Goal: Task Accomplishment & Management: Use online tool/utility

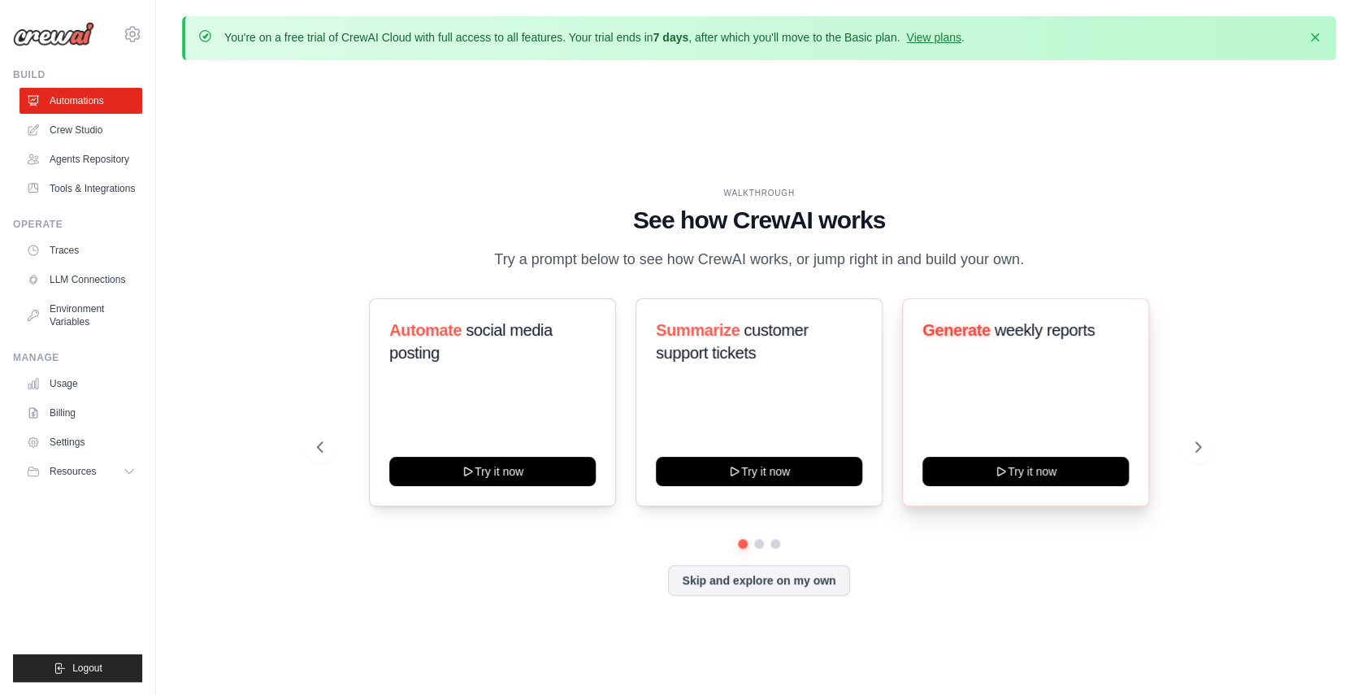
scroll to position [56, 0]
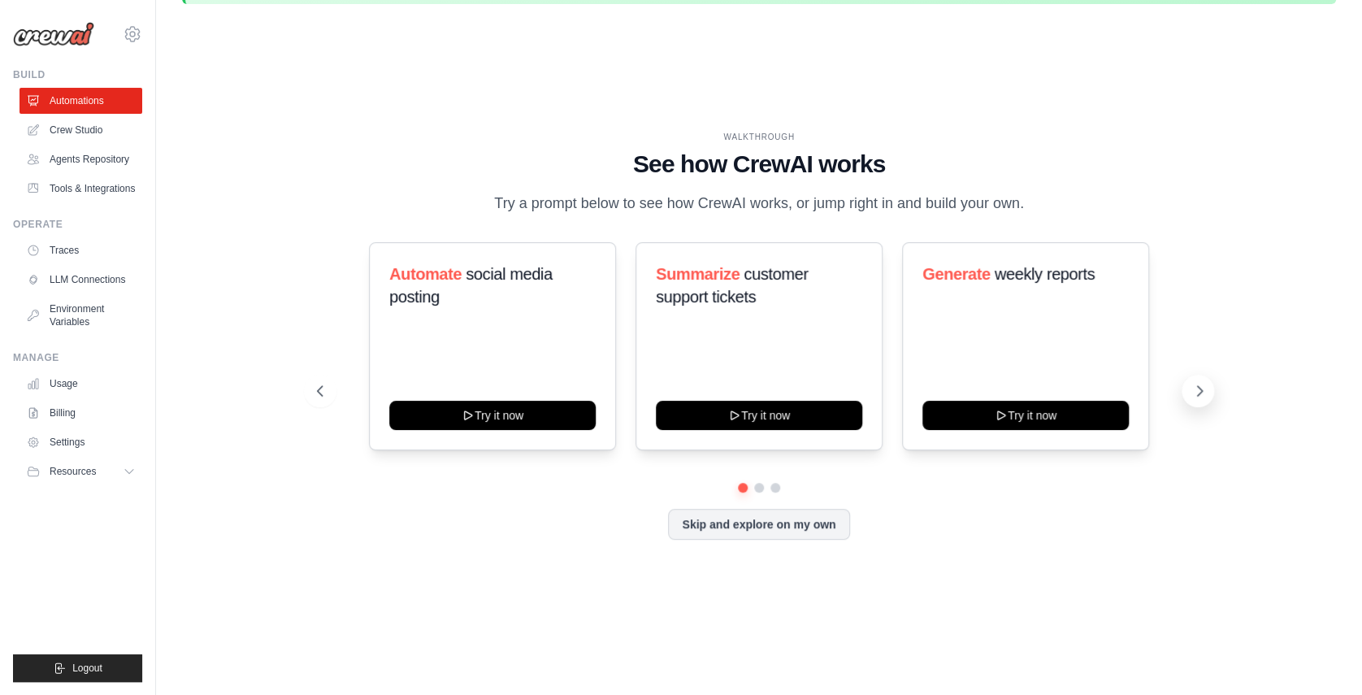
click at [1187, 407] on button at bounding box center [1198, 391] width 33 height 33
click at [315, 399] on icon at bounding box center [319, 391] width 16 height 16
drag, startPoint x: 506, startPoint y: 422, endPoint x: 577, endPoint y: 603, distance: 194.6
click at [577, 603] on div "WALKTHROUGH See how [PERSON_NAME] works Try a prompt below to see how [PERSON_N…" at bounding box center [759, 348] width 1154 height 663
click at [1189, 403] on button at bounding box center [1198, 391] width 33 height 33
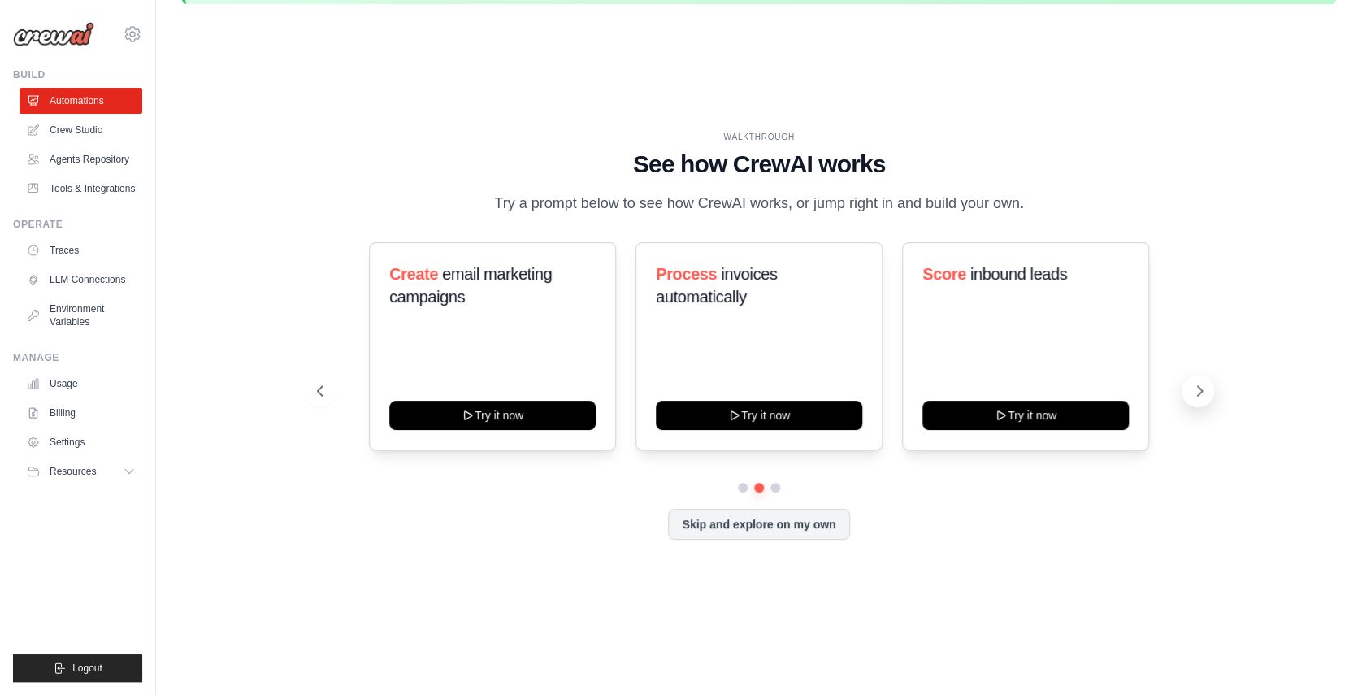
click at [1201, 399] on icon at bounding box center [1200, 391] width 16 height 16
click at [314, 399] on icon at bounding box center [319, 391] width 16 height 16
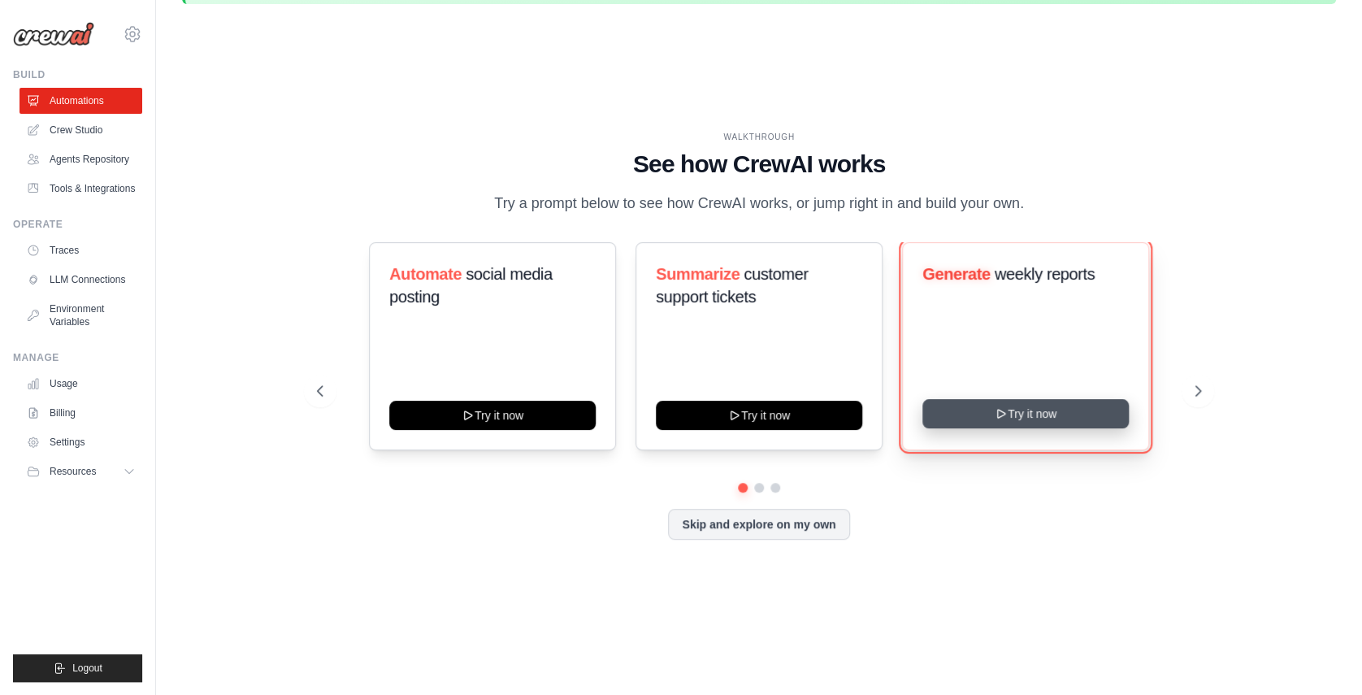
click at [1053, 423] on button "Try it now" at bounding box center [1026, 413] width 206 height 29
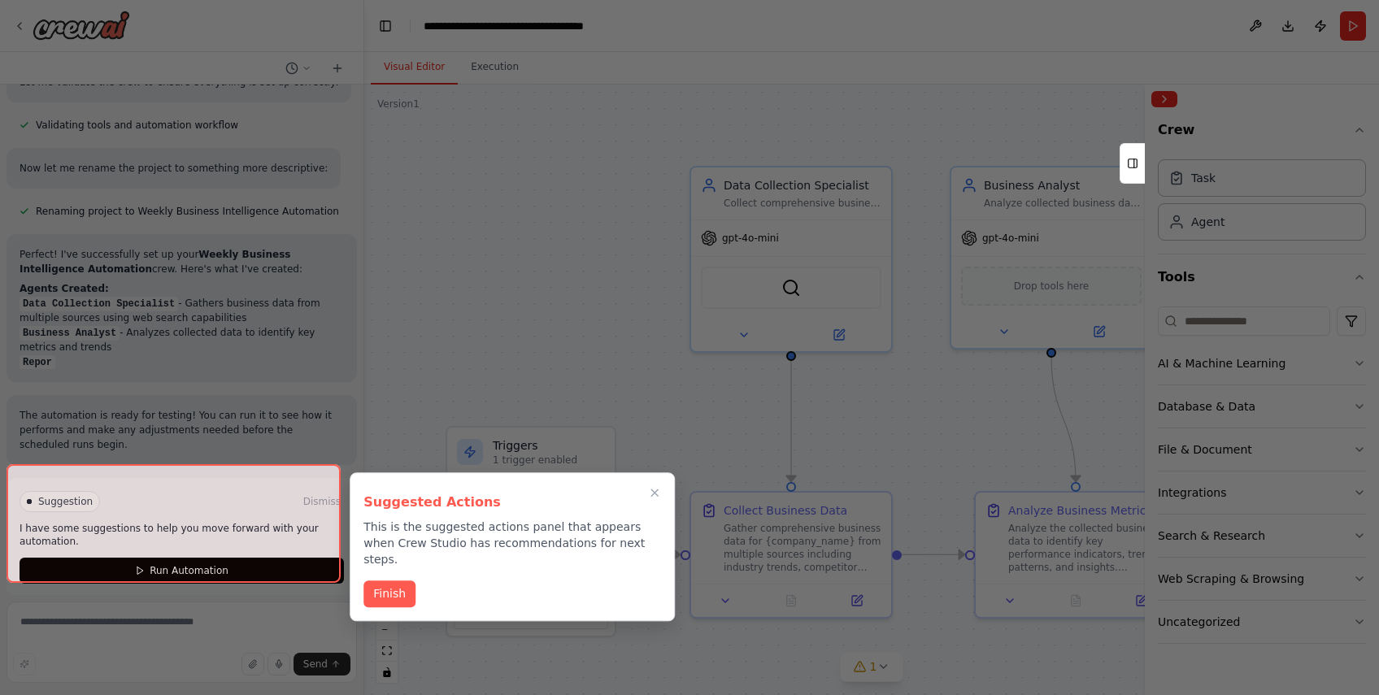
scroll to position [1081, 0]
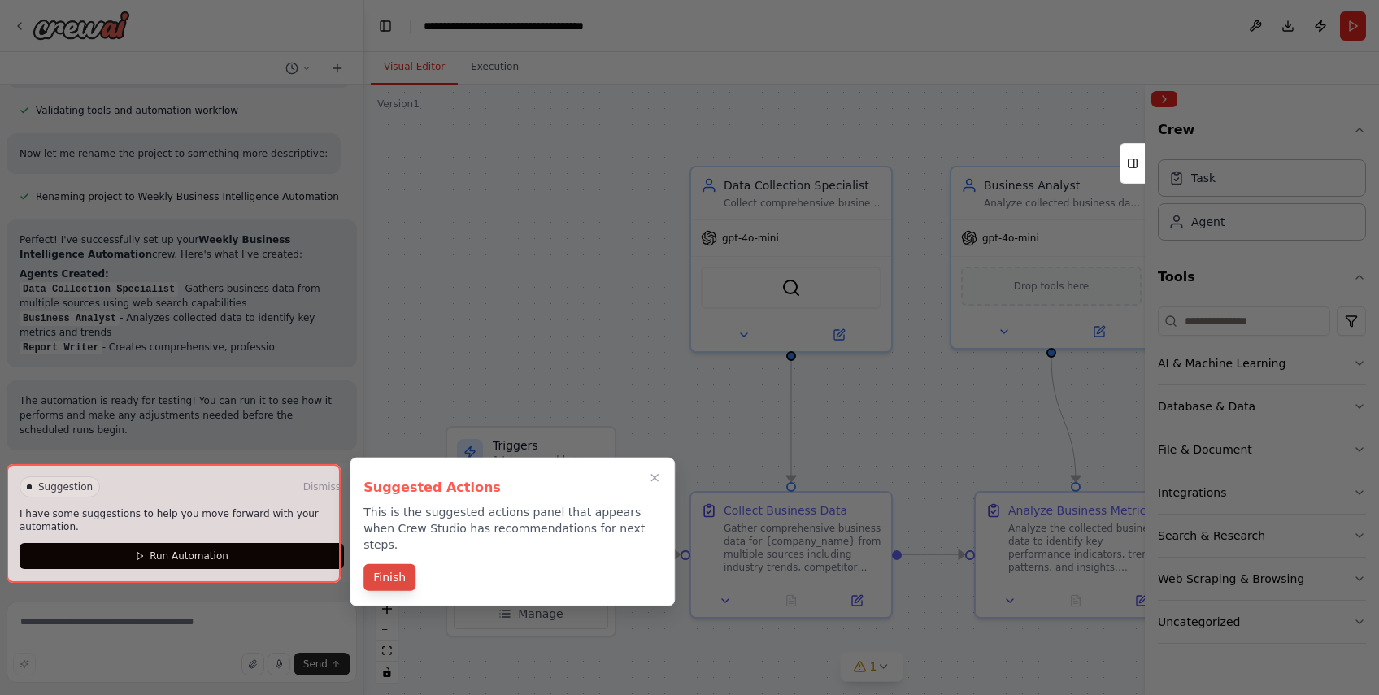
click at [393, 564] on button "Finish" at bounding box center [389, 577] width 52 height 27
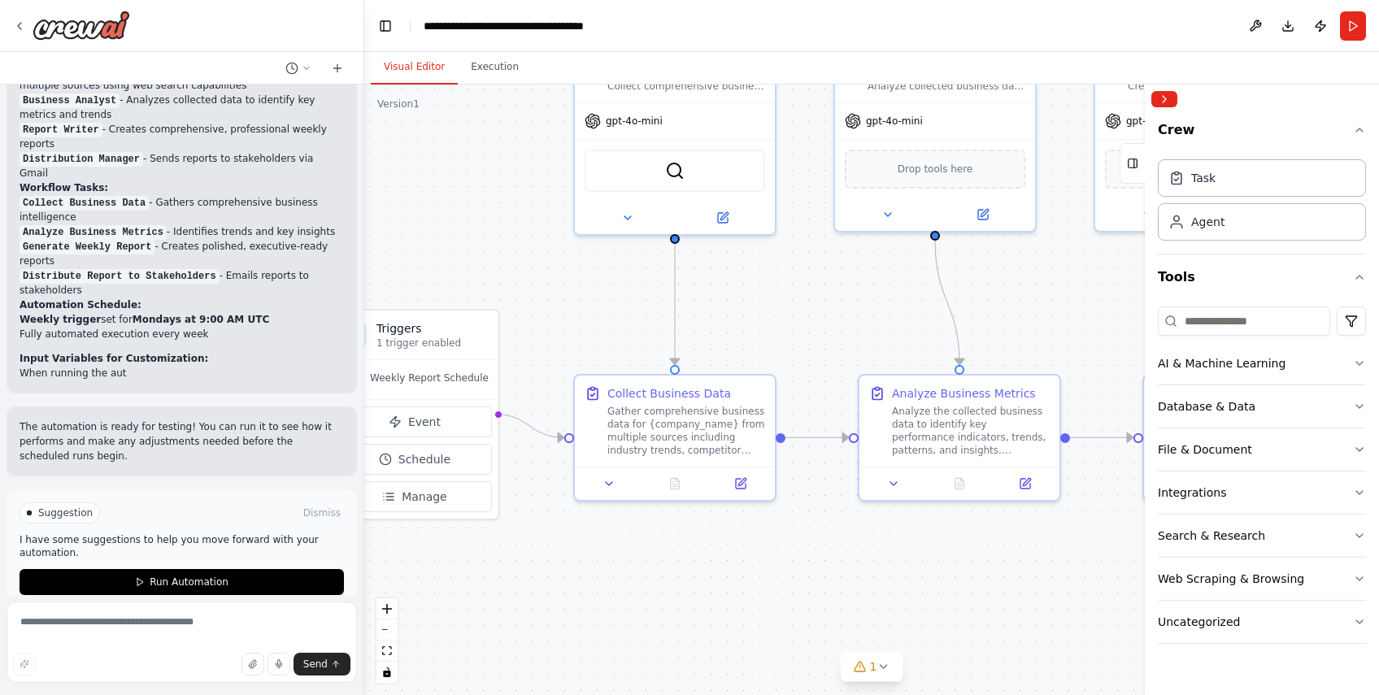
drag, startPoint x: 669, startPoint y: 331, endPoint x: 554, endPoint y: 215, distance: 163.8
click at [554, 215] on div ".deletable-edge-delete-btn { width: 20px; height: 20px; border: 0px solid #ffff…" at bounding box center [871, 390] width 1015 height 610
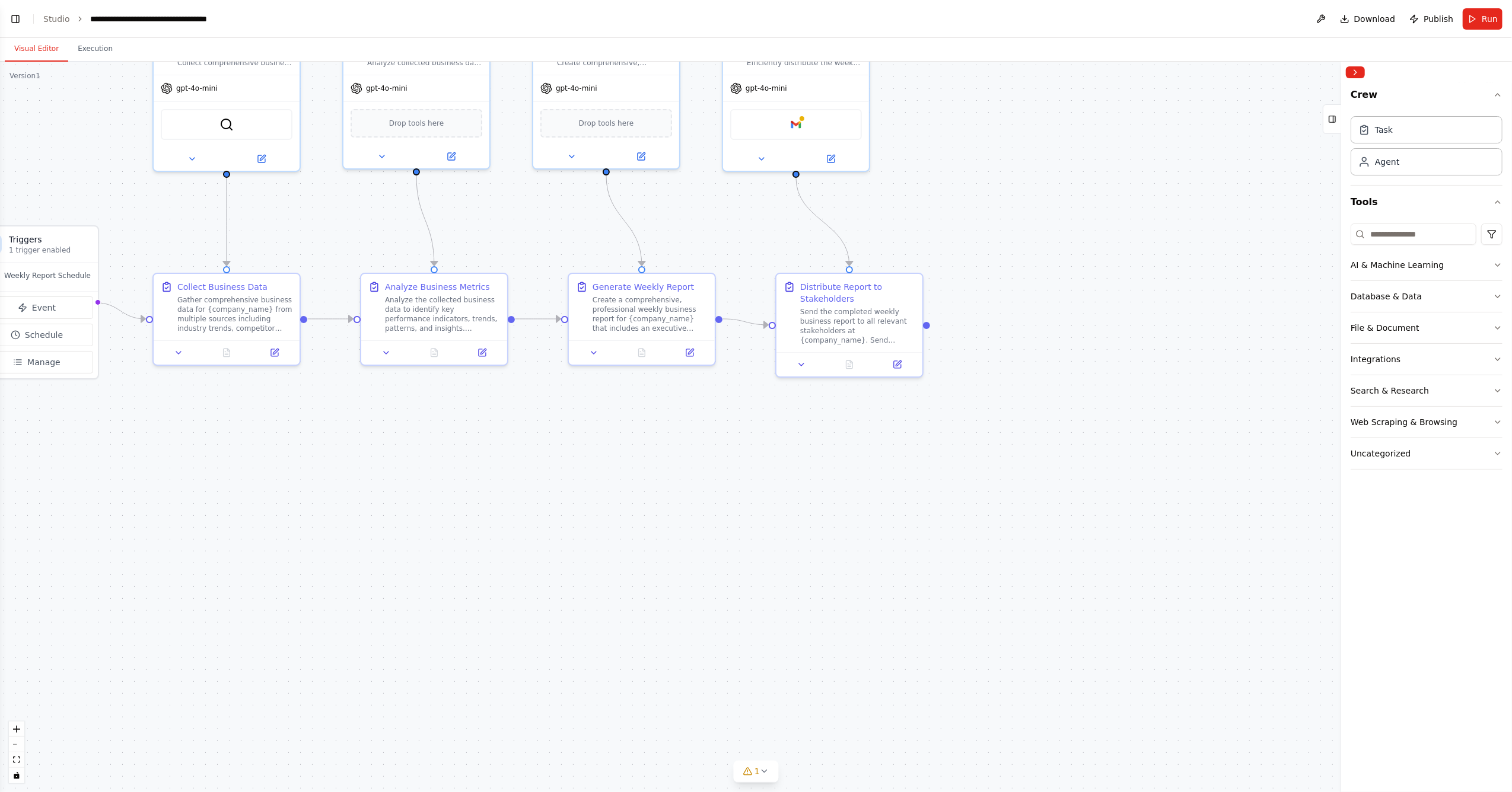
scroll to position [794, 0]
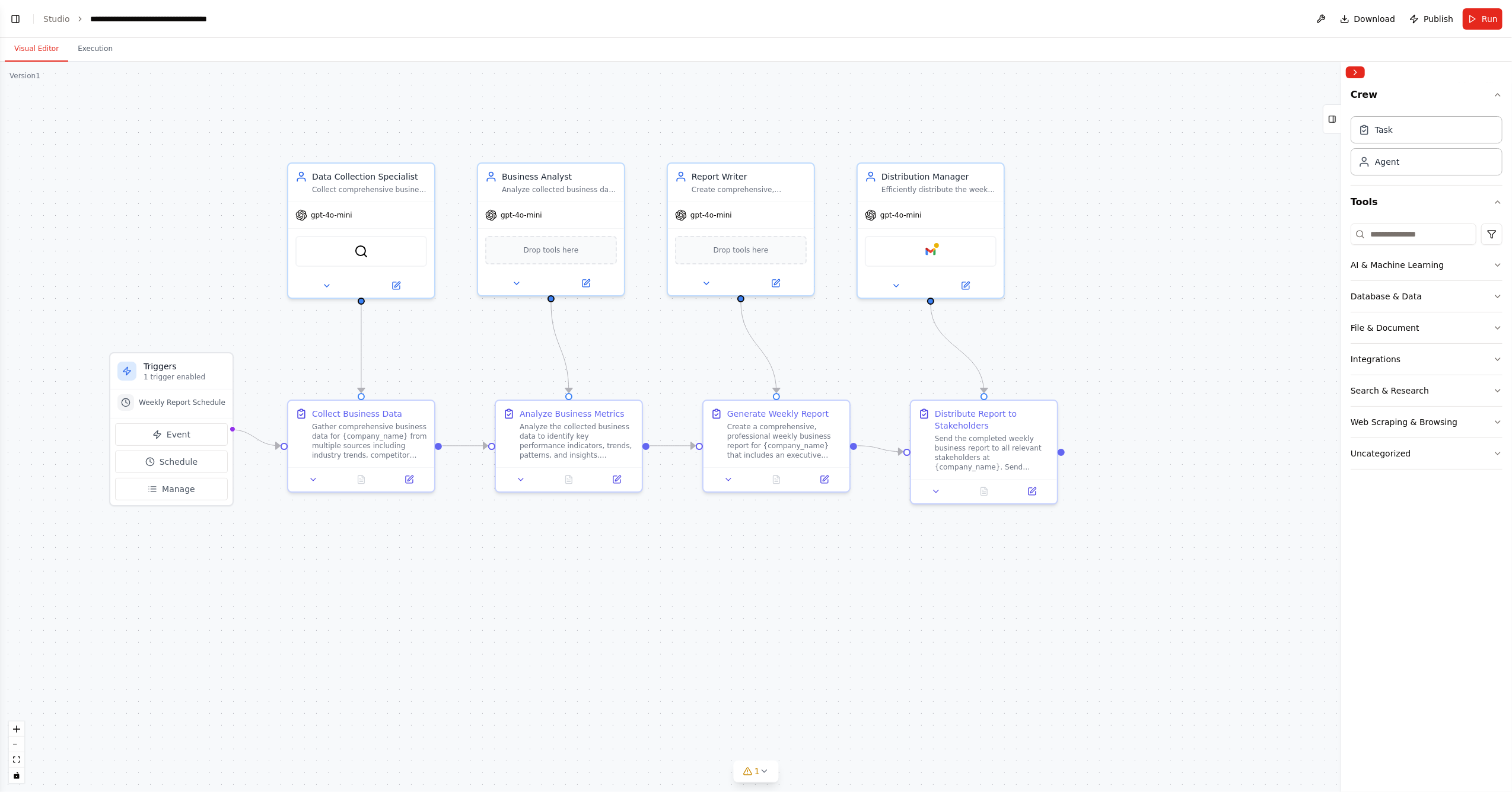
drag, startPoint x: 588, startPoint y: 468, endPoint x: 709, endPoint y: 587, distance: 169.7
click at [709, 506] on div ".deletable-edge-delete-btn { width: 20px; height: 20px; border: 0px solid #ffff…" at bounding box center [756, 427] width 1512 height 731
click at [541, 256] on div "Drop tools here" at bounding box center [551, 247] width 131 height 28
click at [547, 250] on span "Drop tools here" at bounding box center [552, 248] width 55 height 12
click at [516, 284] on icon at bounding box center [517, 281] width 9 height 9
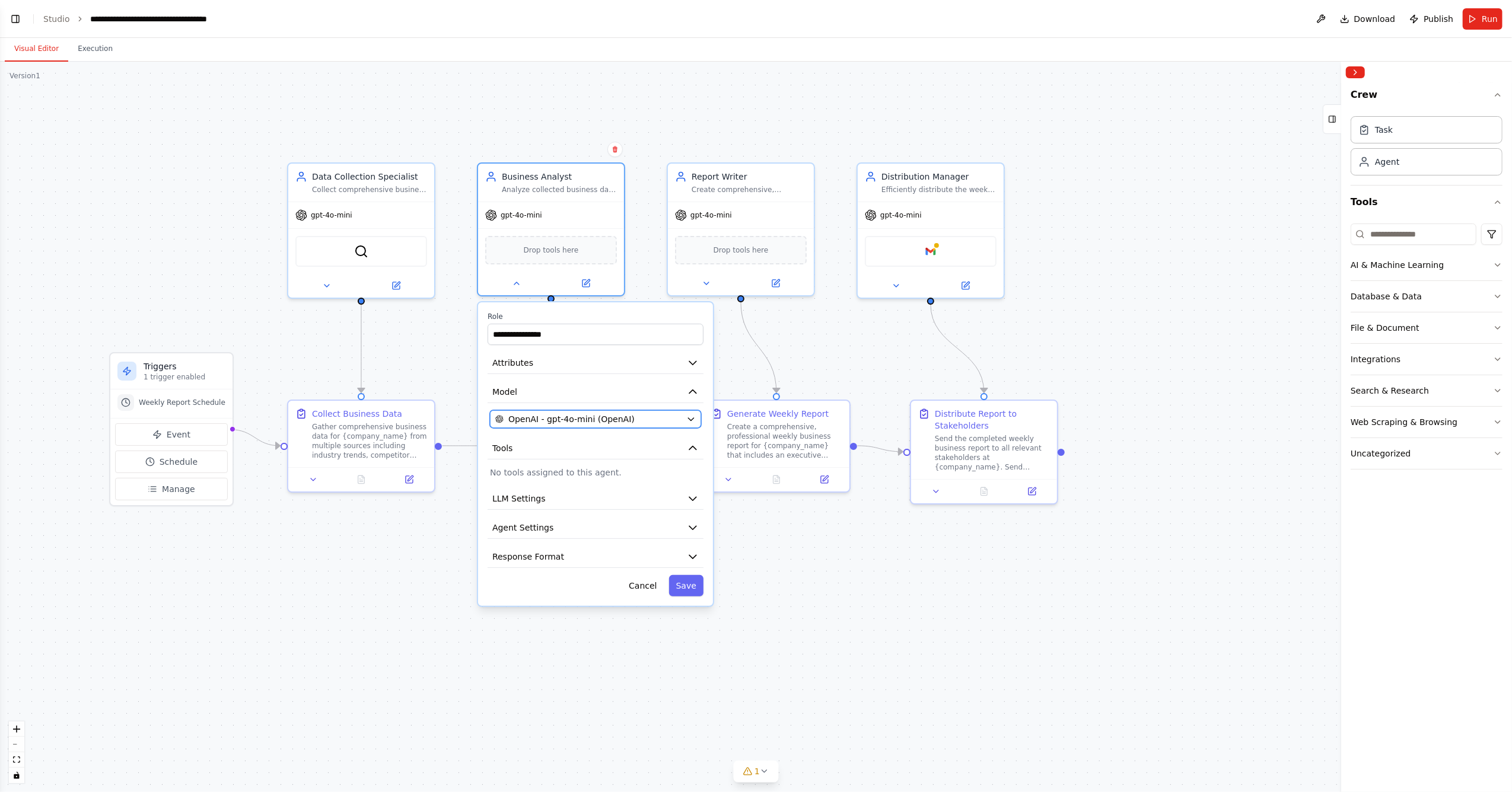
click at [591, 426] on button "OpenAI - gpt-4o-mini (OpenAI)" at bounding box center [595, 419] width 211 height 18
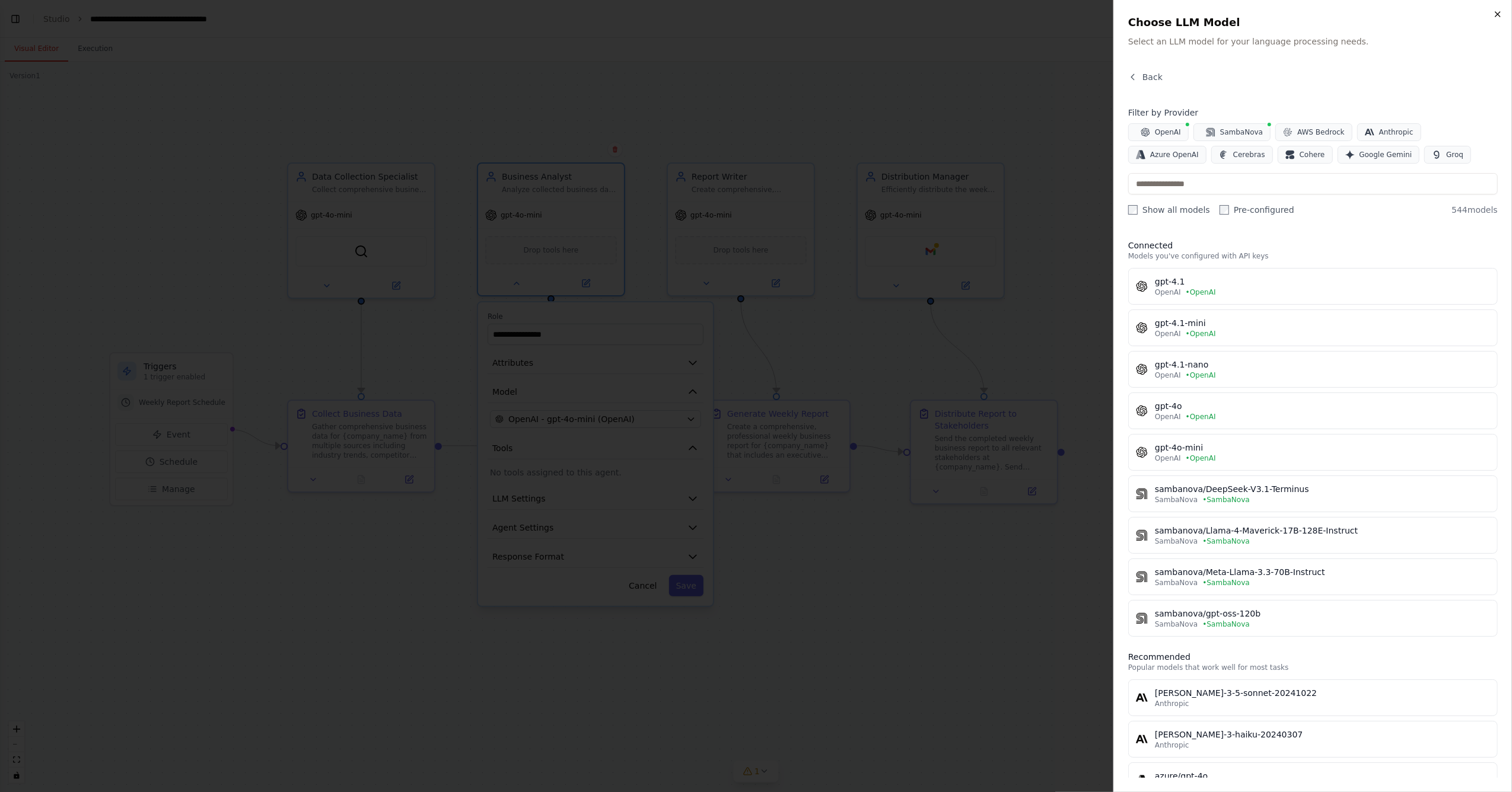
click at [1006, 18] on icon "button" at bounding box center [1497, 14] width 9 height 9
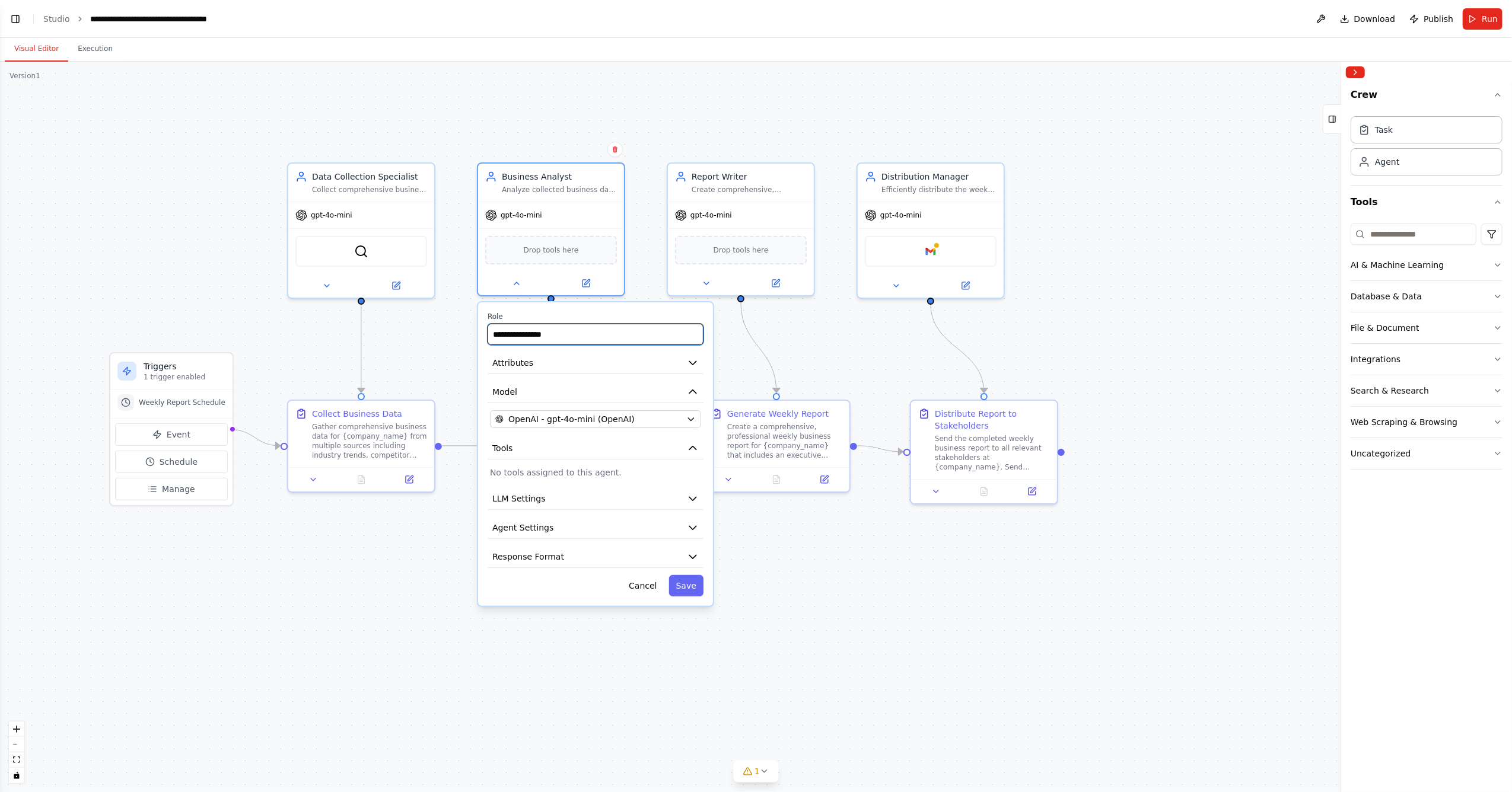
click at [537, 339] on input "**********" at bounding box center [595, 334] width 216 height 21
click at [552, 472] on p "No tools assigned to this agent." at bounding box center [595, 473] width 211 height 12
click at [563, 506] on button "Agent Settings" at bounding box center [595, 528] width 216 height 22
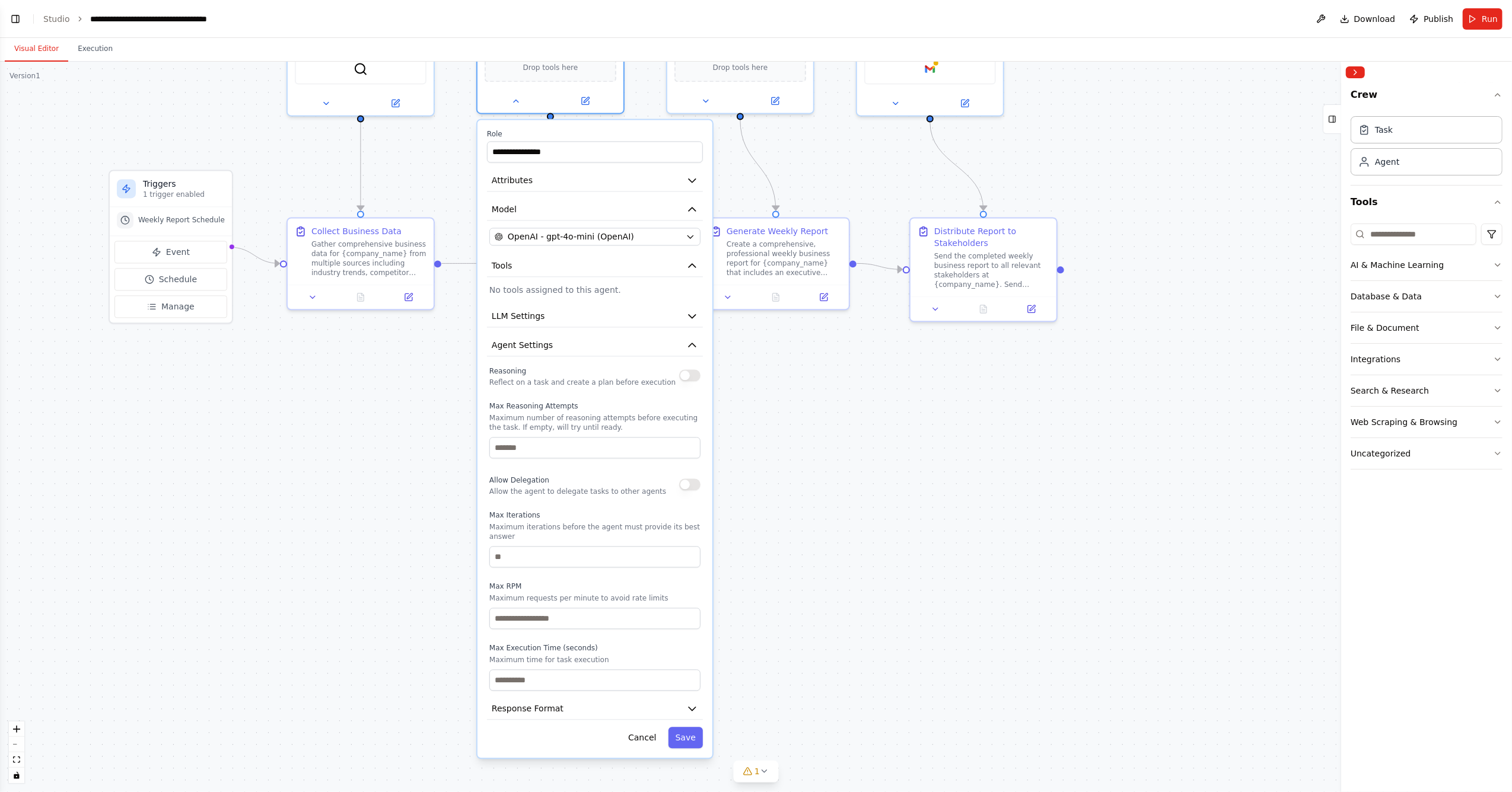
drag, startPoint x: 776, startPoint y: 669, endPoint x: 765, endPoint y: 470, distance: 199.3
click at [765, 470] on div ".deletable-edge-delete-btn { width: 20px; height: 20px; border: 0px solid #ffff…" at bounding box center [756, 427] width 1512 height 731
click at [595, 506] on button "Response Format" at bounding box center [595, 709] width 216 height 22
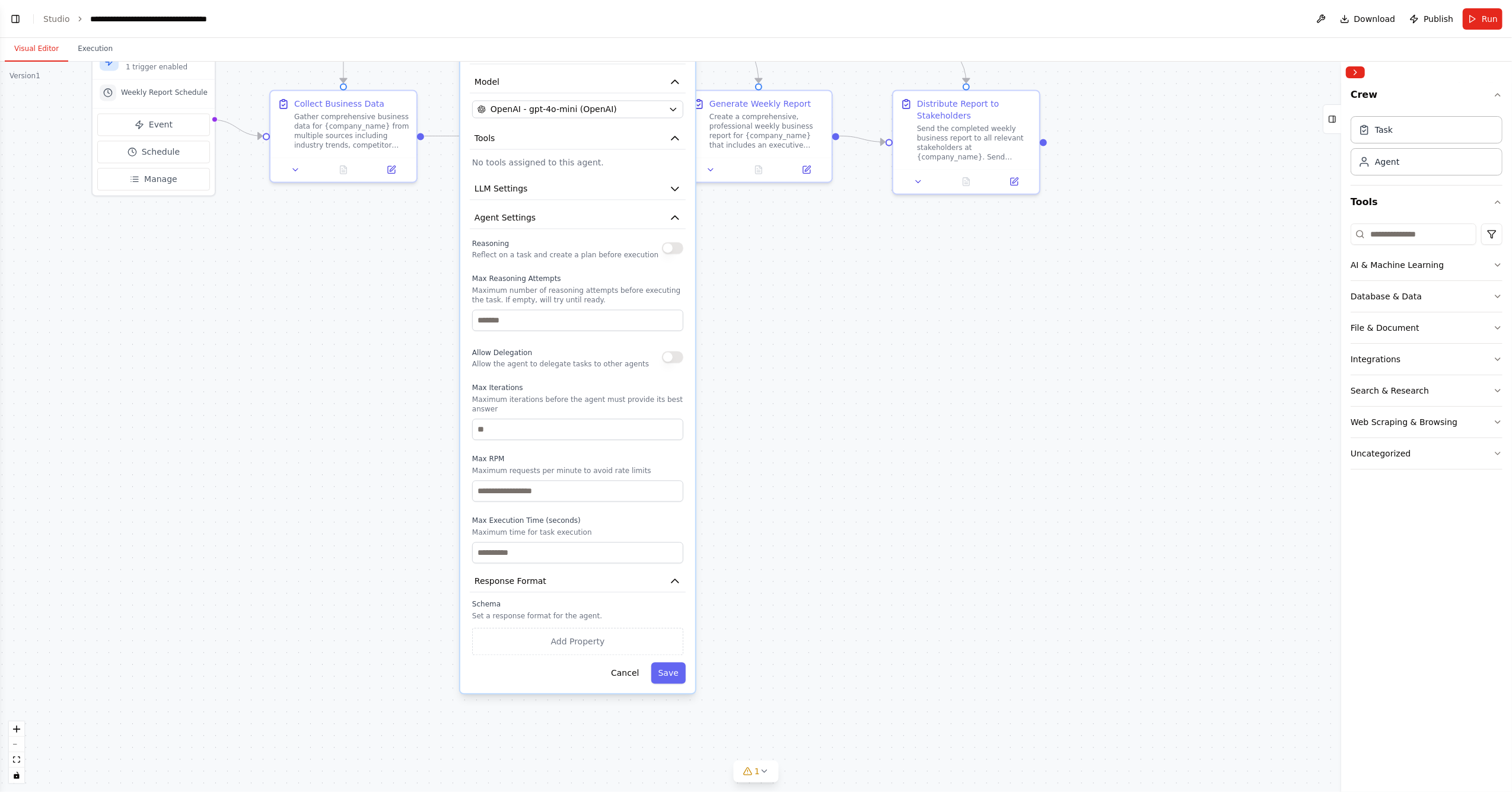
drag, startPoint x: 734, startPoint y: 686, endPoint x: 717, endPoint y: 570, distance: 117.2
click at [717, 506] on div ".deletable-edge-delete-btn { width: 20px; height: 20px; border: 0px solid #ffff…" at bounding box center [756, 427] width 1512 height 731
click at [558, 506] on button "Add Property" at bounding box center [577, 641] width 211 height 27
click at [589, 506] on select "**** ******* ******* **** ******" at bounding box center [576, 638] width 57 height 21
click at [646, 506] on button "Optional" at bounding box center [633, 638] width 47 height 21
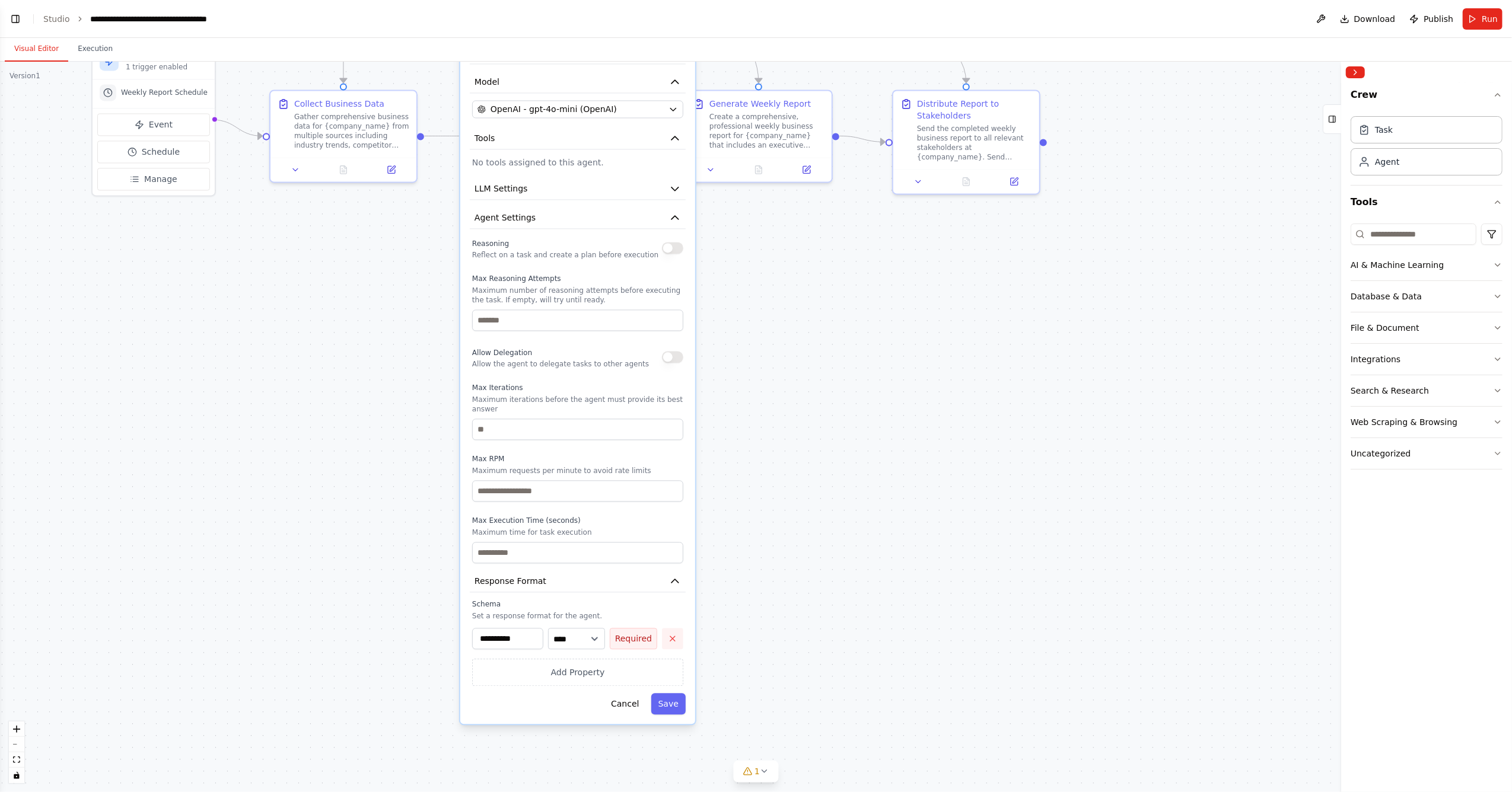
click at [667, 506] on button "button" at bounding box center [672, 638] width 21 height 21
click at [639, 506] on button "Cancel" at bounding box center [625, 672] width 42 height 21
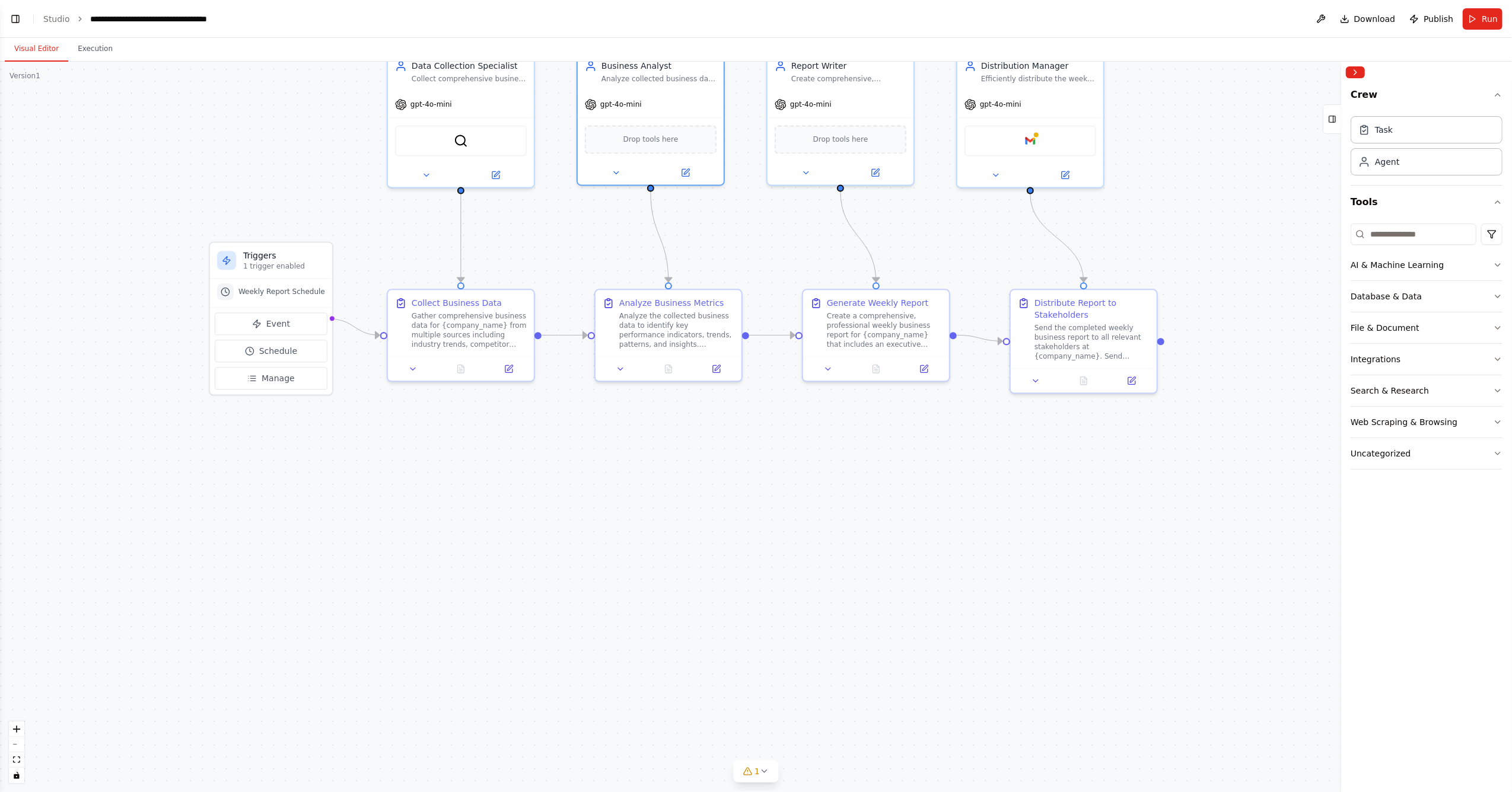
drag, startPoint x: 895, startPoint y: 562, endPoint x: 1019, endPoint y: 724, distance: 204.0
click at [1006, 506] on div ".deletable-edge-delete-btn { width: 20px; height: 20px; border: 0px solid #ffff…" at bounding box center [756, 427] width 1512 height 731
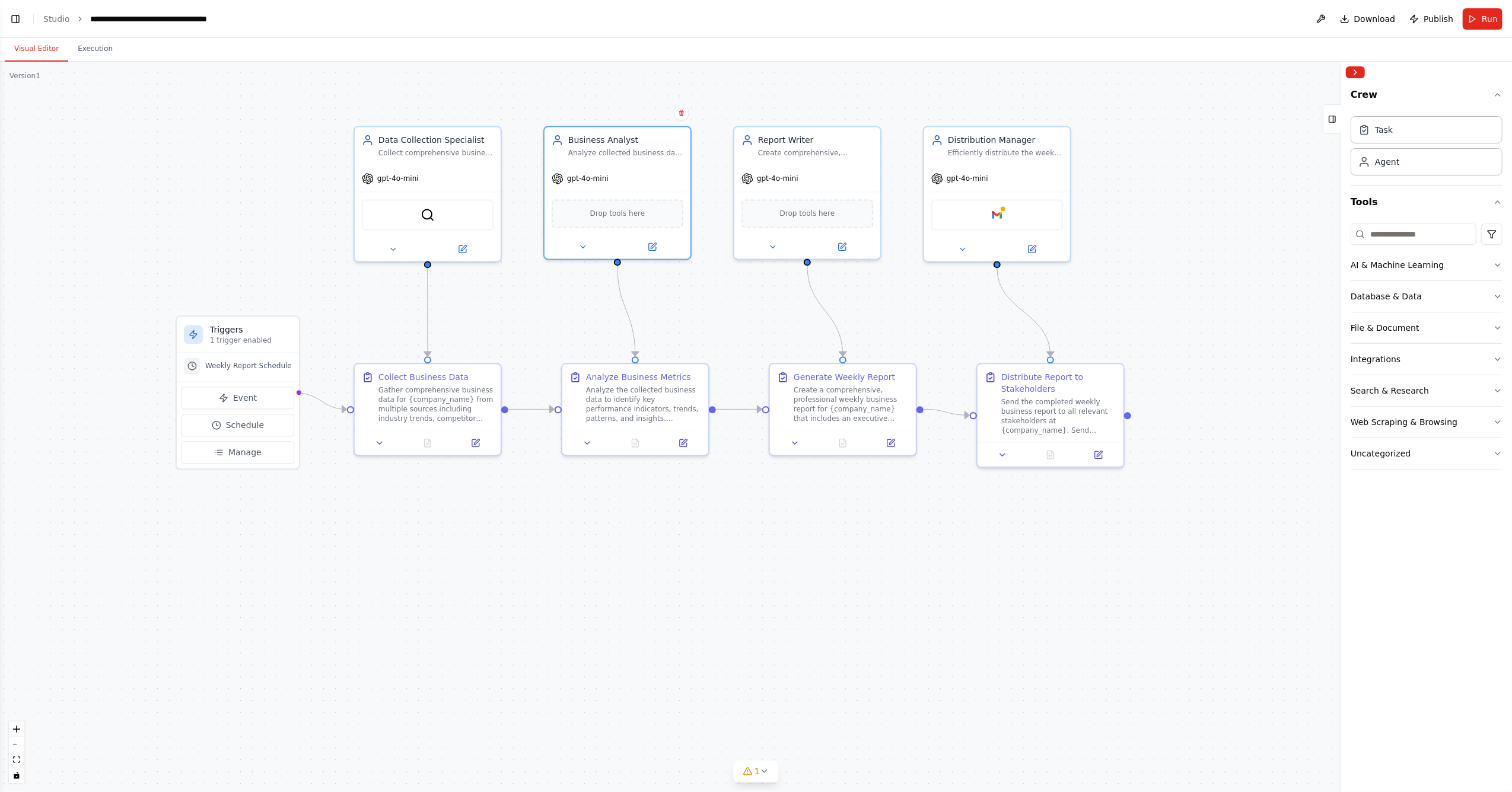
drag, startPoint x: 900, startPoint y: 584, endPoint x: 863, endPoint y: 656, distance: 81.0
click at [863, 506] on div ".deletable-edge-delete-btn { width: 20px; height: 20px; border: 0px solid #ffff…" at bounding box center [756, 427] width 1512 height 731
click at [252, 406] on button "Event" at bounding box center [238, 397] width 112 height 23
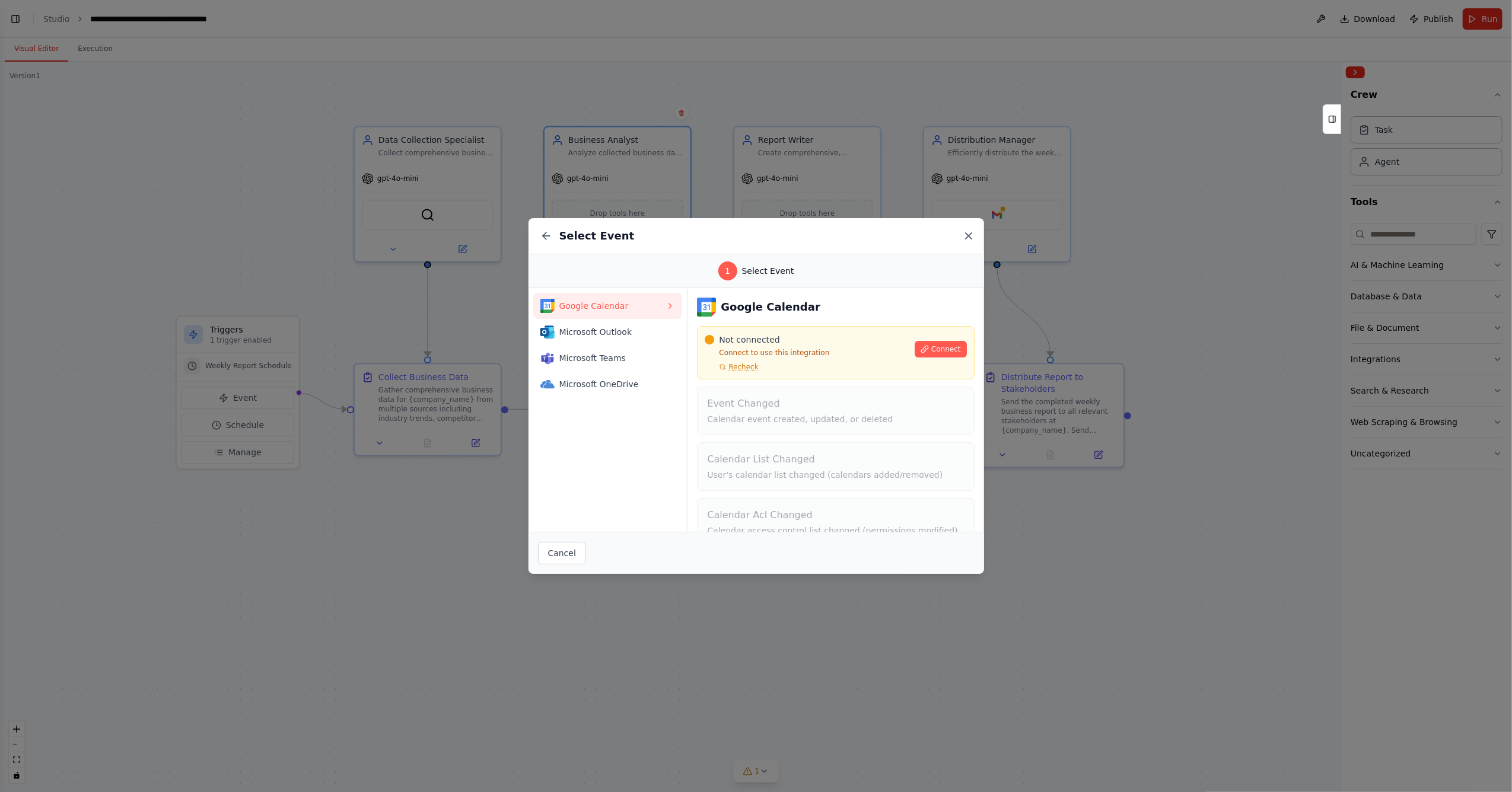
click at [968, 235] on icon at bounding box center [968, 236] width 12 height 12
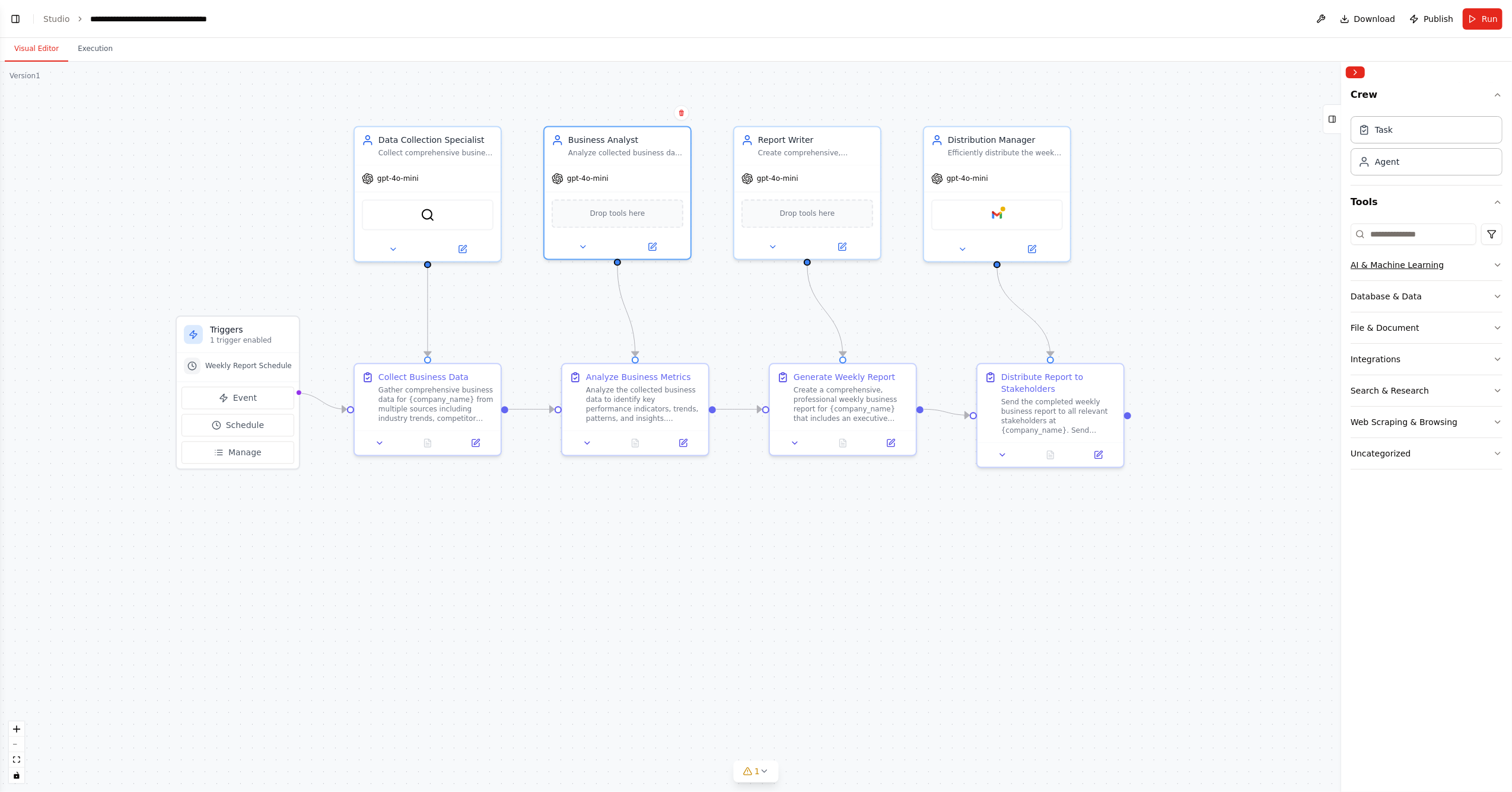
click at [1006, 268] on div "AI & Machine Learning" at bounding box center [1397, 265] width 93 height 12
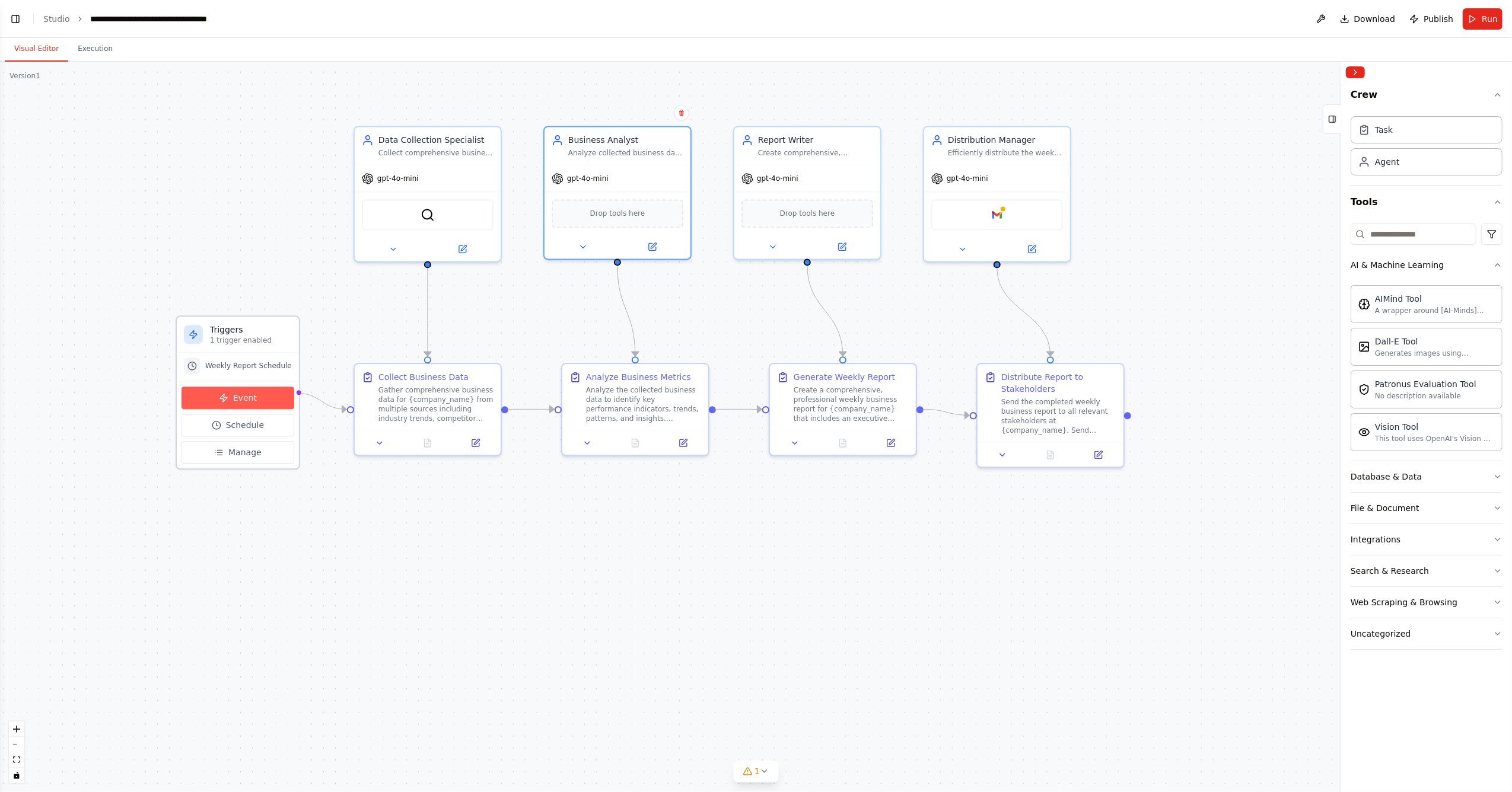
click at [233, 392] on span "Event" at bounding box center [244, 397] width 24 height 12
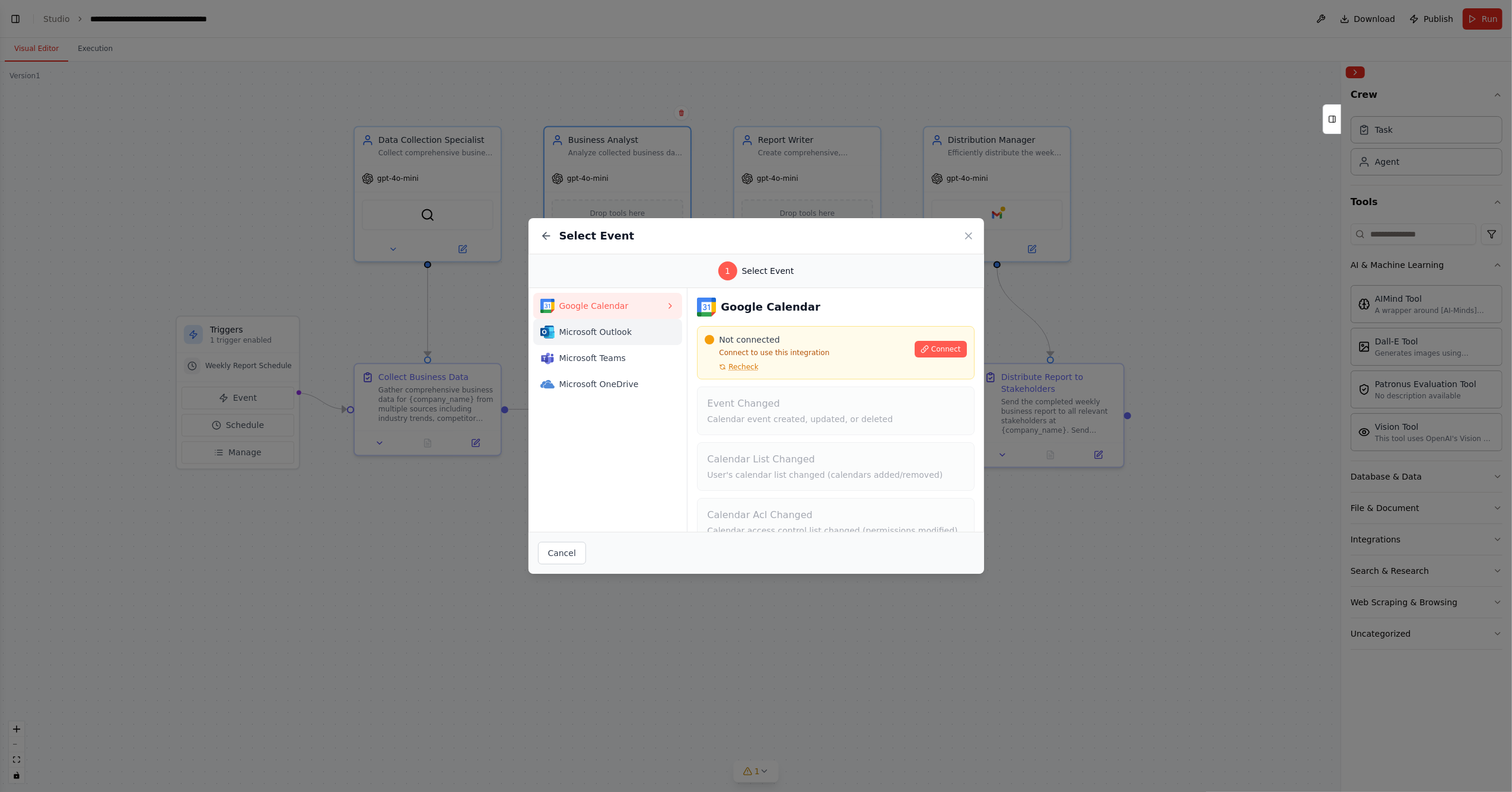
click at [612, 328] on span "Microsoft Outlook" at bounding box center [613, 332] width 107 height 12
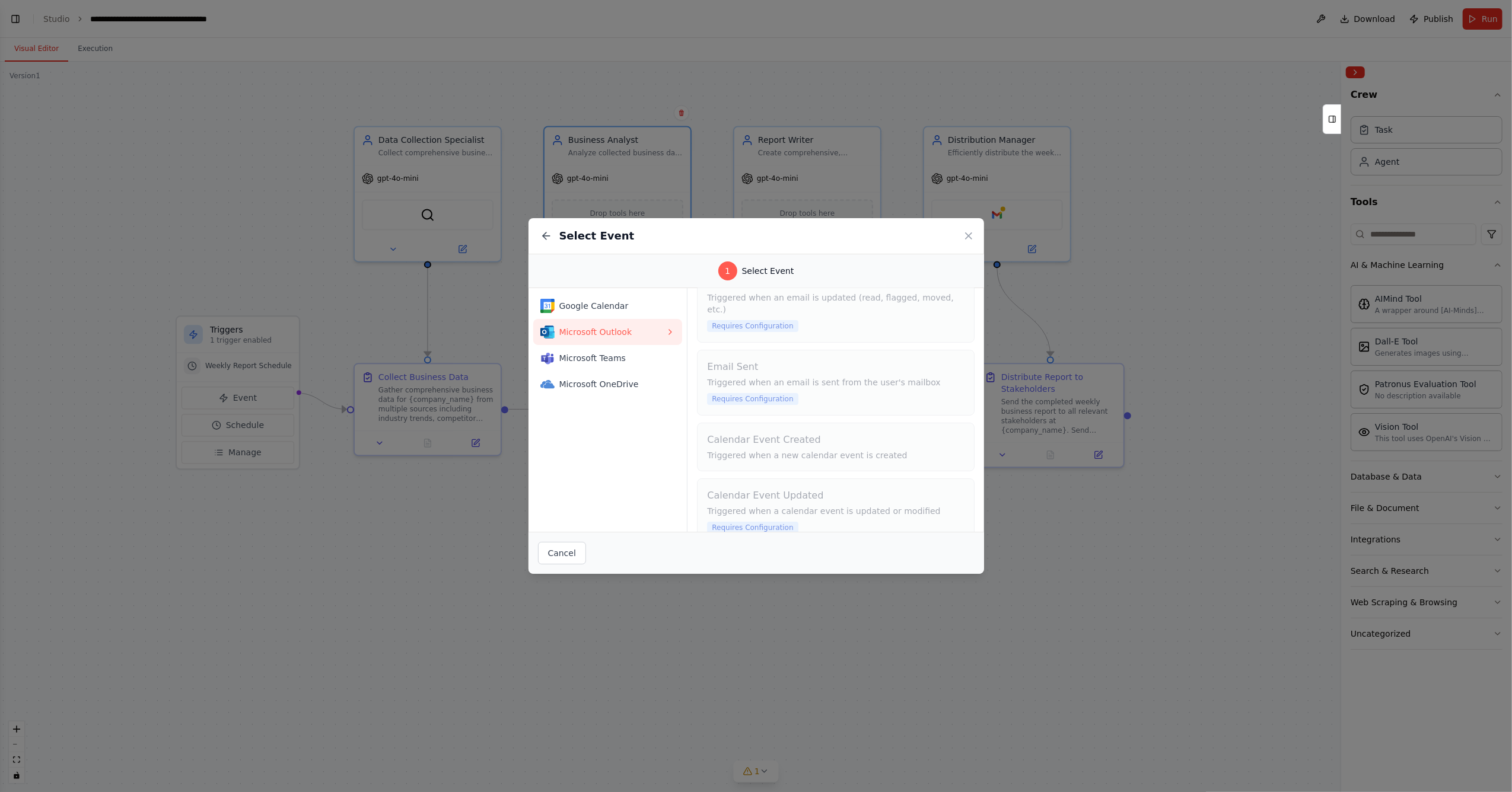
scroll to position [211, 0]
click at [610, 353] on span "Microsoft Teams" at bounding box center [613, 358] width 107 height 12
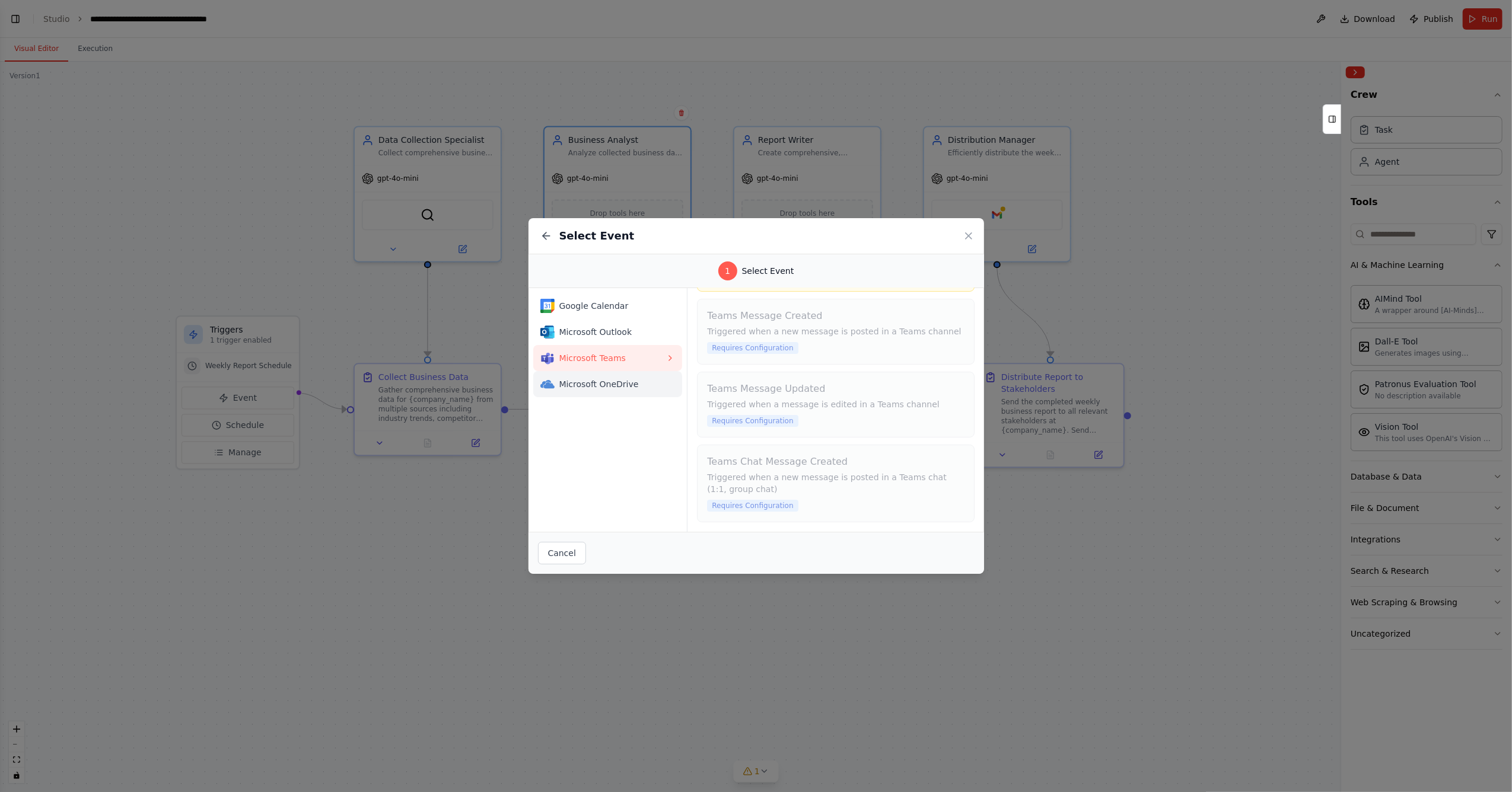
click at [609, 375] on button "Microsoft OneDrive" at bounding box center [608, 384] width 150 height 26
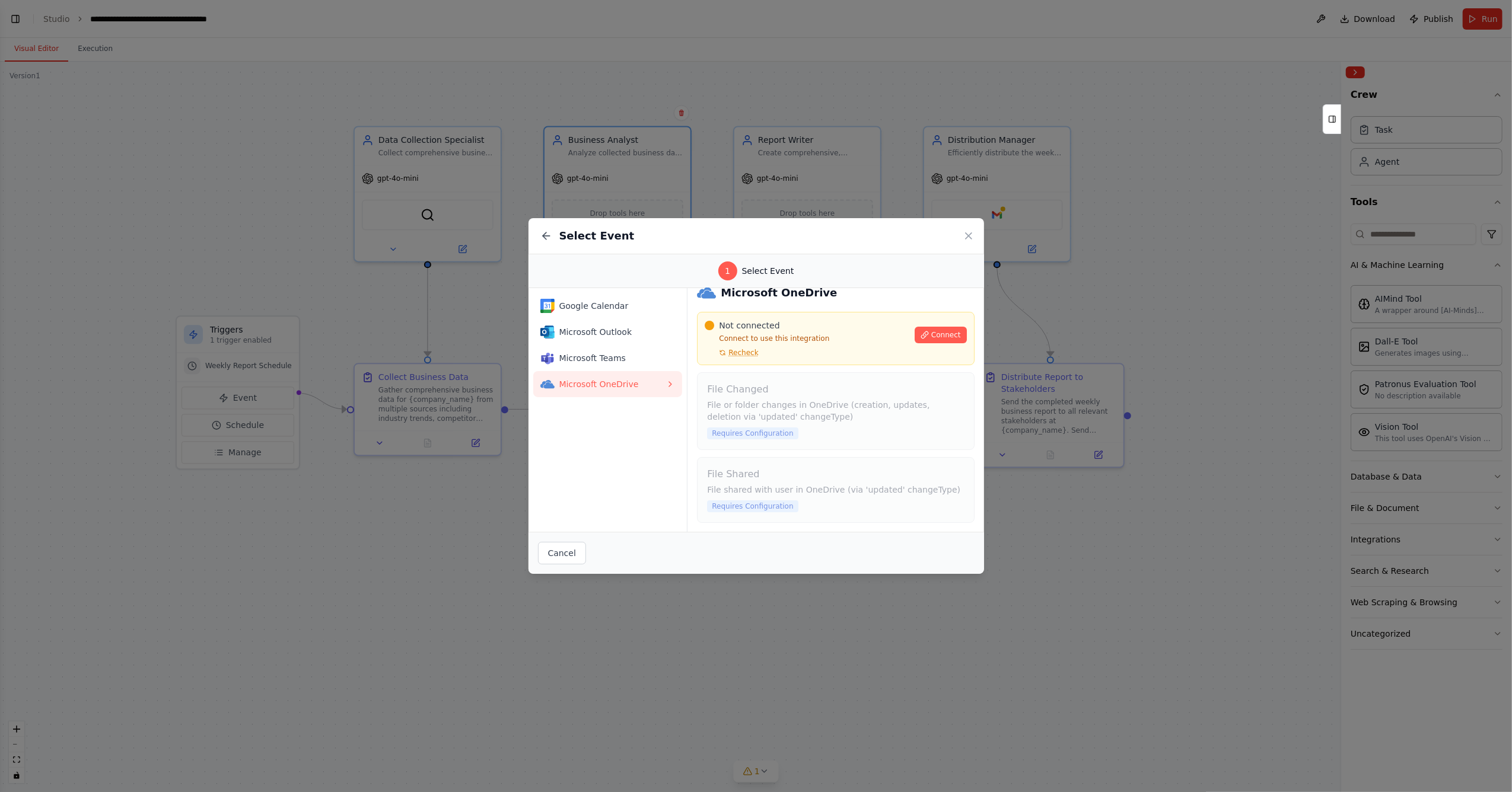
scroll to position [17, 0]
click at [1006, 392] on div "Select Event 1 Select Event Google Calendar Microsoft Outlook Microsoft Teams M…" at bounding box center [756, 396] width 1512 height 792
click at [433, 473] on div "Select Event 1 Select Event Google Calendar Microsoft Outlook Microsoft Teams M…" at bounding box center [756, 396] width 1512 height 792
click at [962, 233] on div "Select Event" at bounding box center [756, 236] width 455 height 36
click at [967, 233] on icon at bounding box center [968, 236] width 12 height 12
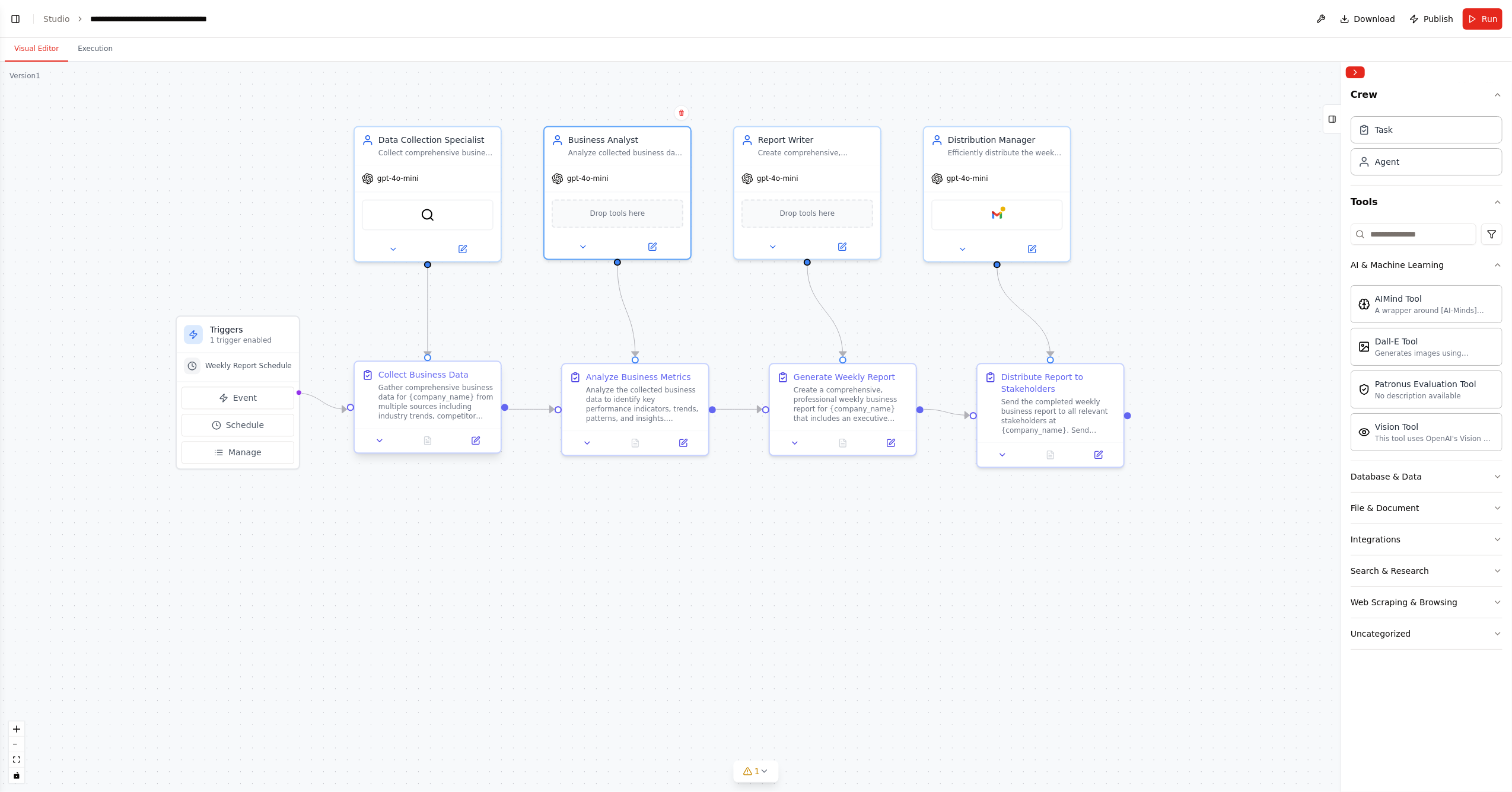
click at [428, 411] on div "Gather comprehensive business data for {company_name} from multiple sources inc…" at bounding box center [436, 402] width 115 height 38
click at [373, 438] on button at bounding box center [380, 440] width 41 height 15
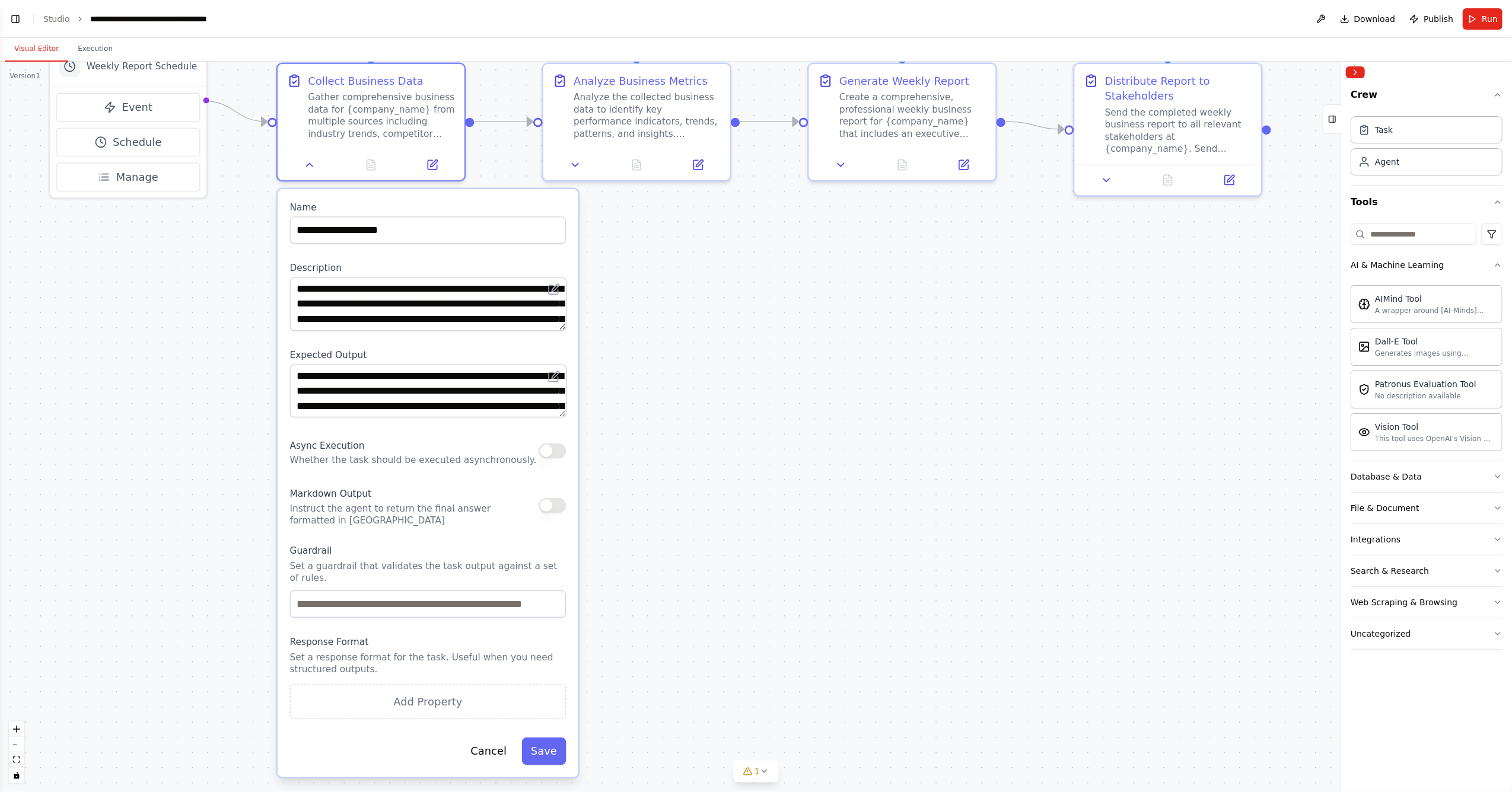
drag, startPoint x: 623, startPoint y: 524, endPoint x: 615, endPoint y: 257, distance: 267.1
click at [615, 259] on div ".deletable-edge-delete-btn { width: 20px; height: 20px; border: 0px solid #ffff…" at bounding box center [756, 427] width 1512 height 731
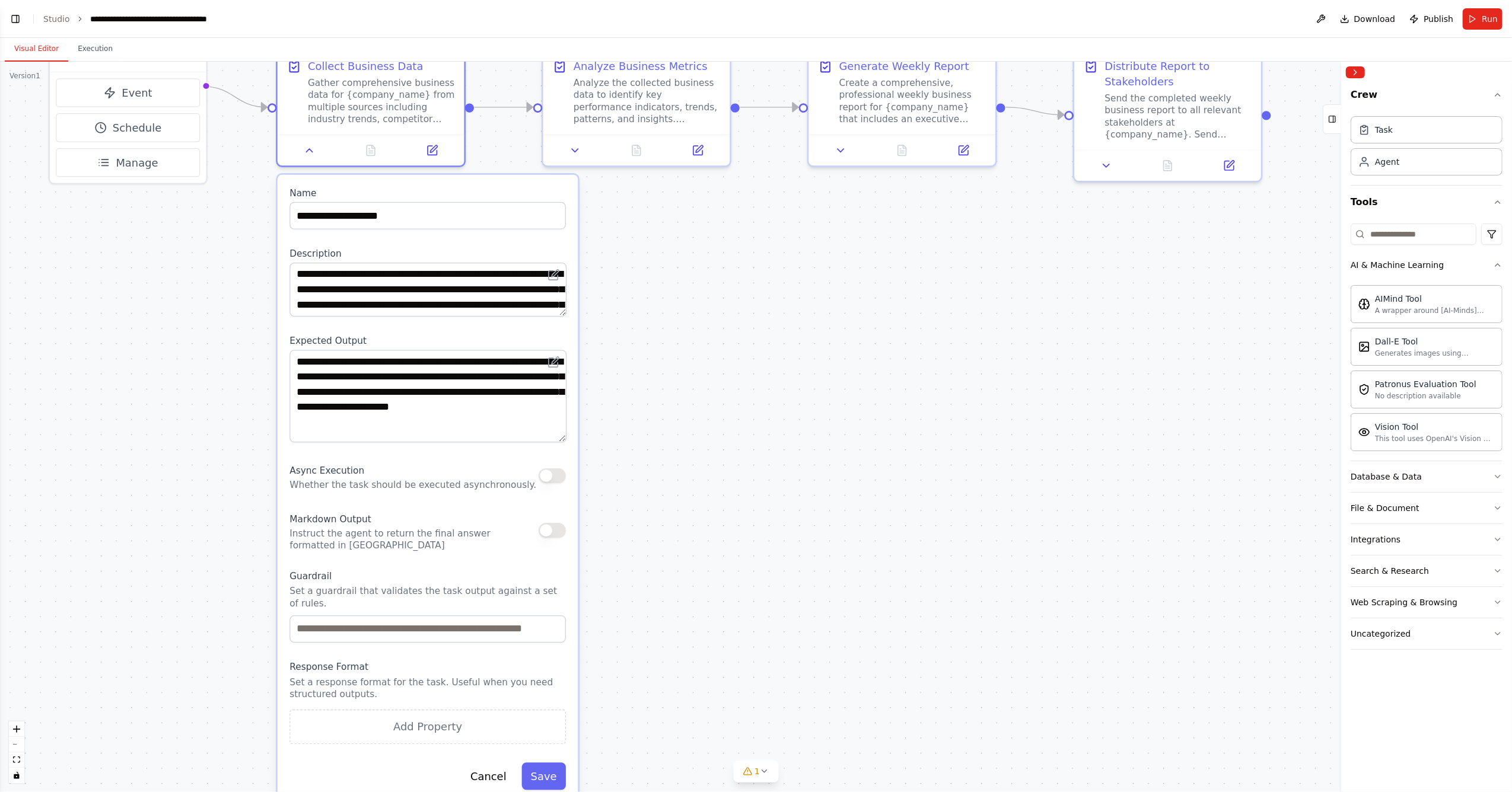
drag, startPoint x: 563, startPoint y: 397, endPoint x: 561, endPoint y: 436, distance: 39.1
click at [561, 436] on textarea "**********" at bounding box center [428, 396] width 277 height 93
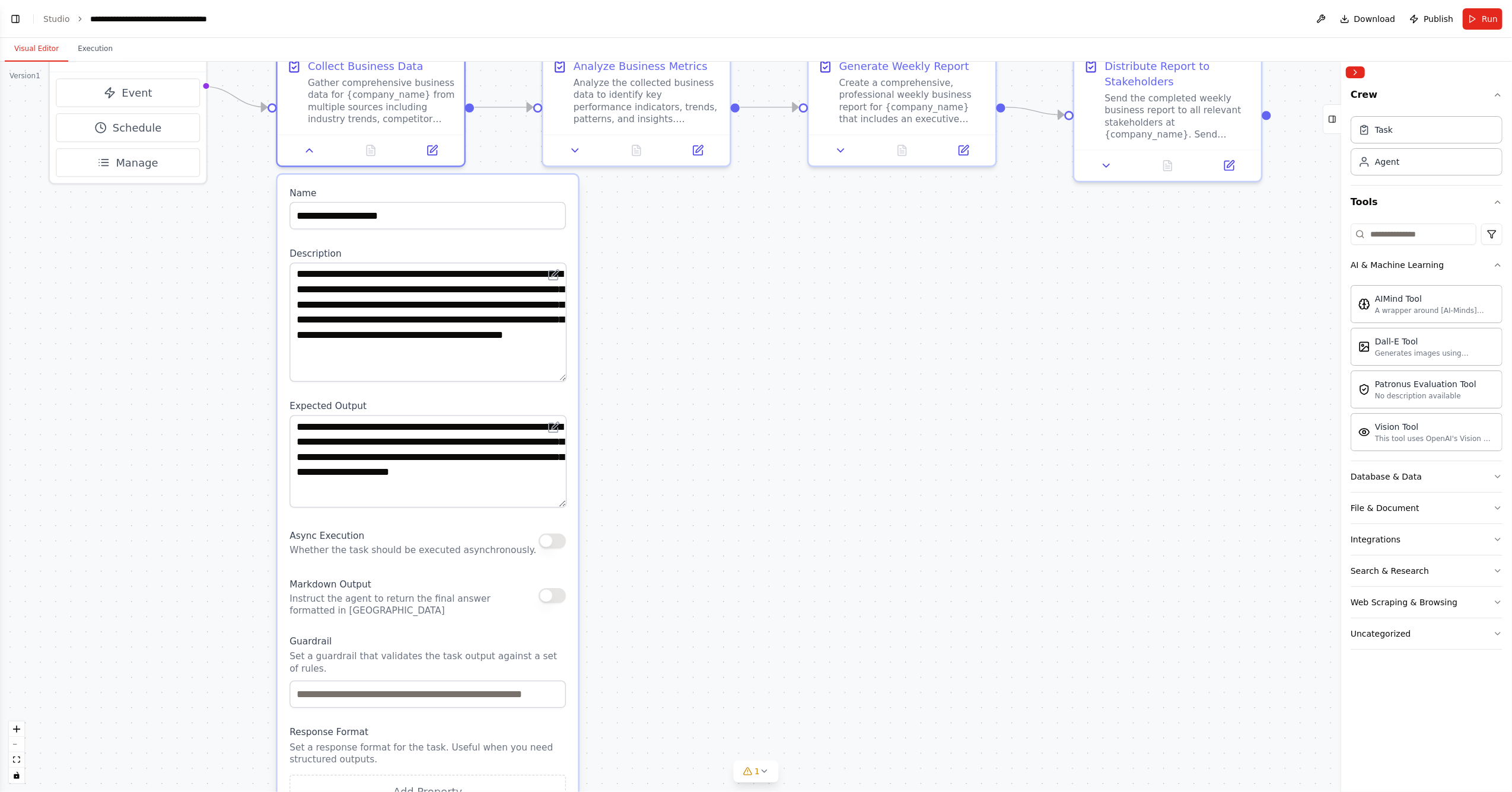
drag, startPoint x: 563, startPoint y: 309, endPoint x: 560, endPoint y: 376, distance: 67.1
click at [560, 376] on textarea "**********" at bounding box center [428, 322] width 277 height 119
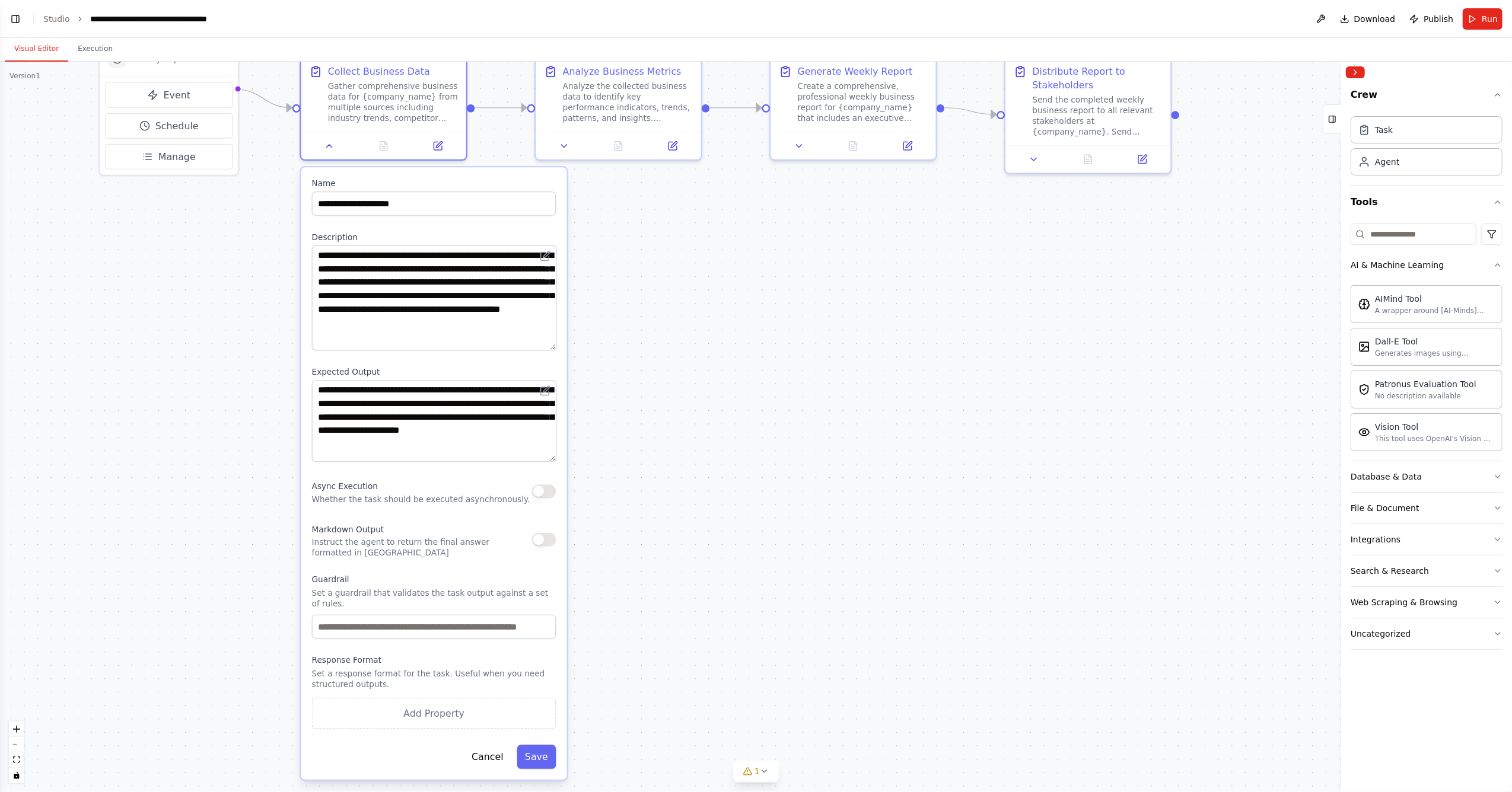
drag, startPoint x: 614, startPoint y: 456, endPoint x: 614, endPoint y: 430, distance: 26.0
click at [614, 430] on div ".deletable-edge-delete-btn { width: 20px; height: 20px; border: 0px solid #ffff…" at bounding box center [756, 427] width 1512 height 731
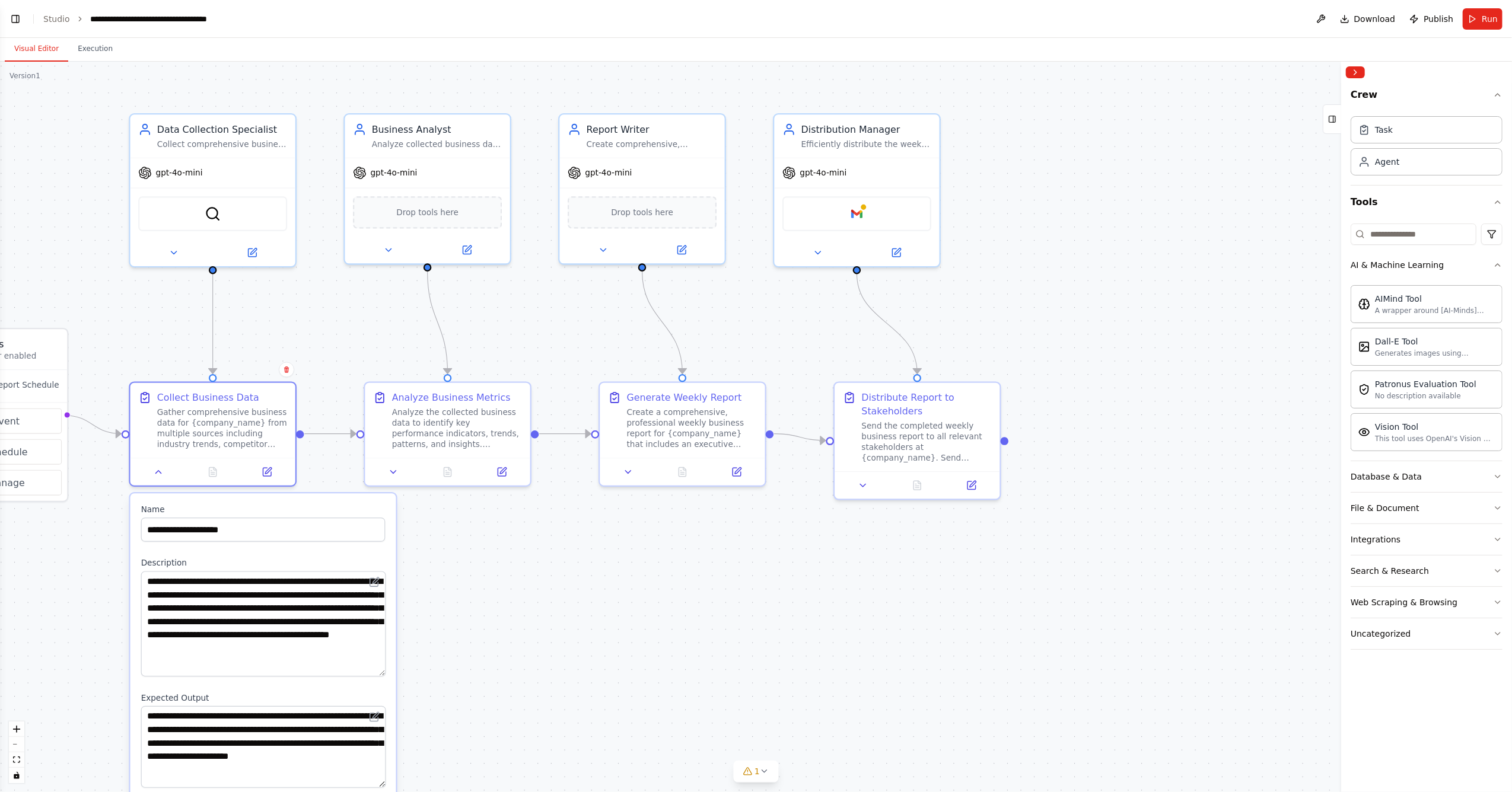
drag, startPoint x: 814, startPoint y: 257, endPoint x: 645, endPoint y: 567, distance: 353.1
click at [645, 506] on div ".deletable-edge-delete-btn { width: 20px; height: 20px; border: 0px solid #ffff…" at bounding box center [756, 427] width 1512 height 731
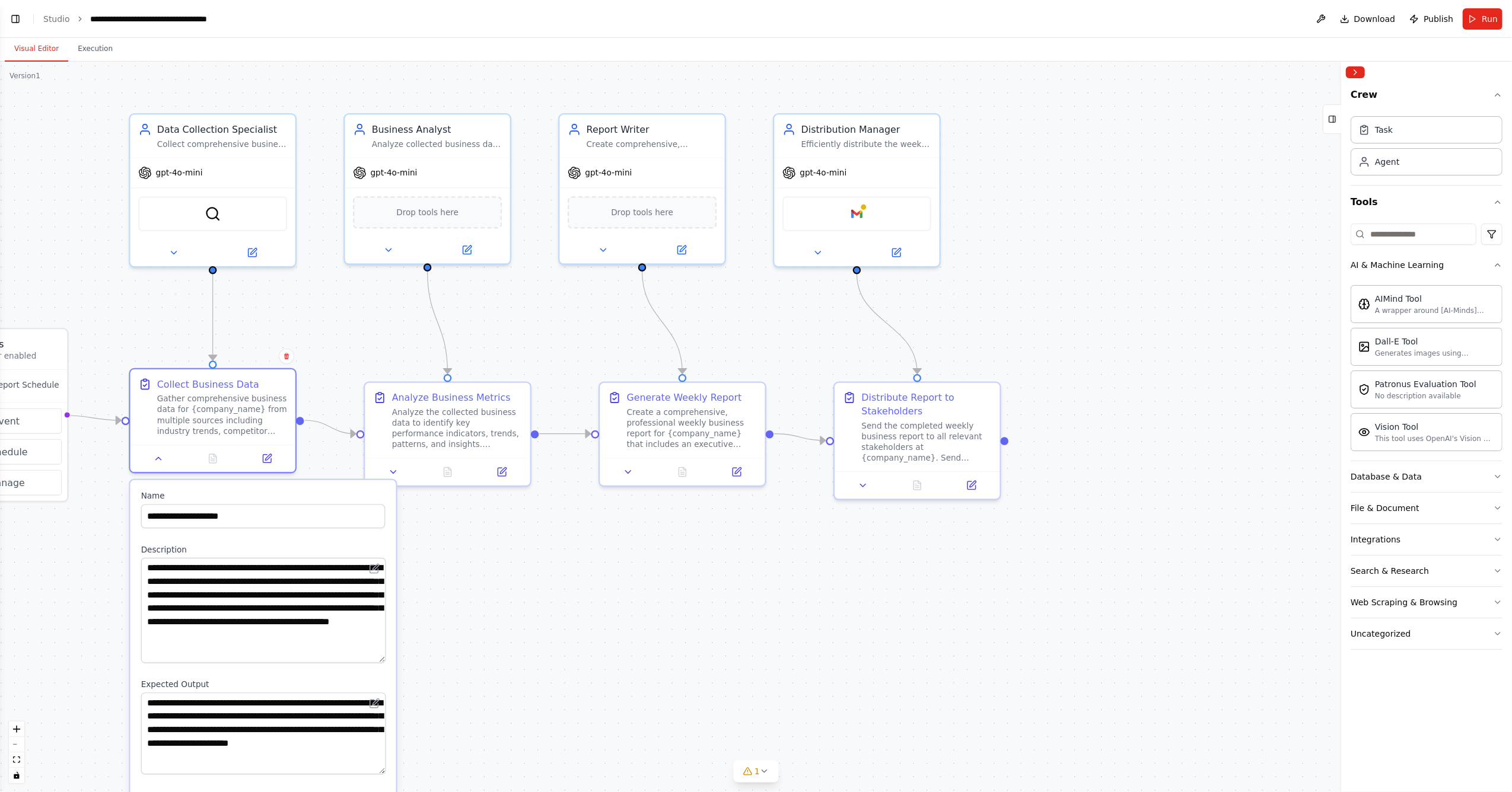
drag, startPoint x: 358, startPoint y: 556, endPoint x: 355, endPoint y: 546, distance: 10.4
click at [355, 506] on div "**********" at bounding box center [263, 786] width 266 height 613
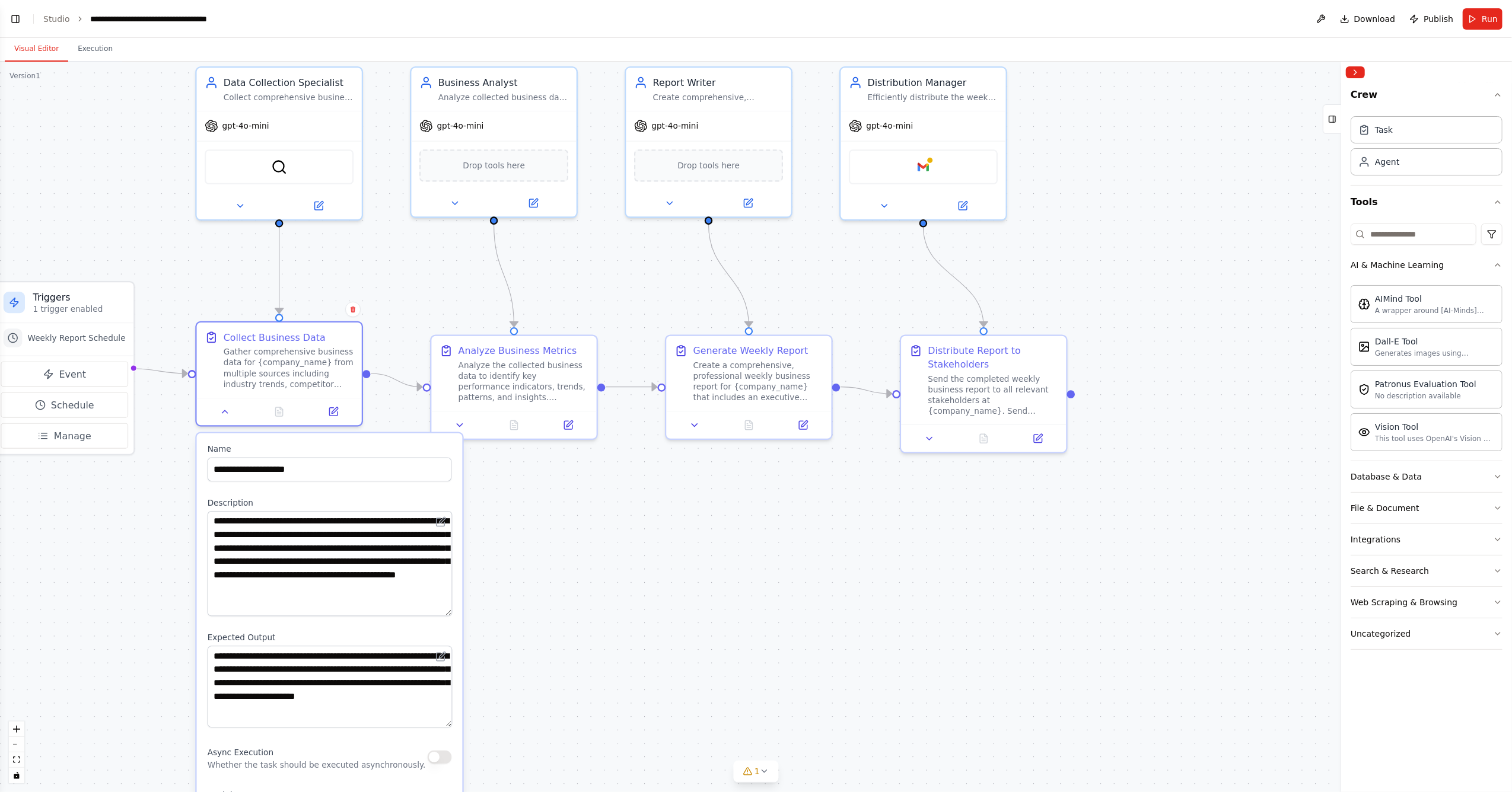
drag, startPoint x: 604, startPoint y: 550, endPoint x: 683, endPoint y: 513, distance: 87.2
click at [663, 506] on div ".deletable-edge-delete-btn { width: 20px; height: 20px; border: 0px solid #ffff…" at bounding box center [756, 427] width 1512 height 731
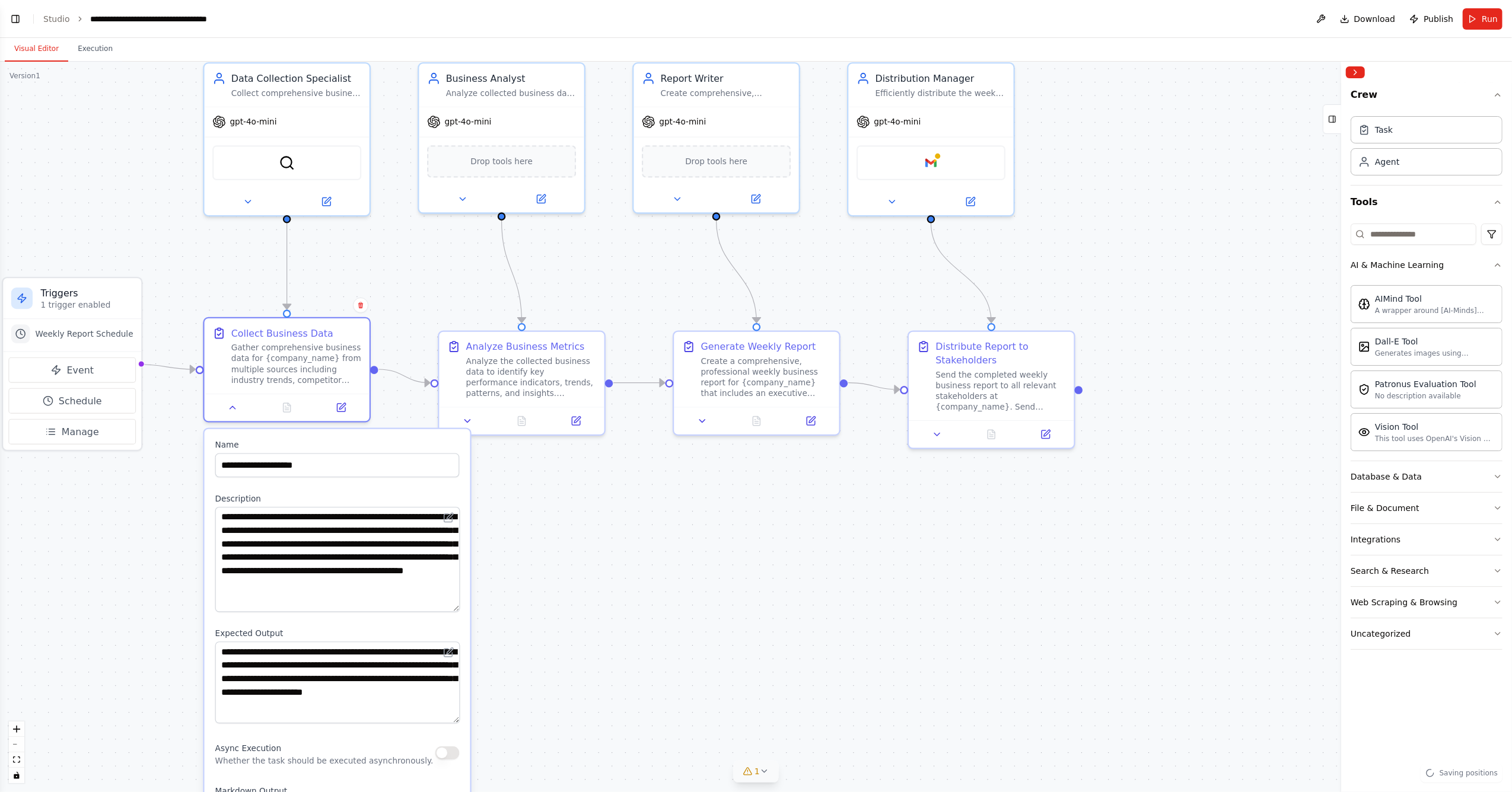
click at [757, 506] on span "1" at bounding box center [757, 771] width 5 height 12
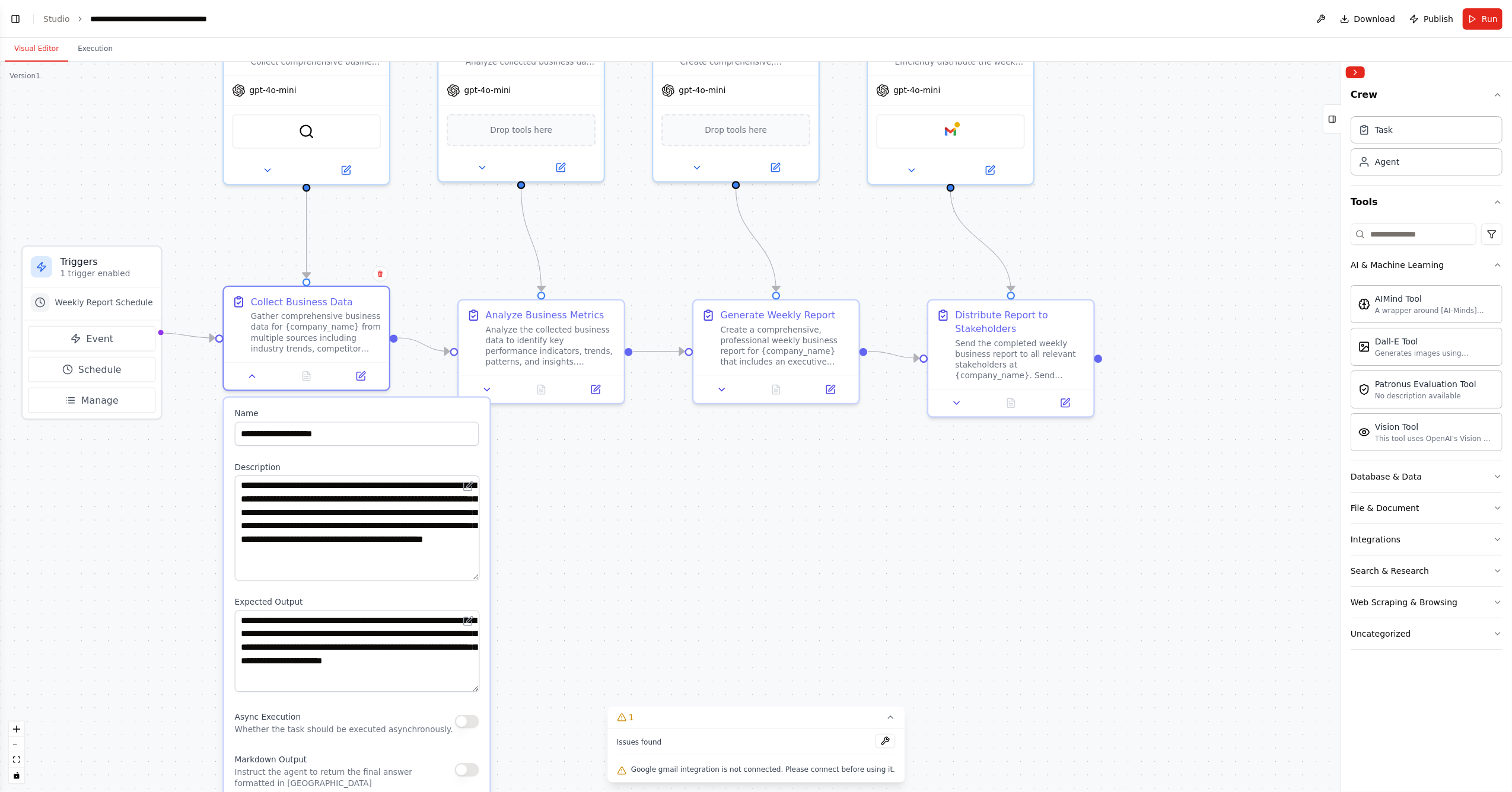
drag, startPoint x: 795, startPoint y: 604, endPoint x: 801, endPoint y: 591, distance: 14.3
click at [798, 506] on div ".deletable-edge-delete-btn { width: 20px; height: 20px; border: 0px solid #ffff…" at bounding box center [756, 427] width 1512 height 731
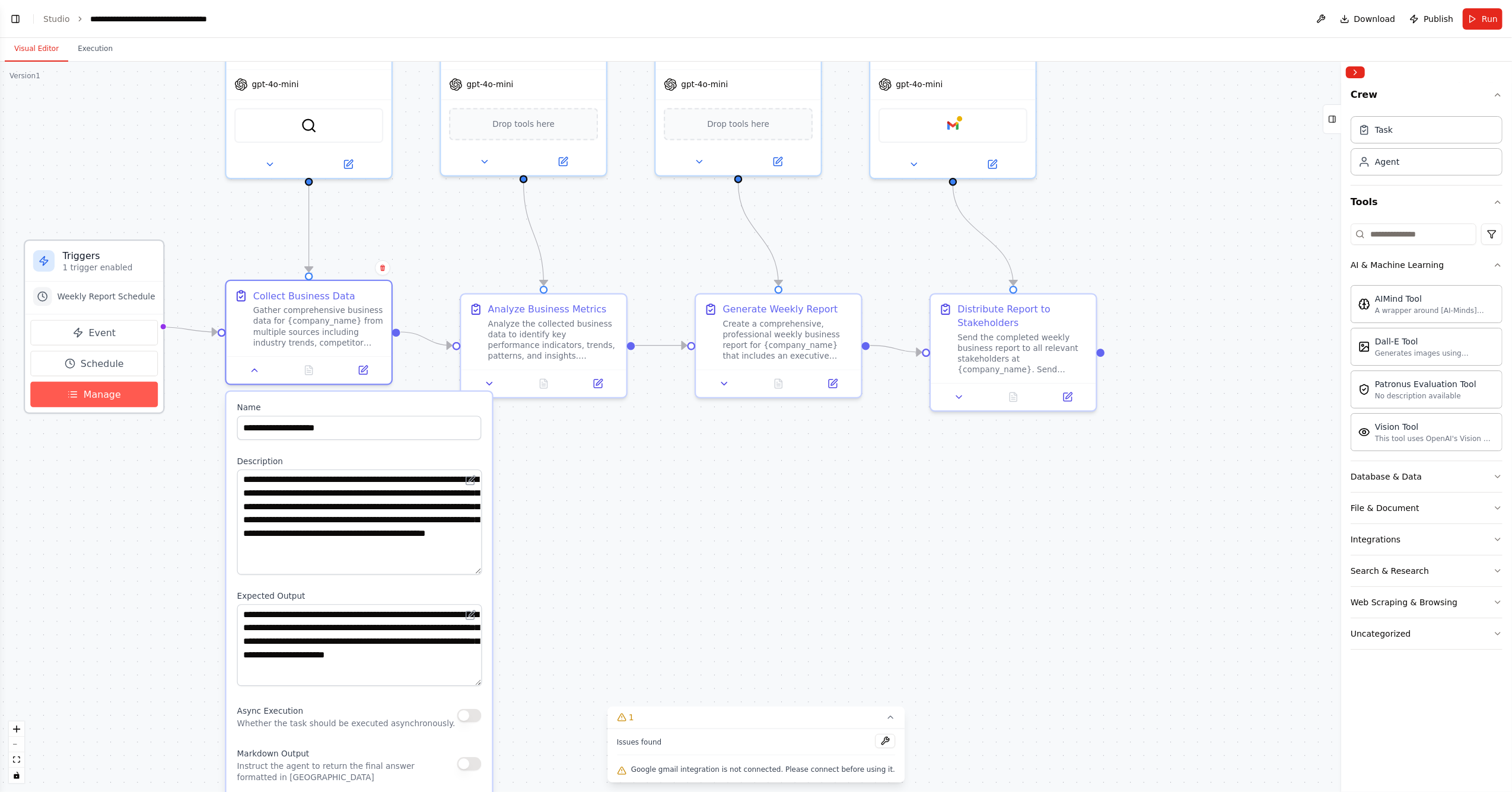
click at [109, 398] on span "Manage" at bounding box center [102, 395] width 37 height 14
click at [109, 387] on button "Manage" at bounding box center [93, 395] width 128 height 26
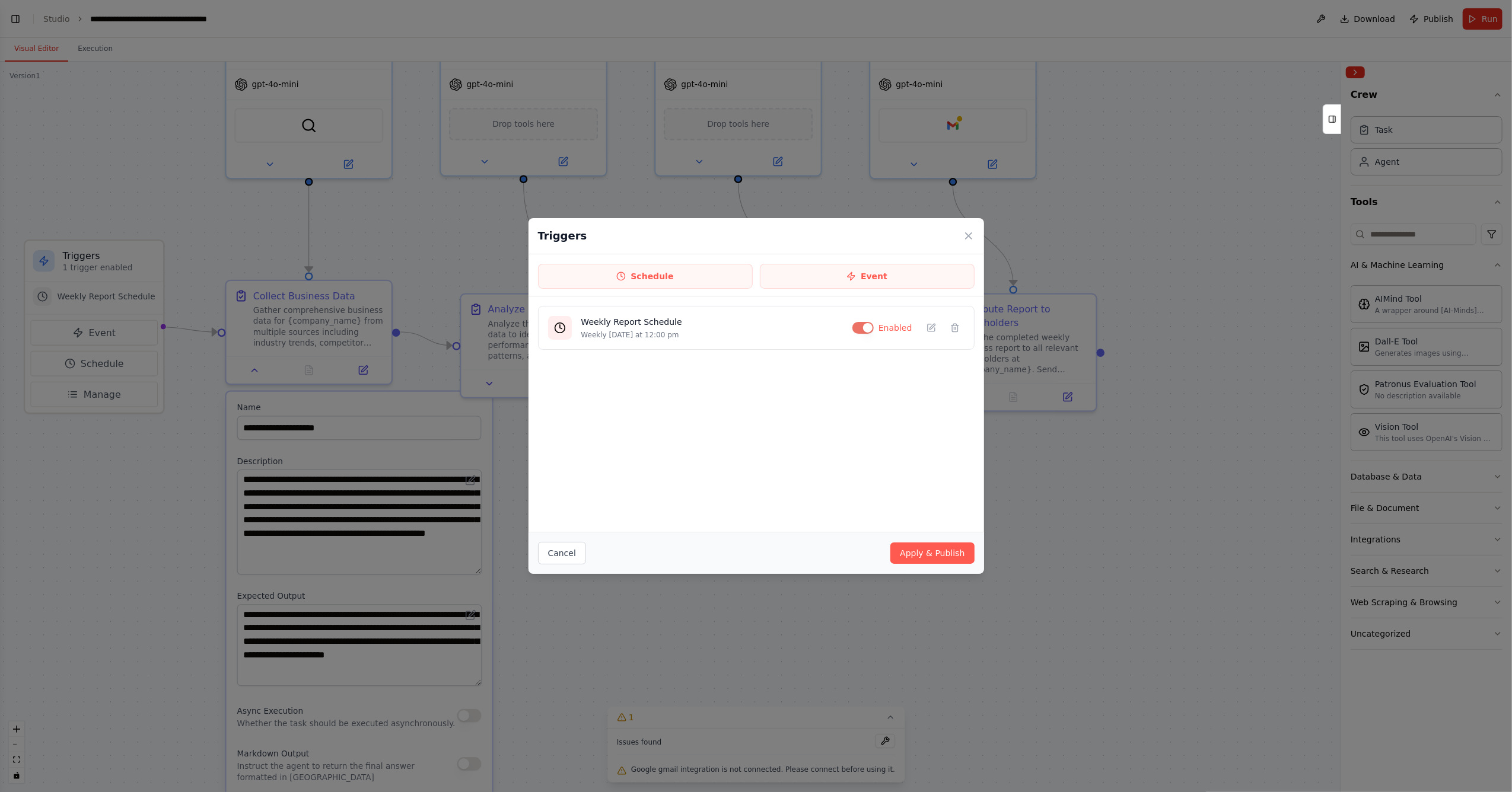
click at [48, 74] on div "Triggers Schedule Event Weekly Report Schedule Weekly on Monday at 12:00 pm Ena…" at bounding box center [756, 396] width 1512 height 792
click at [485, 319] on div "Triggers Schedule Event Weekly Report Schedule Weekly on Monday at 12:00 pm Ena…" at bounding box center [756, 396] width 1512 height 792
click at [968, 239] on icon at bounding box center [968, 236] width 12 height 12
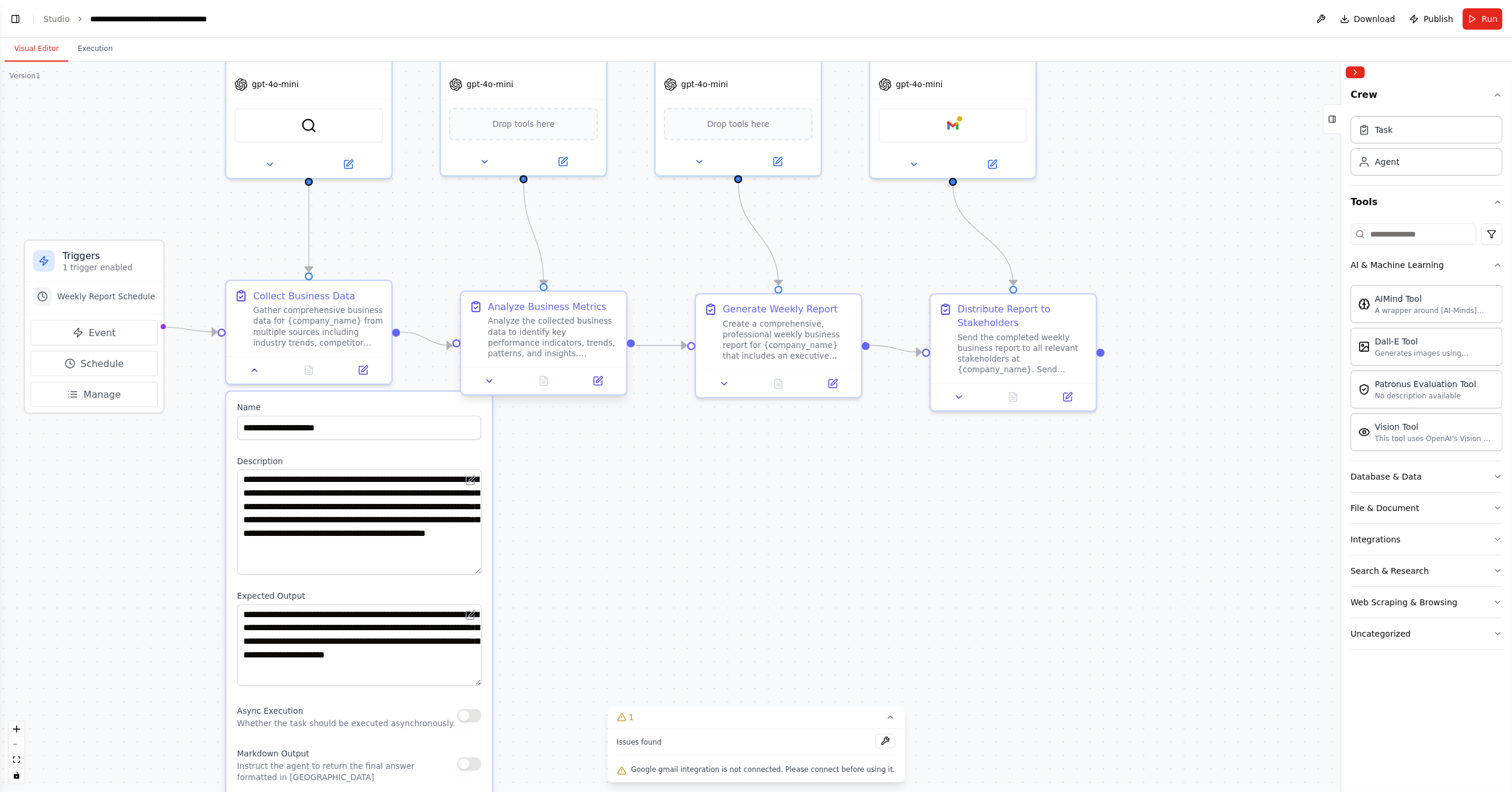
click at [573, 311] on div "Analyze Business Metrics" at bounding box center [547, 306] width 119 height 14
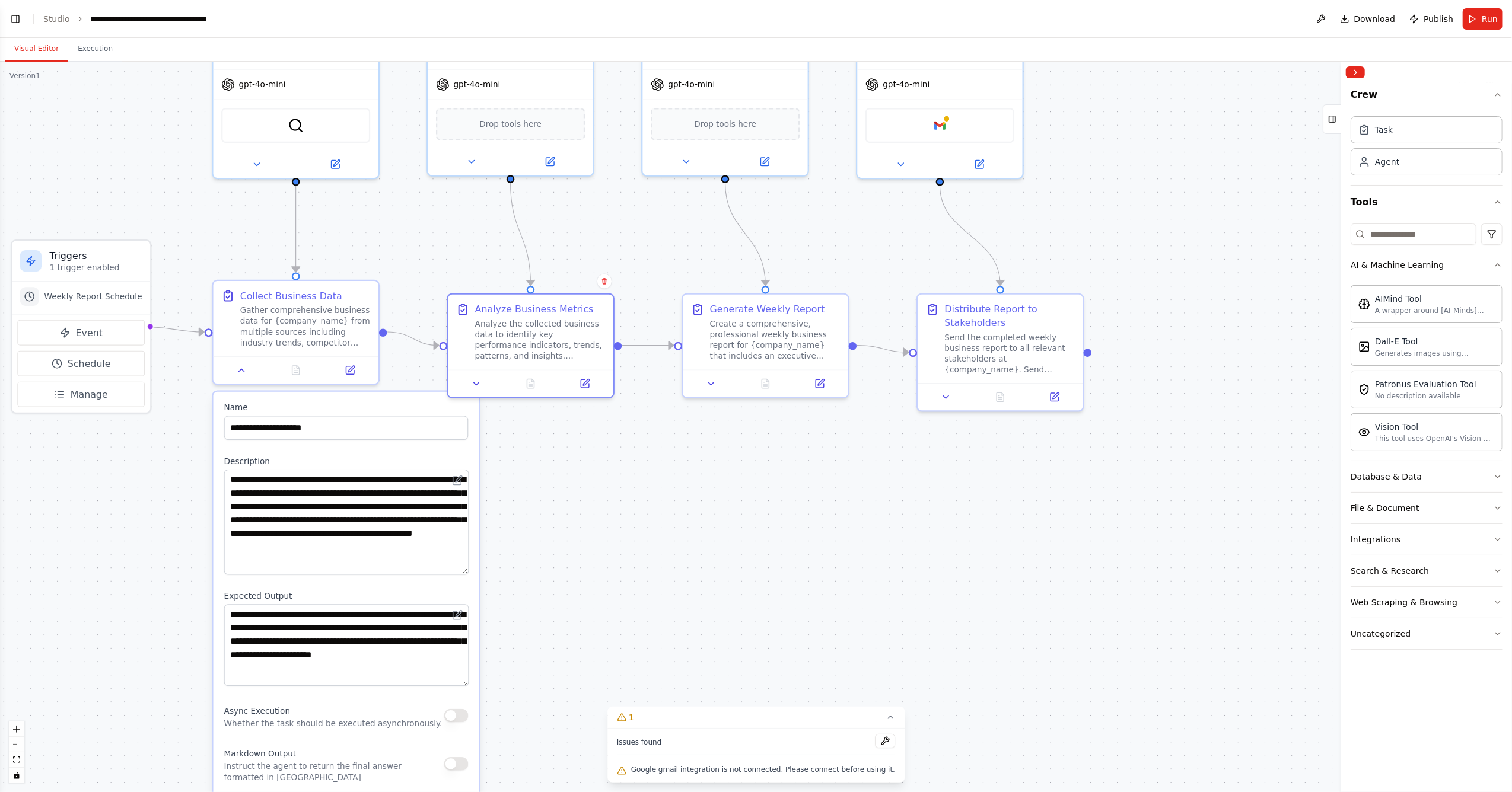
drag, startPoint x: 537, startPoint y: 438, endPoint x: 525, endPoint y: 438, distance: 12.0
click at [525, 438] on div ".deletable-edge-delete-btn { width: 20px; height: 20px; border: 0px solid #ffff…" at bounding box center [756, 427] width 1512 height 731
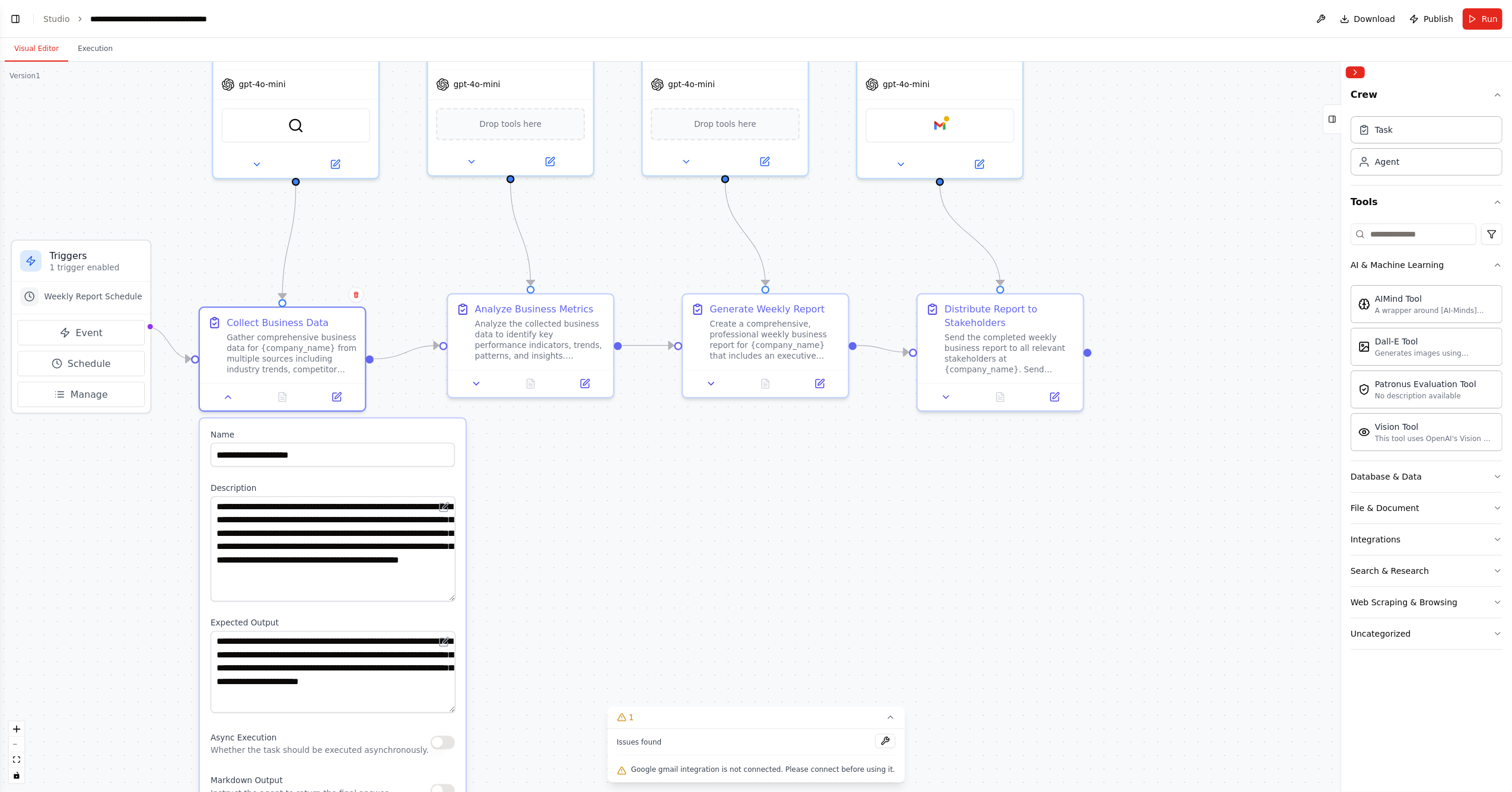
drag, startPoint x: 398, startPoint y: 395, endPoint x: 378, endPoint y: 418, distance: 30.5
click at [378, 419] on div "**********" at bounding box center [333, 725] width 266 height 613
click at [478, 387] on button at bounding box center [477, 381] width 46 height 16
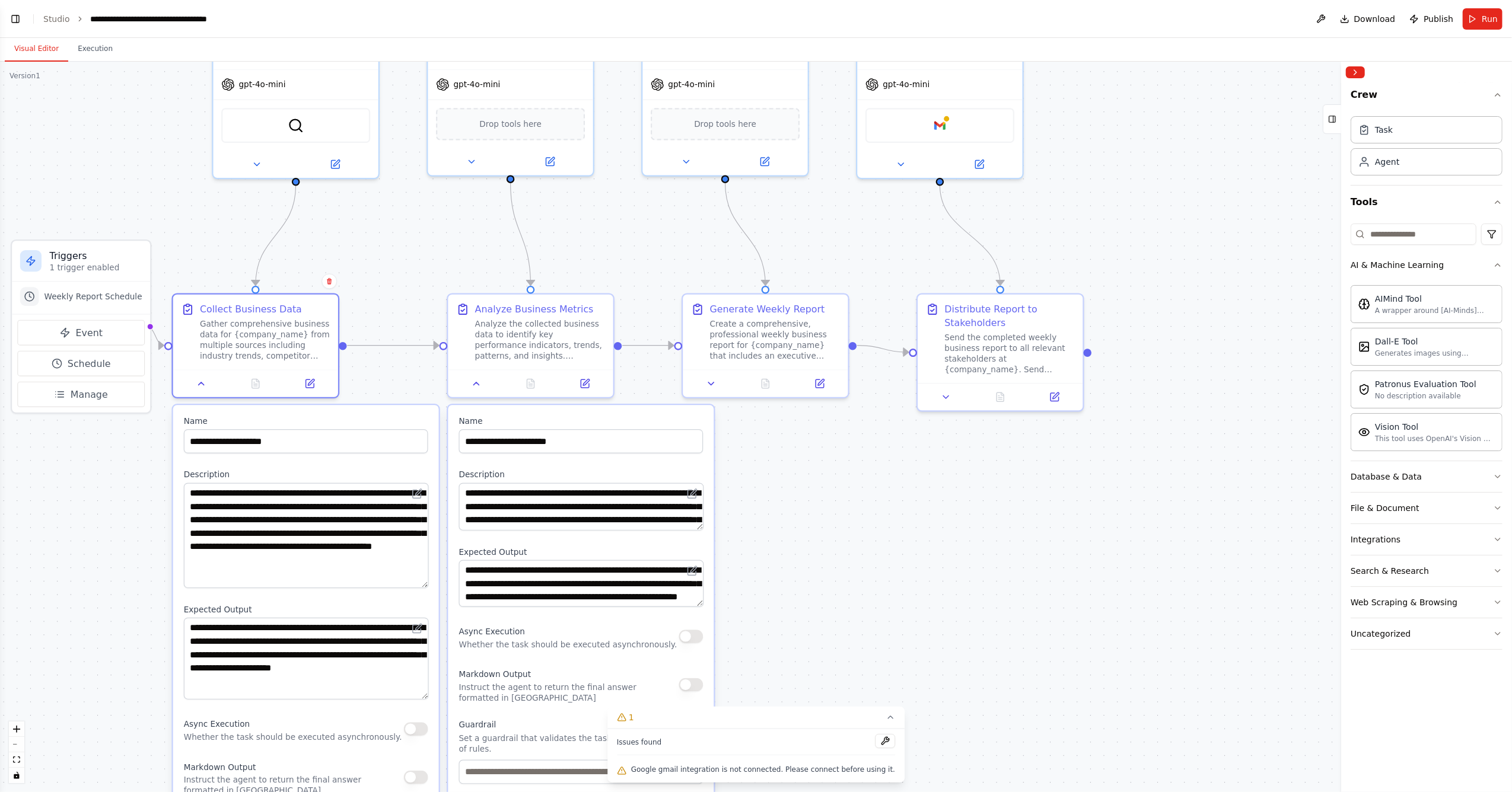
drag, startPoint x: 411, startPoint y: 423, endPoint x: 385, endPoint y: 409, distance: 29.5
click at [385, 409] on div "**********" at bounding box center [306, 711] width 266 height 613
drag, startPoint x: 107, startPoint y: 262, endPoint x: 72, endPoint y: 274, distance: 37.0
click at [72, 274] on div "Triggers 1 trigger enabled" at bounding box center [69, 273] width 93 height 24
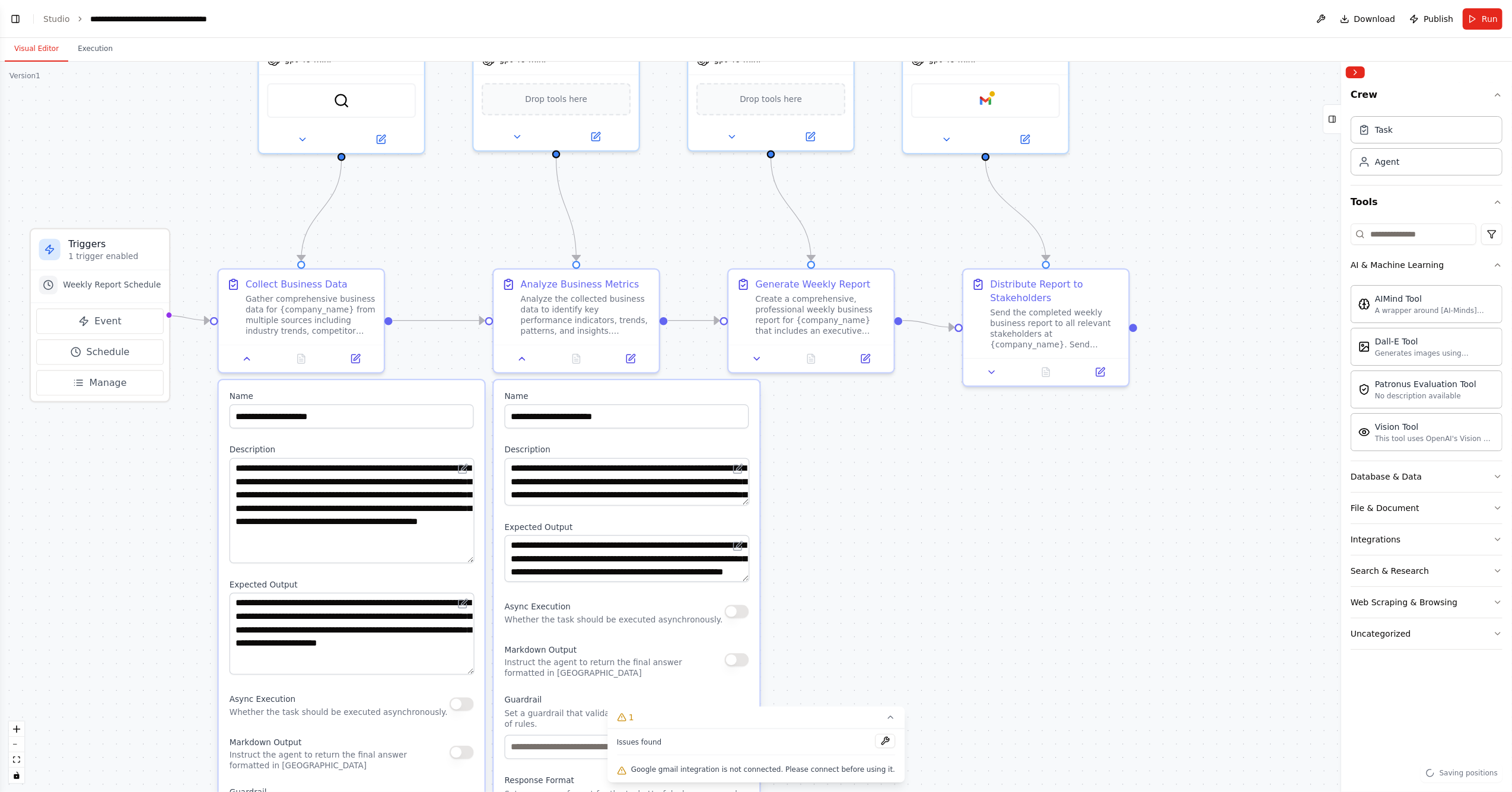
drag, startPoint x: 776, startPoint y: 459, endPoint x: 822, endPoint y: 434, distance: 52.4
click at [822, 434] on div ".deletable-edge-delete-btn { width: 20px; height: 20px; border: 0px solid #ffff…" at bounding box center [756, 427] width 1512 height 731
click at [852, 317] on div "Create a comprehensive, professional weekly business report for {company_name} …" at bounding box center [821, 312] width 130 height 43
click at [752, 356] on icon at bounding box center [757, 356] width 11 height 11
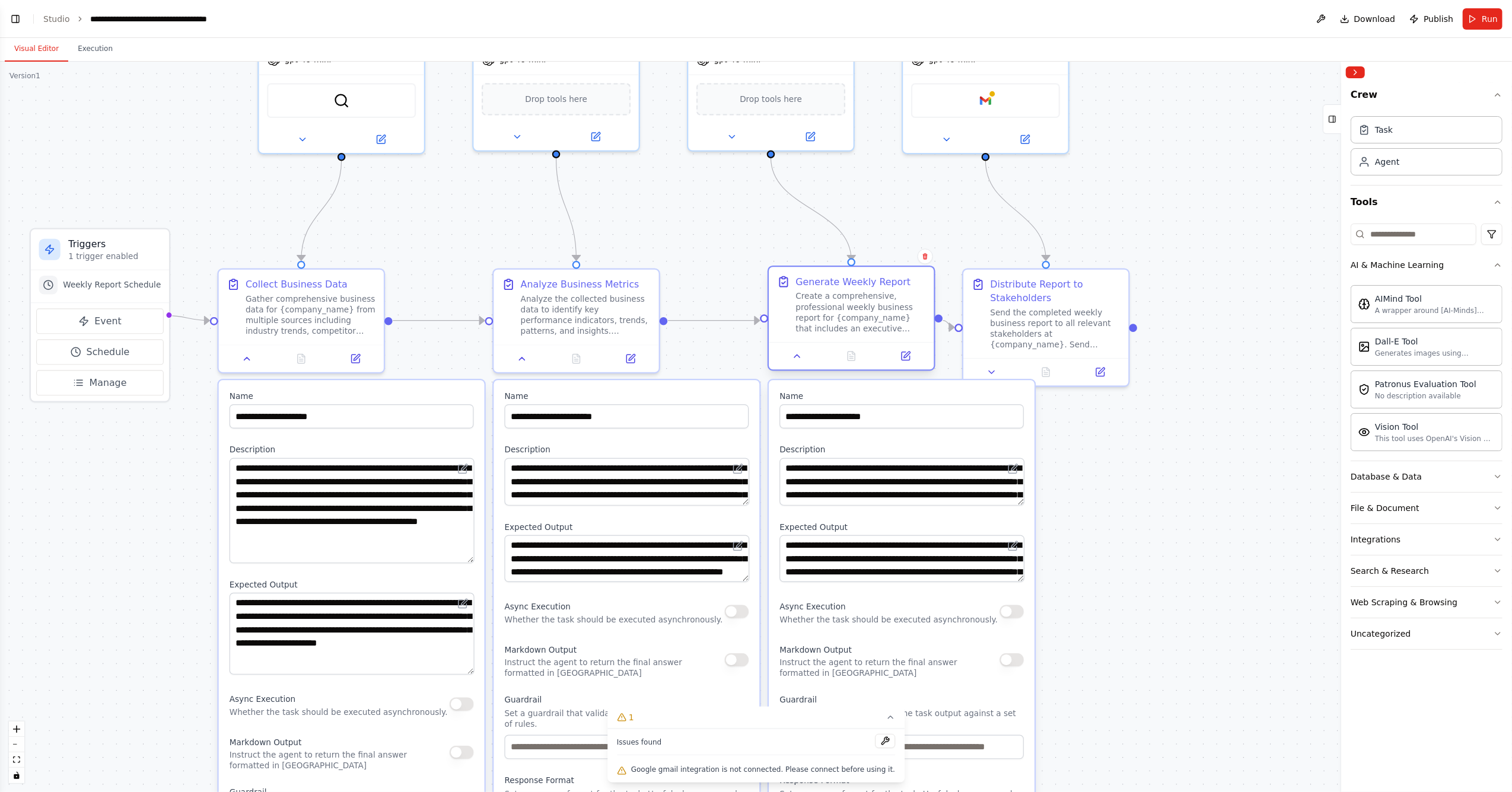
drag, startPoint x: 821, startPoint y: 280, endPoint x: 860, endPoint y: 276, distance: 39.2
click at [860, 276] on div "Generate Weekly Report" at bounding box center [853, 282] width 115 height 14
drag, startPoint x: 1003, startPoint y: 282, endPoint x: 1102, endPoint y: 281, distance: 99.0
click at [1006, 281] on div "Distribute Report to Stakeholders" at bounding box center [1156, 288] width 130 height 27
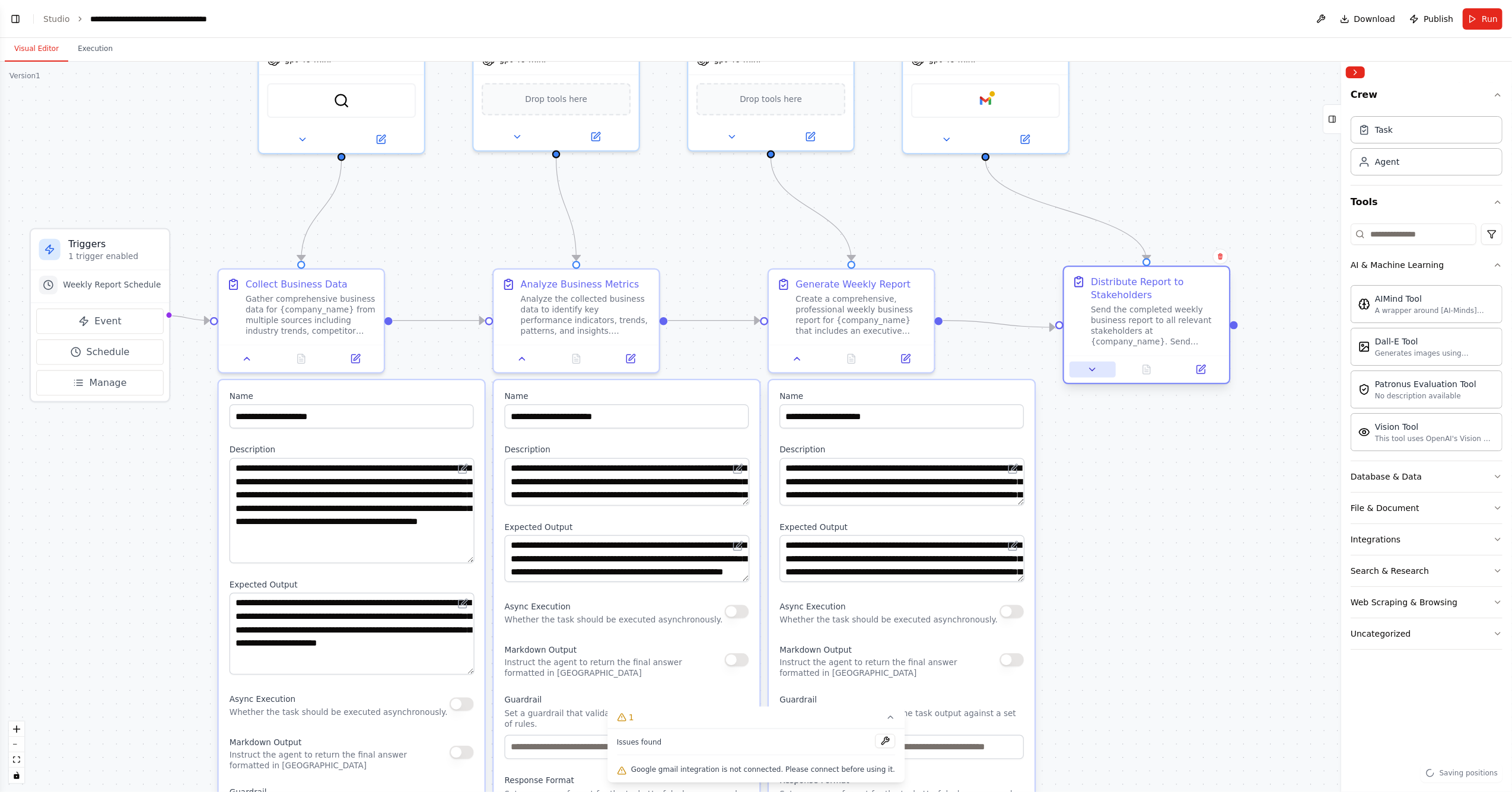
click at [1006, 365] on button at bounding box center [1092, 370] width 46 height 16
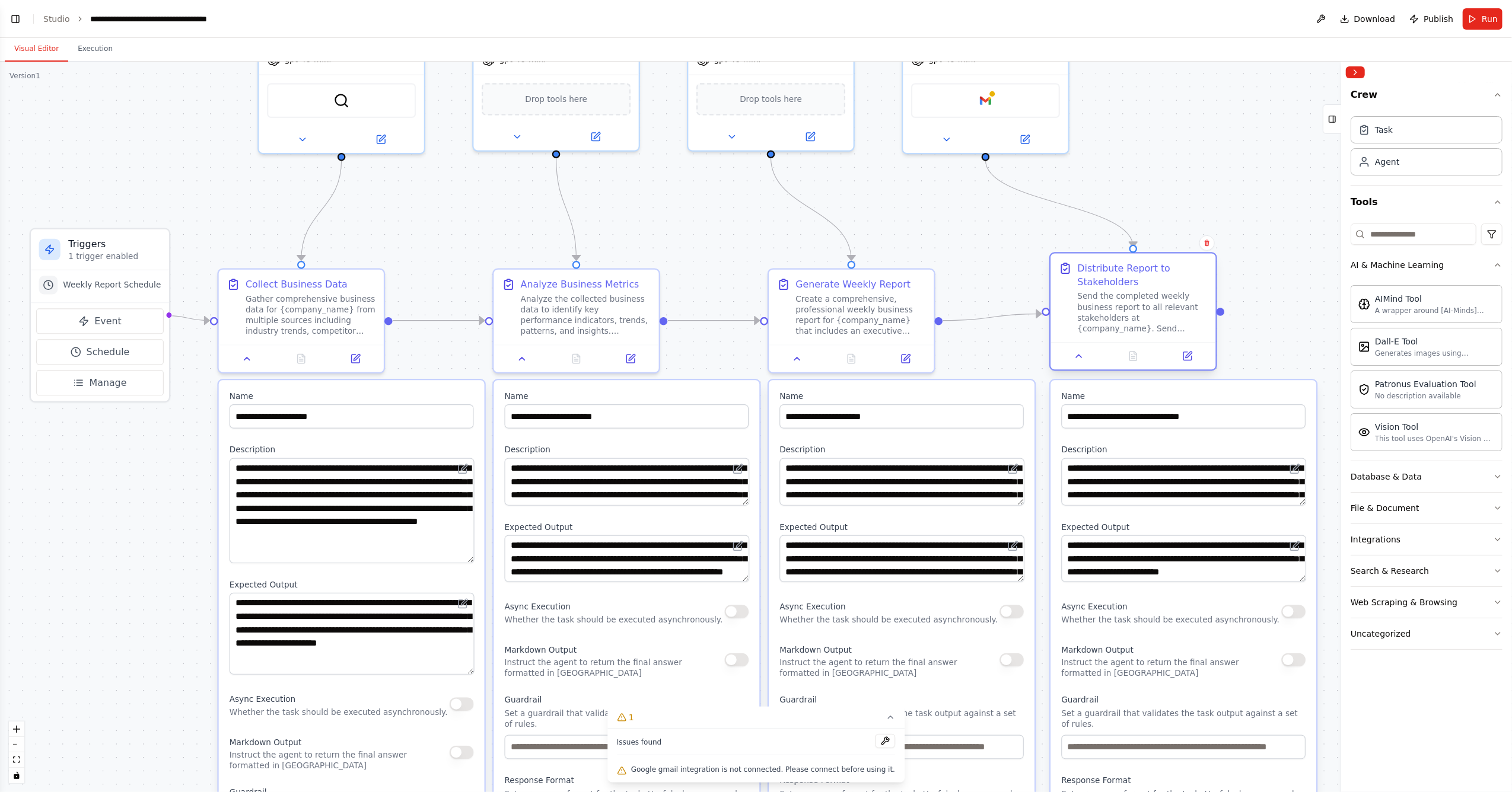
drag, startPoint x: 1125, startPoint y: 296, endPoint x: 1106, endPoint y: 281, distance: 24.2
click at [1006, 281] on div "Distribute Report to Stakeholders" at bounding box center [1143, 274] width 130 height 27
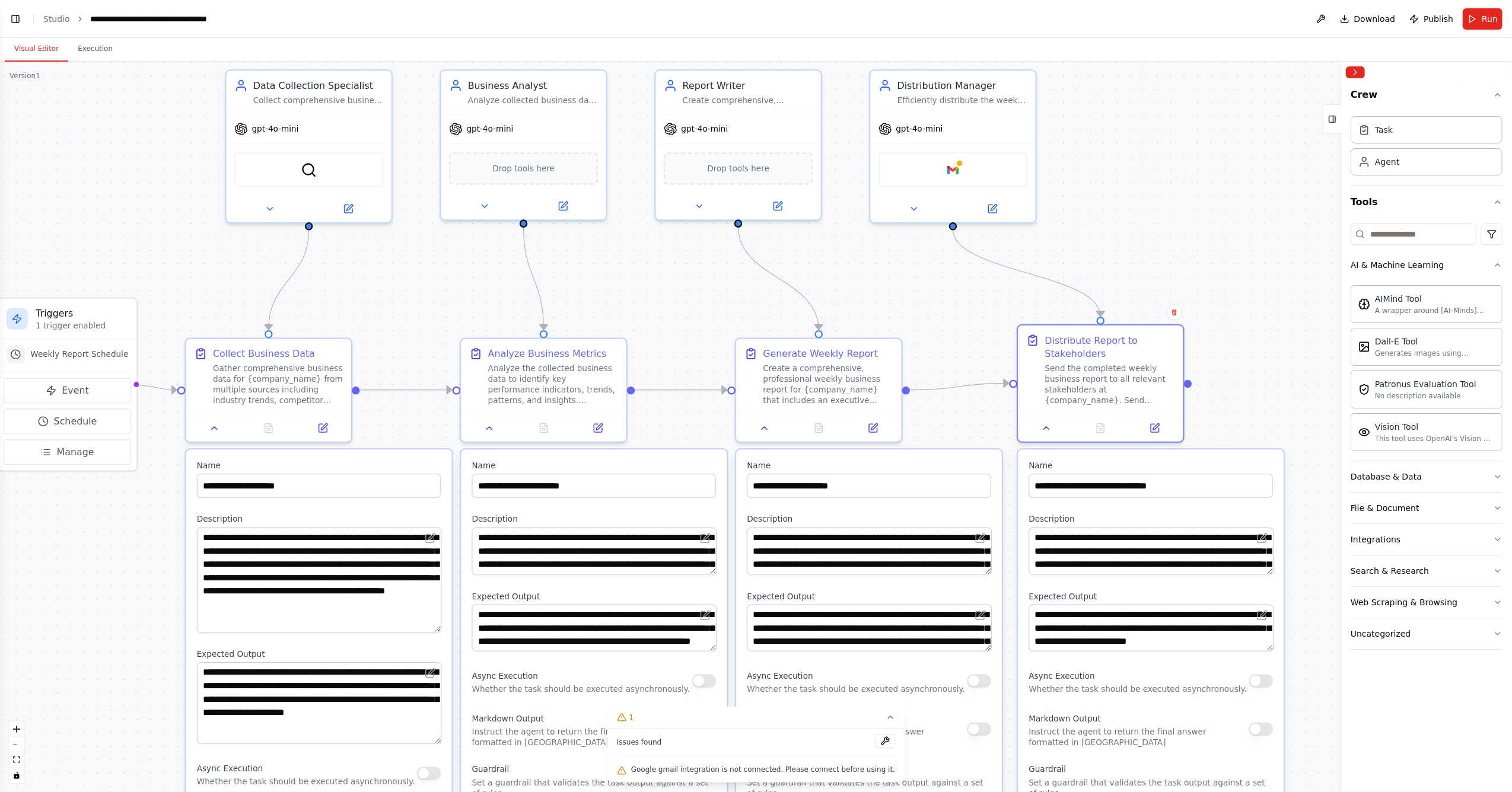
drag, startPoint x: 983, startPoint y: 292, endPoint x: 950, endPoint y: 359, distance: 74.7
click at [950, 360] on div ".deletable-edge-delete-btn { width: 20px; height: 20px; border: 0px solid #ffff…" at bounding box center [756, 427] width 1512 height 731
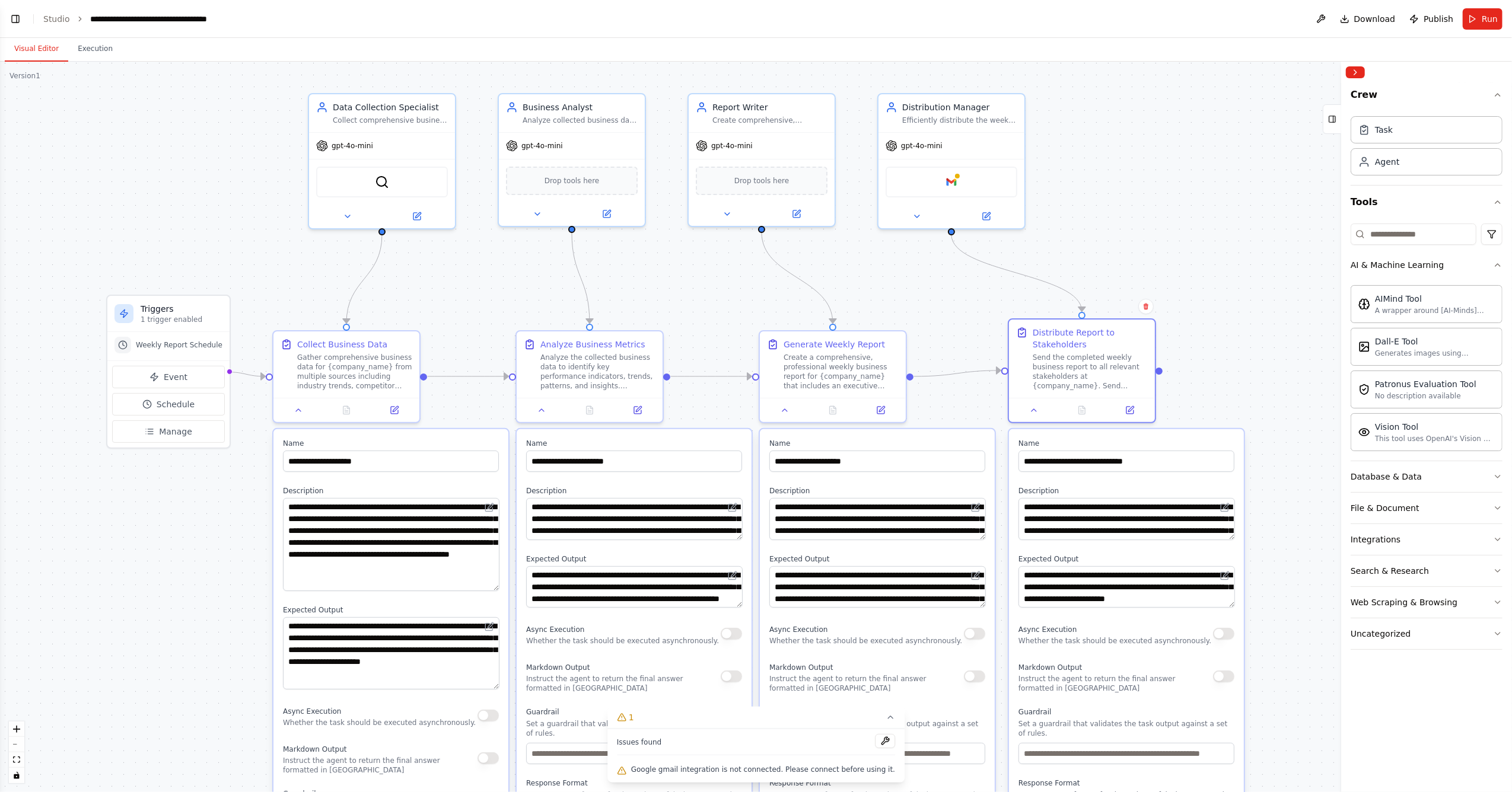
drag, startPoint x: 1118, startPoint y: 271, endPoint x: 1102, endPoint y: 252, distance: 24.8
click at [1006, 252] on div ".deletable-edge-delete-btn { width: 20px; height: 20px; border: 0px solid #ffff…" at bounding box center [756, 427] width 1512 height 731
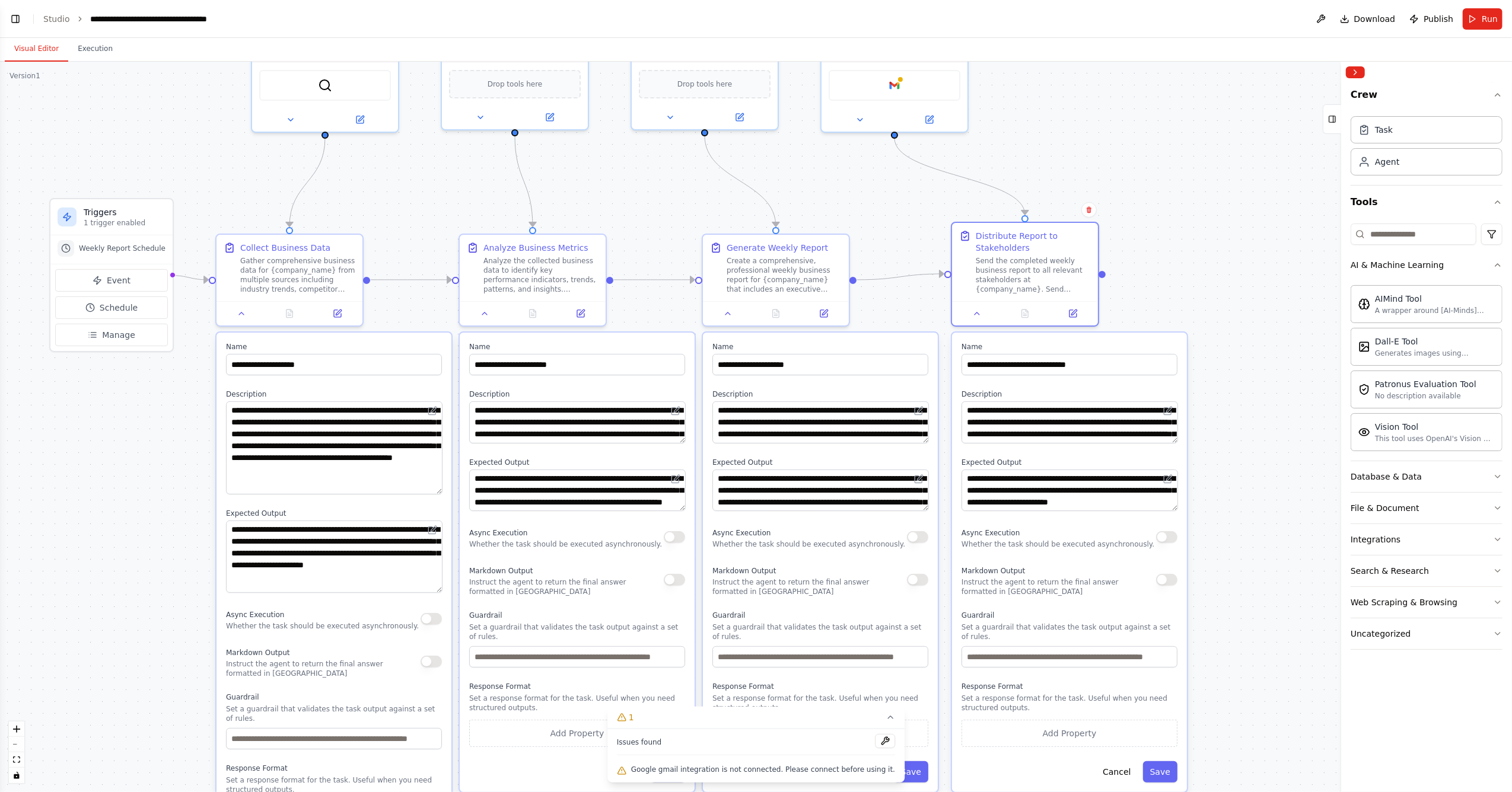
drag, startPoint x: 655, startPoint y: 268, endPoint x: 614, endPoint y: 182, distance: 95.3
click at [614, 182] on div ".deletable-edge-delete-btn { width: 20px; height: 20px; border: 0px solid #ffff…" at bounding box center [756, 427] width 1512 height 731
drag, startPoint x: 658, startPoint y: 235, endPoint x: 647, endPoint y: 223, distance: 16.3
click at [650, 223] on div ".deletable-edge-delete-btn { width: 20px; height: 20px; border: 0px solid #ffff…" at bounding box center [756, 427] width 1512 height 731
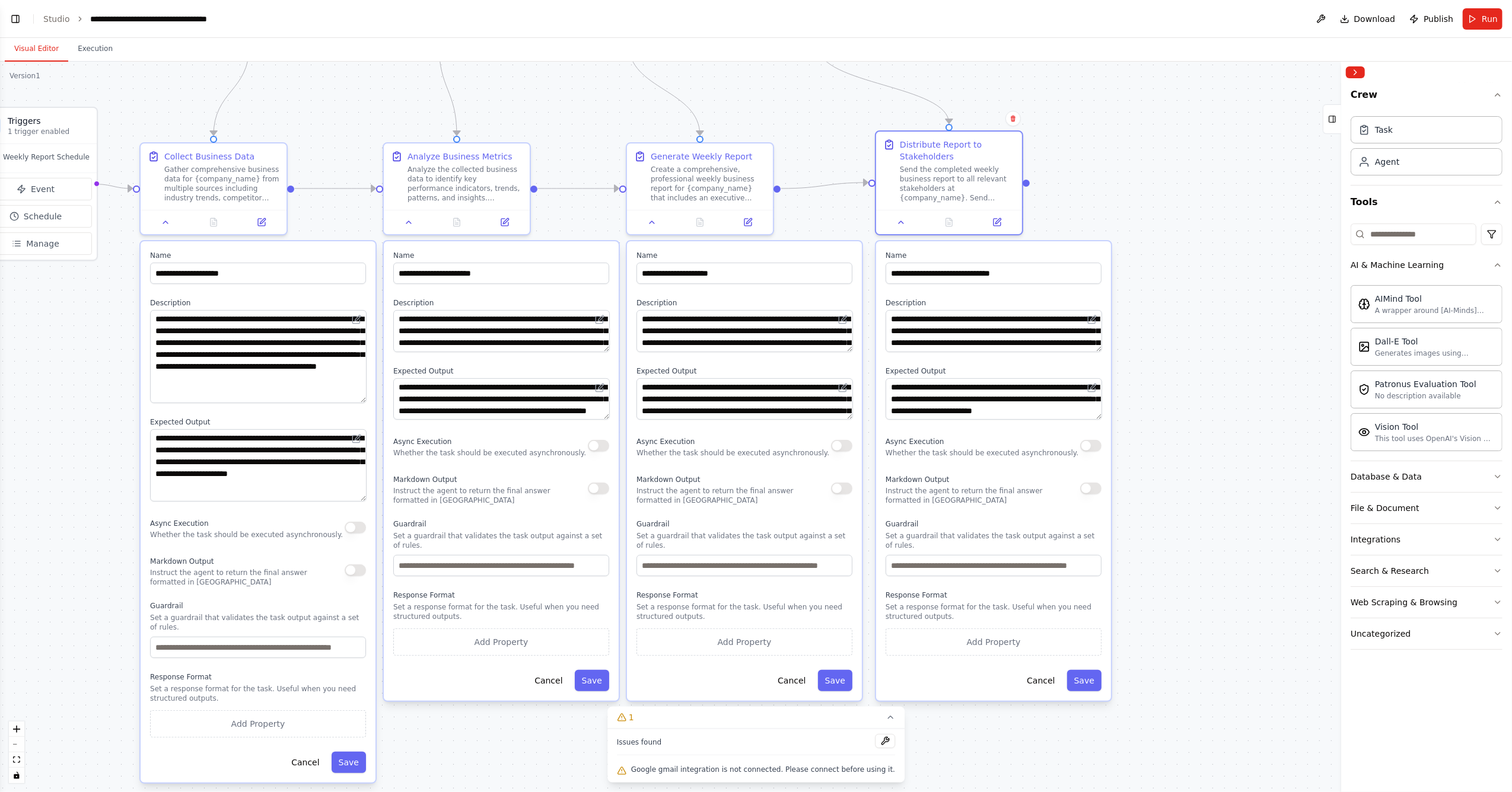
drag, startPoint x: 663, startPoint y: 180, endPoint x: 595, endPoint y: 101, distance: 104.2
click at [595, 101] on div ".deletable-edge-delete-btn { width: 20px; height: 20px; border: 0px solid #ffff…" at bounding box center [756, 427] width 1512 height 731
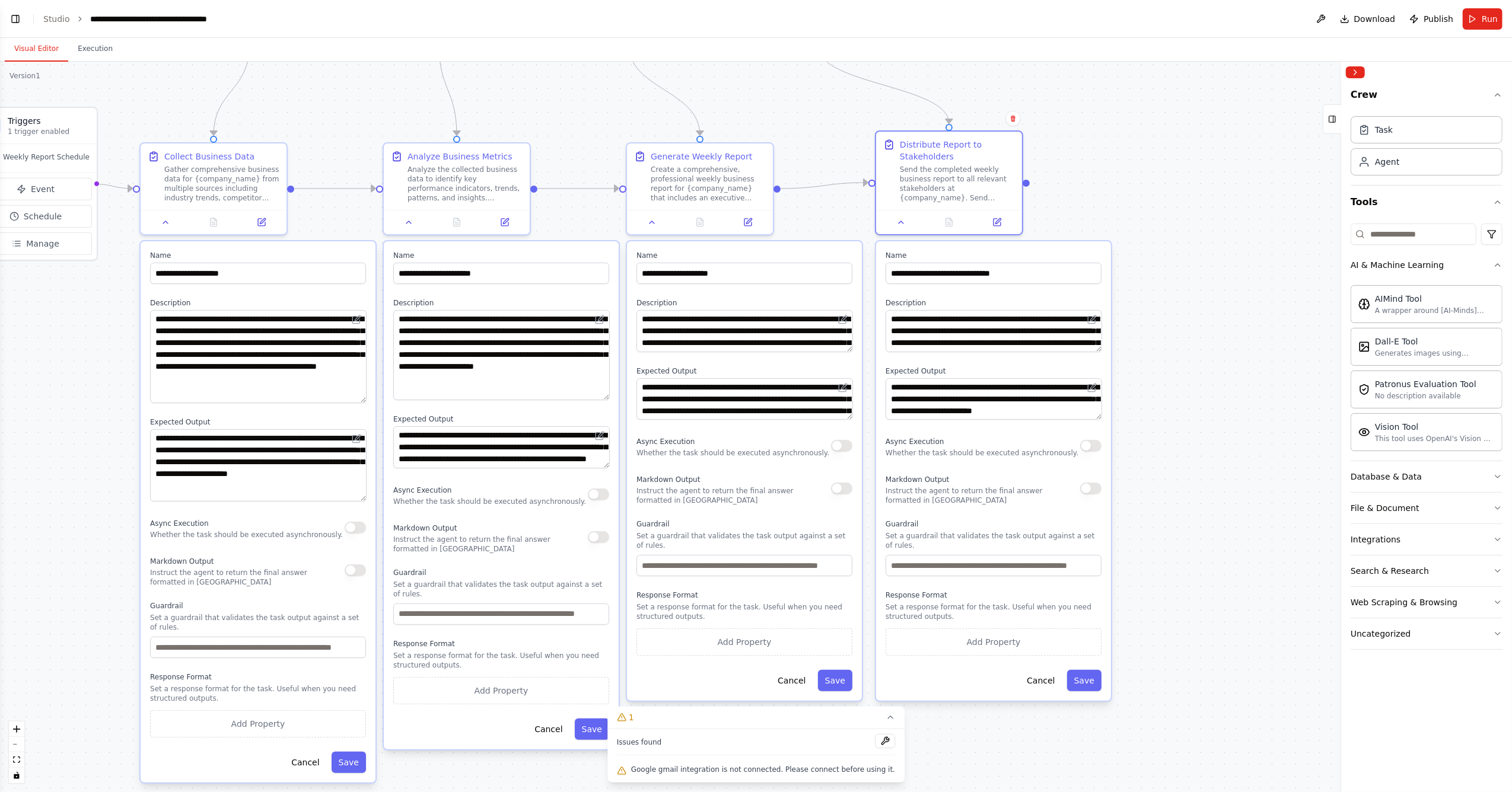
drag, startPoint x: 599, startPoint y: 344, endPoint x: 603, endPoint y: 392, distance: 48.2
click at [603, 392] on textarea "**********" at bounding box center [501, 355] width 217 height 90
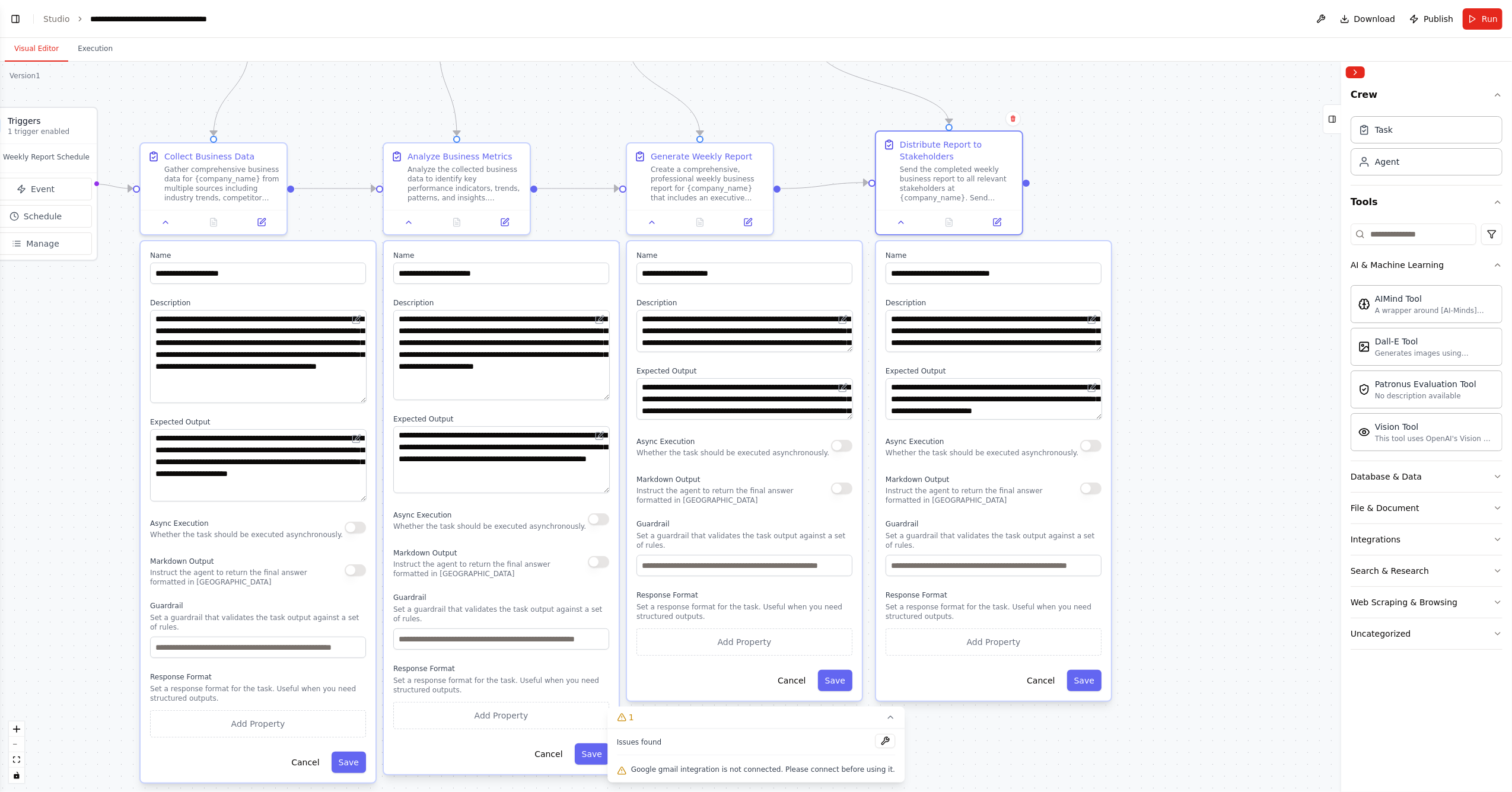
drag, startPoint x: 601, startPoint y: 458, endPoint x: 601, endPoint y: 484, distance: 26.0
click at [601, 484] on textarea "**********" at bounding box center [501, 459] width 217 height 67
click at [590, 506] on input "text" at bounding box center [501, 639] width 216 height 21
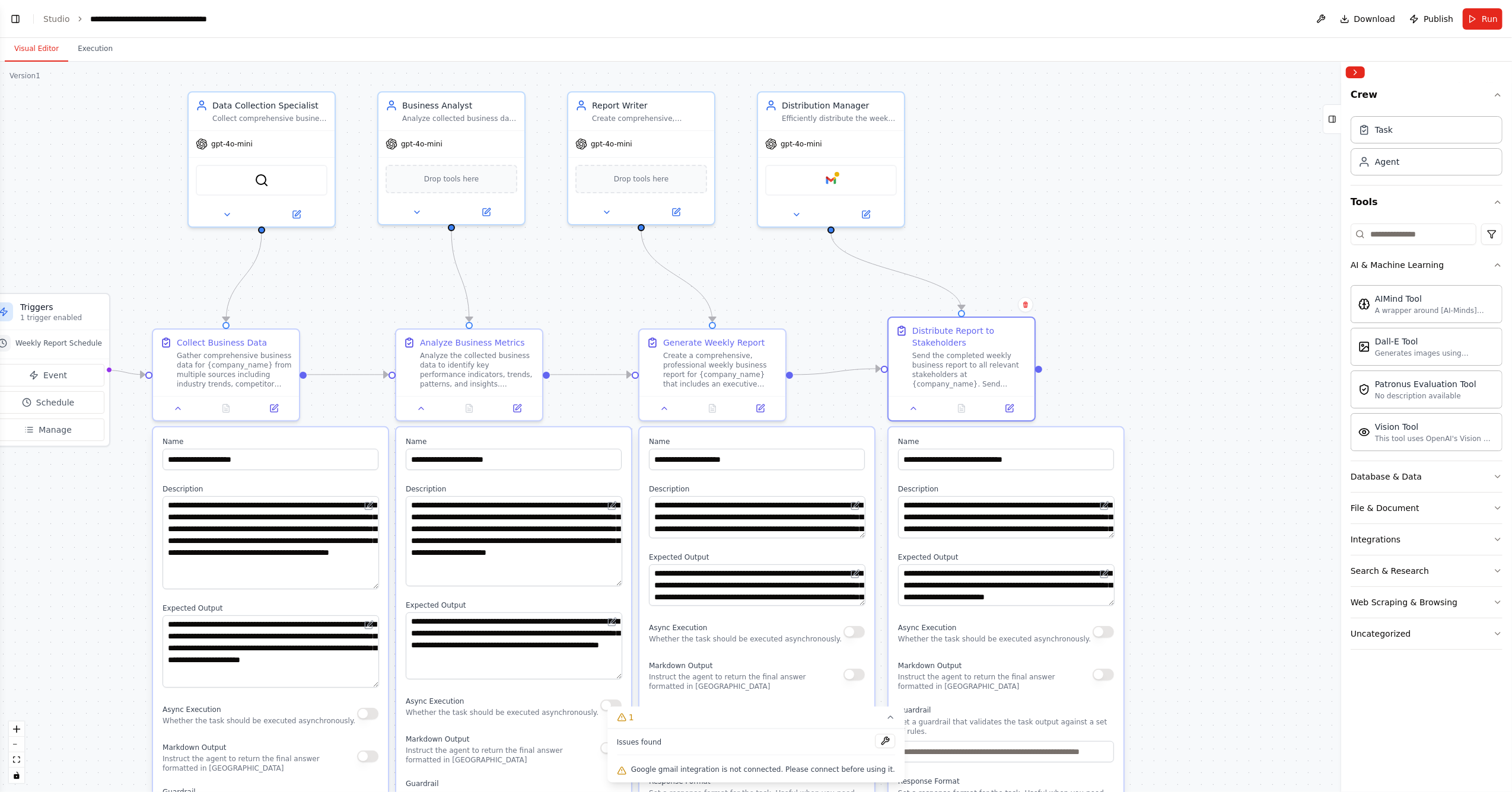
drag, startPoint x: 1208, startPoint y: 204, endPoint x: 1209, endPoint y: 353, distance: 149.0
click at [1006, 353] on div ".deletable-edge-delete-btn { width: 20px; height: 20px; border: 0px solid #ffff…" at bounding box center [756, 427] width 1512 height 731
click at [10, 18] on button "Toggle Left Sidebar" at bounding box center [15, 19] width 17 height 17
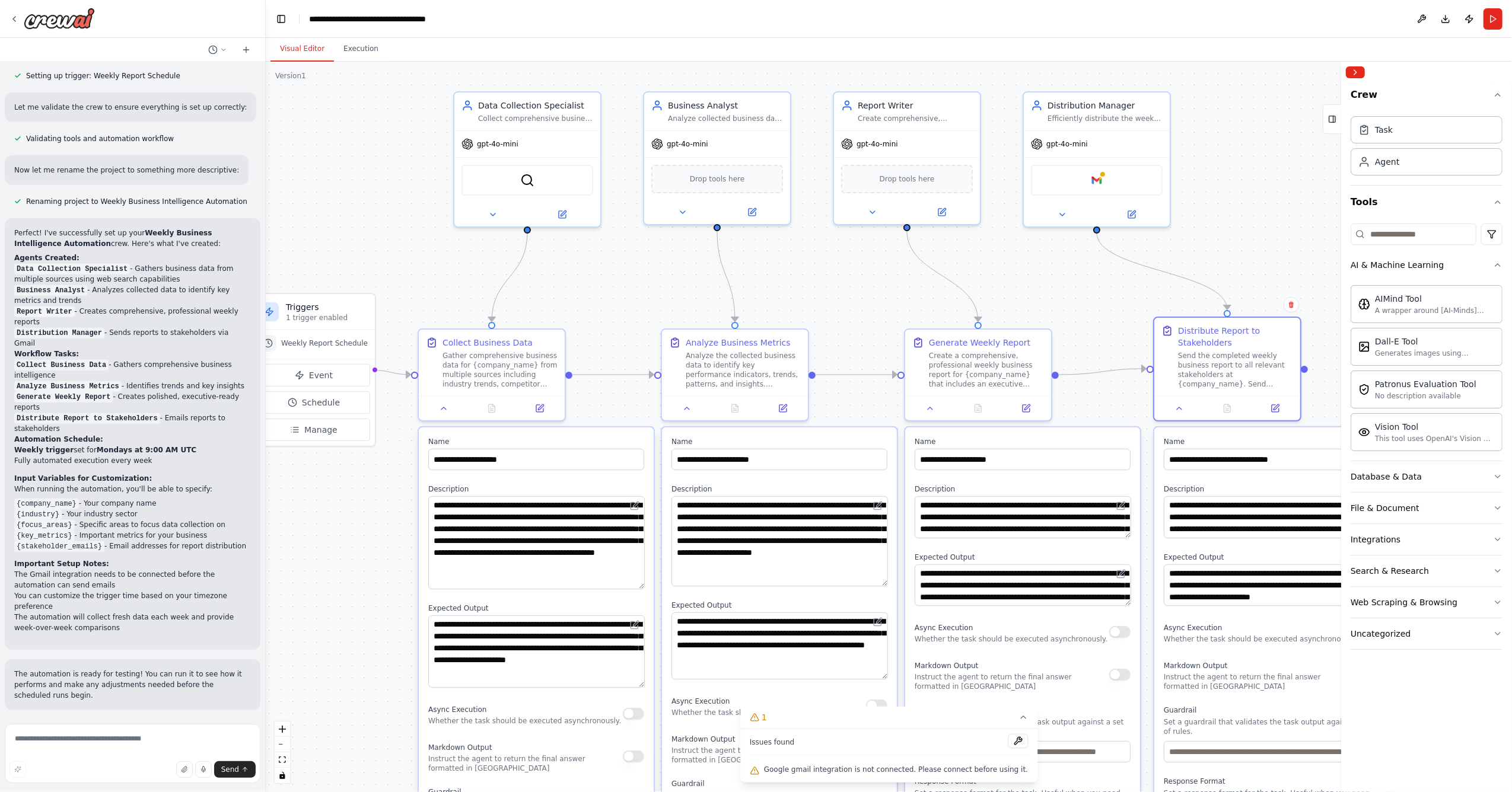
scroll to position [794, 0]
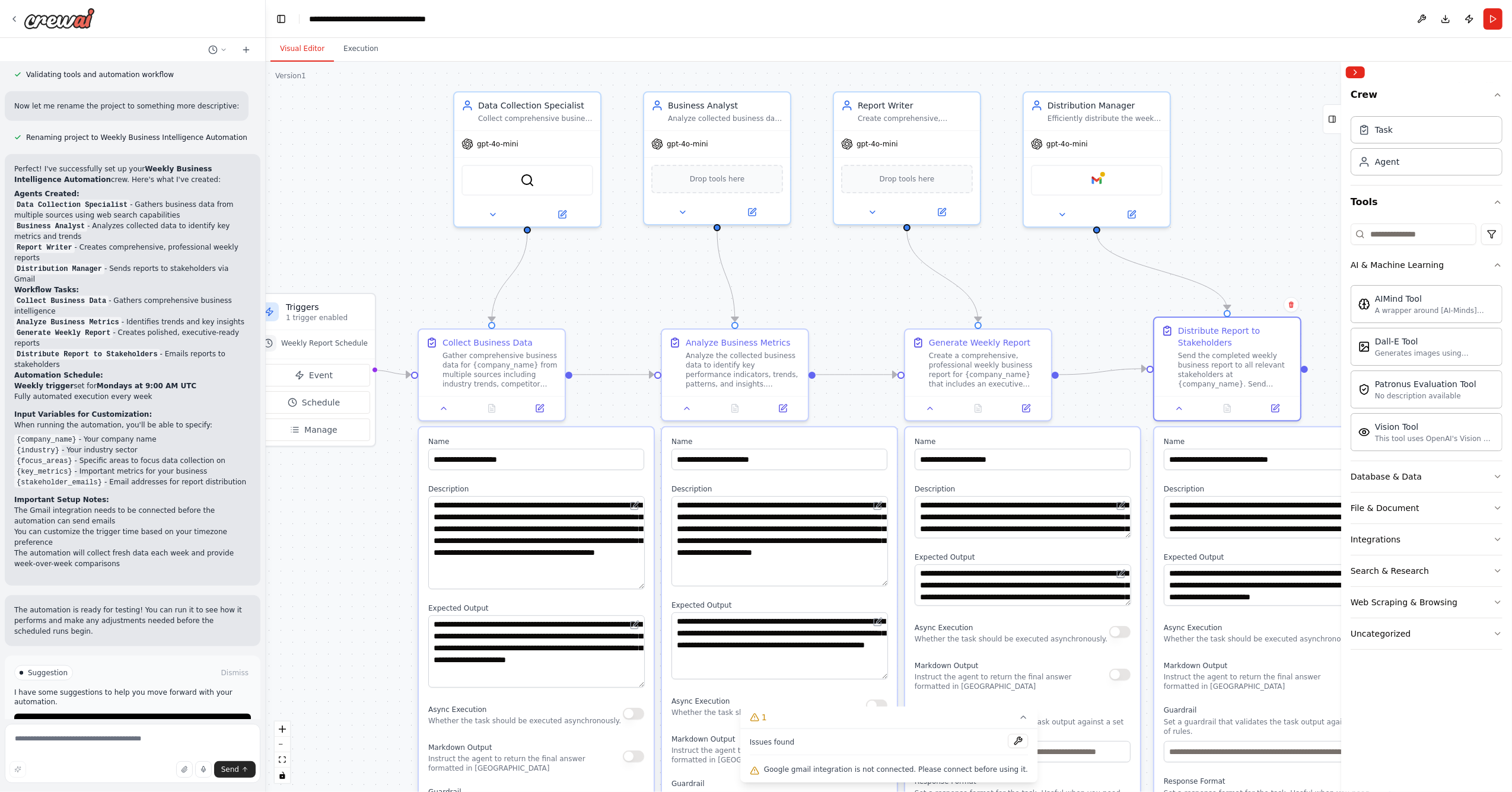
click at [81, 506] on div "Suggestion Dismiss I have some suggestions to help you move forward with your a…" at bounding box center [133, 699] width 236 height 68
click at [81, 506] on button "Run Automation" at bounding box center [133, 723] width 236 height 19
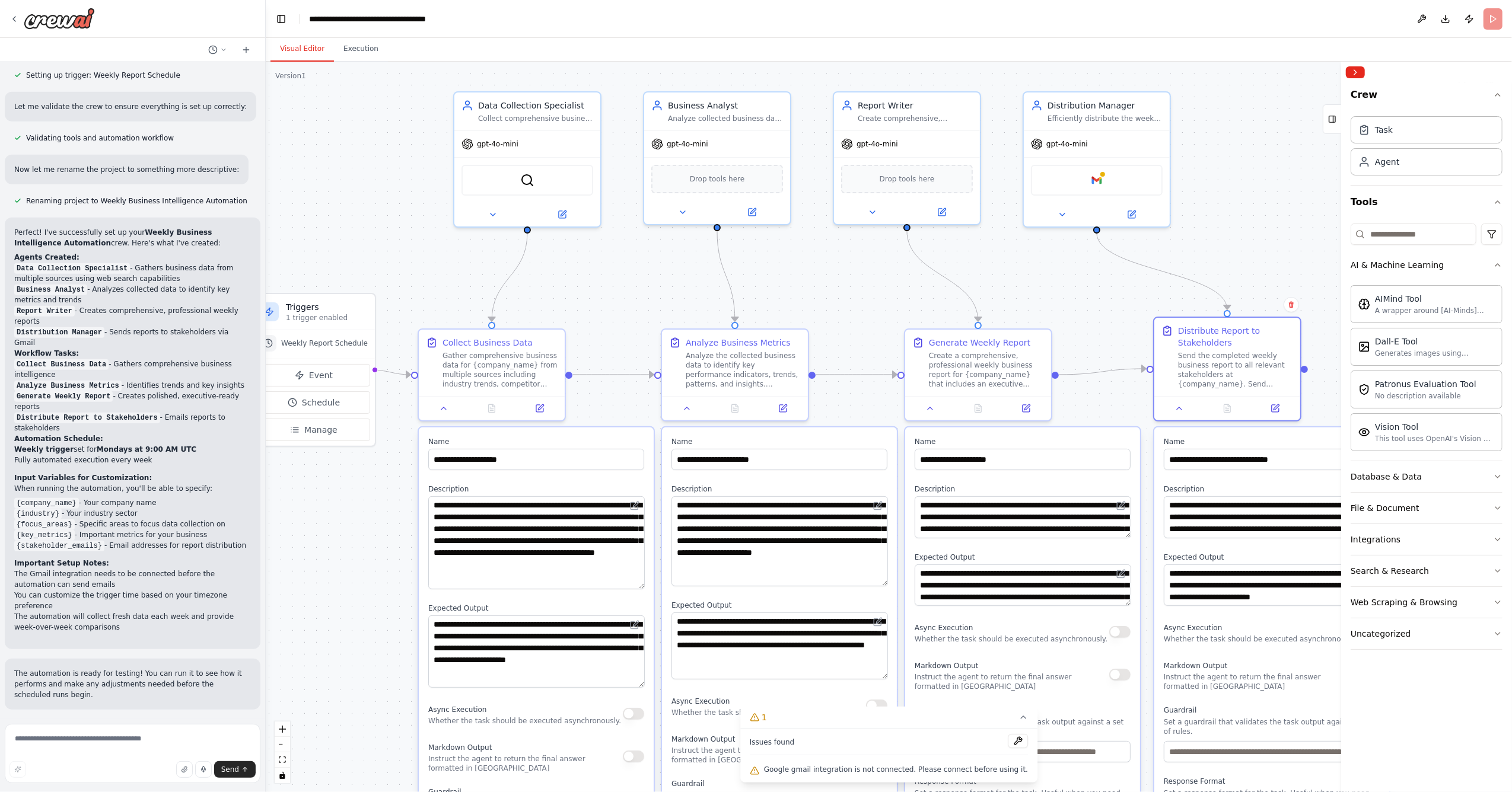
scroll to position [698, 0]
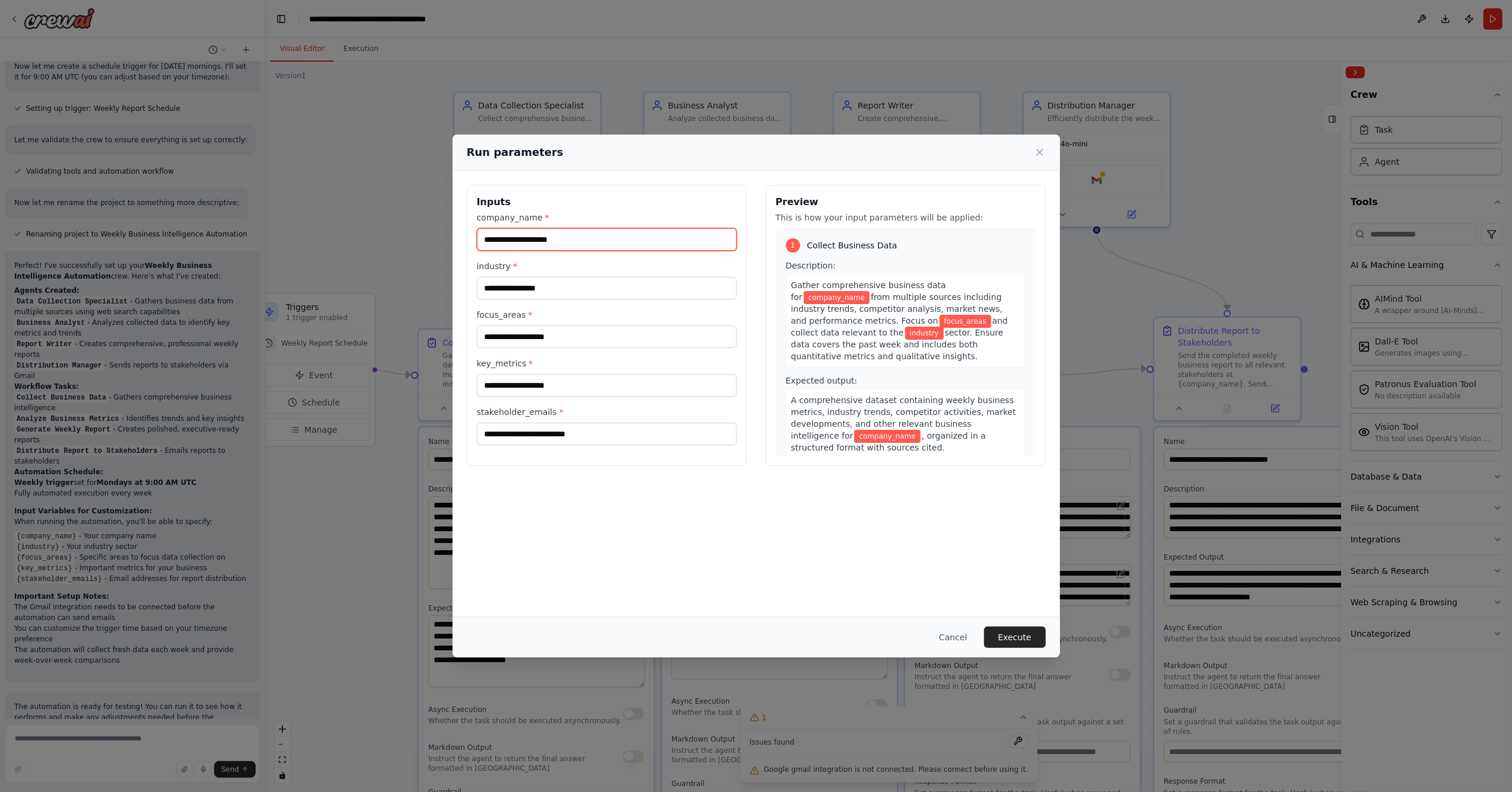
click at [558, 245] on input "company_name *" at bounding box center [607, 239] width 260 height 23
type input "**********"
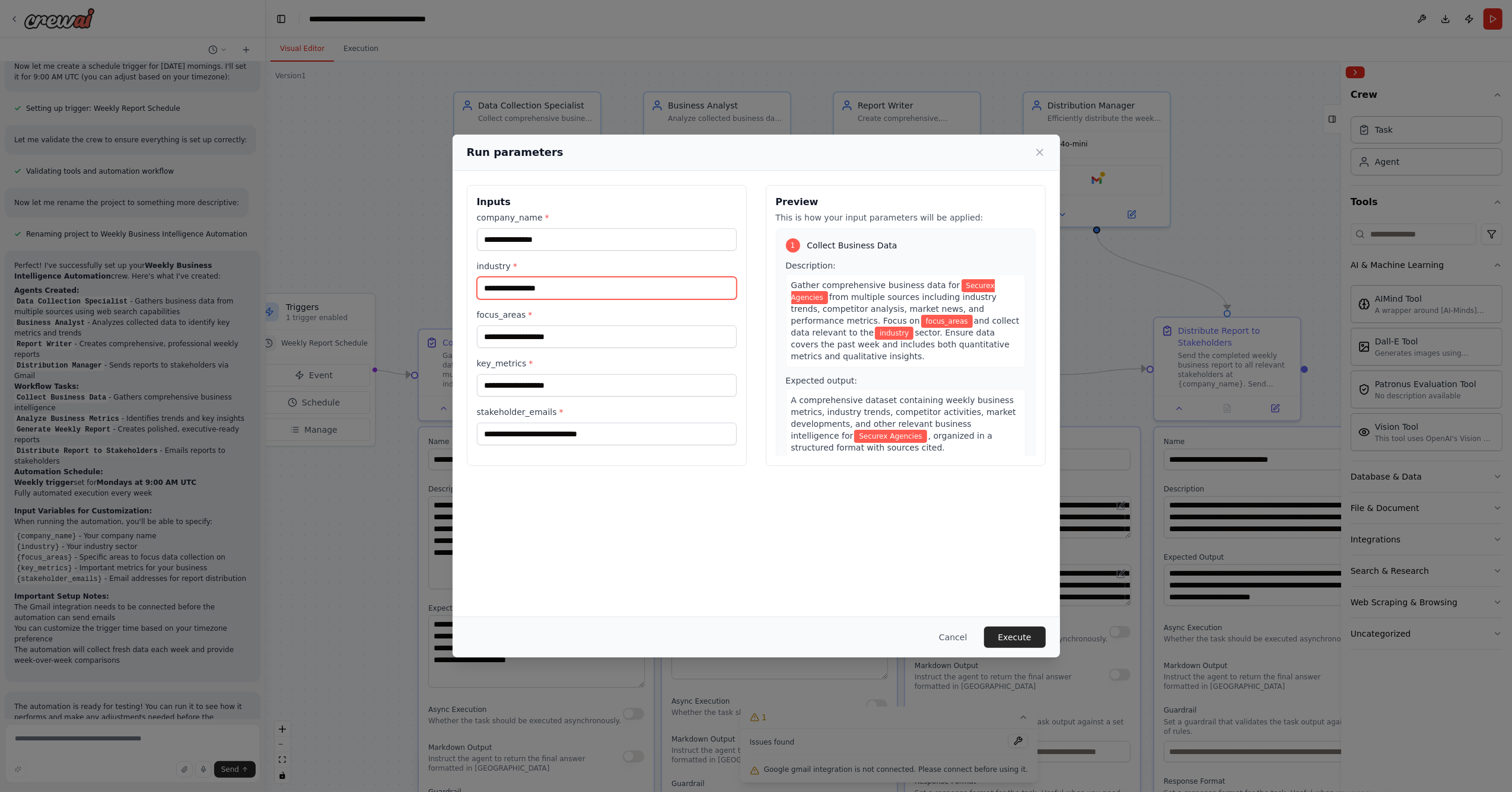
click at [587, 290] on input "industry *" at bounding box center [607, 288] width 260 height 23
type input "********"
click at [578, 338] on input "focus_areas *" at bounding box center [607, 336] width 260 height 23
click at [568, 392] on input "key_metrics *" at bounding box center [607, 385] width 260 height 23
click at [568, 339] on input "focus_areas *" at bounding box center [607, 336] width 260 height 23
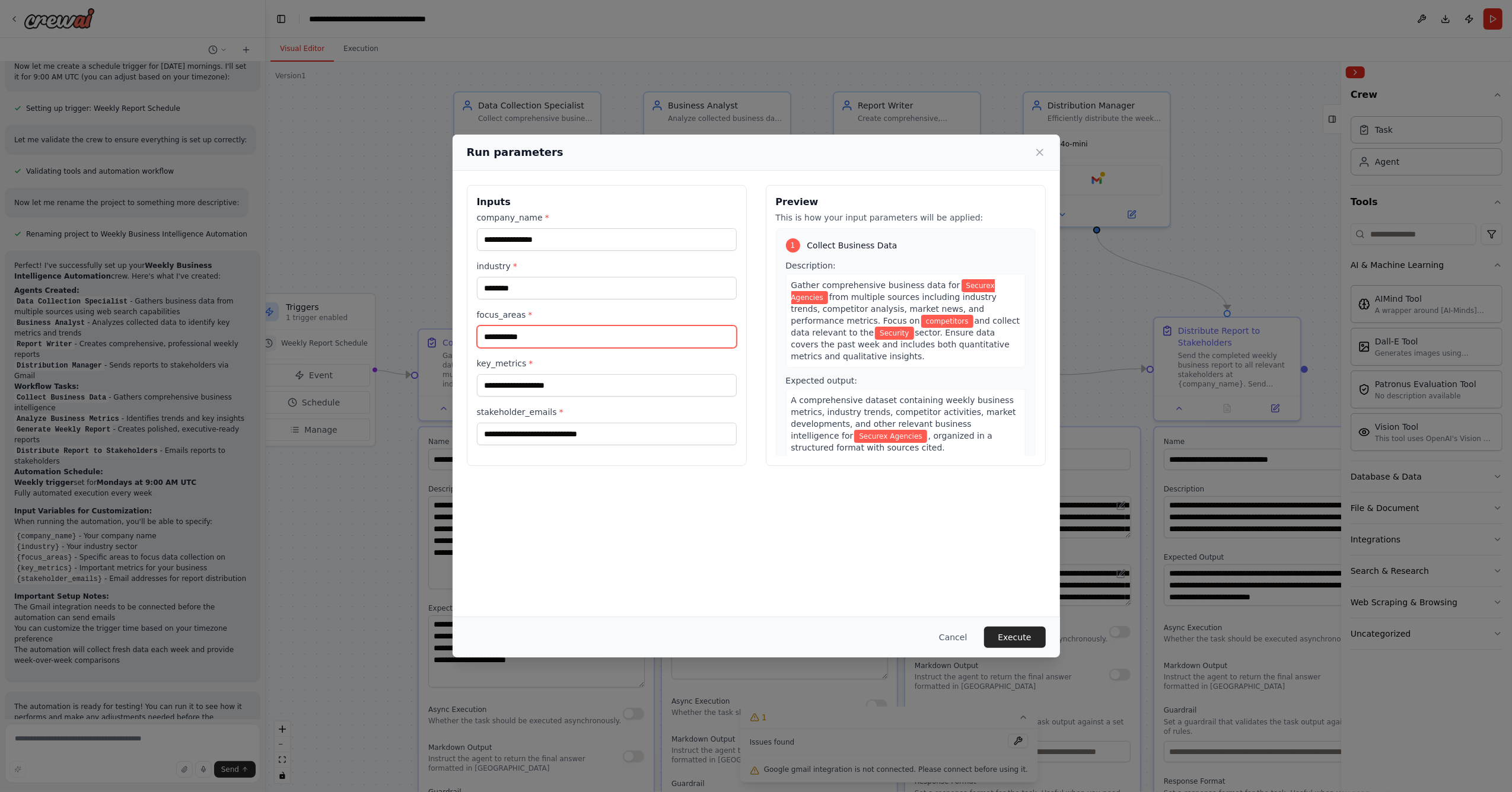
type input "**********"
click at [552, 383] on input "key_metrics *" at bounding box center [607, 385] width 260 height 23
type input "**********"
click at [681, 491] on div "**********" at bounding box center [756, 393] width 607 height 446
click at [639, 436] on input "**********" at bounding box center [607, 434] width 260 height 23
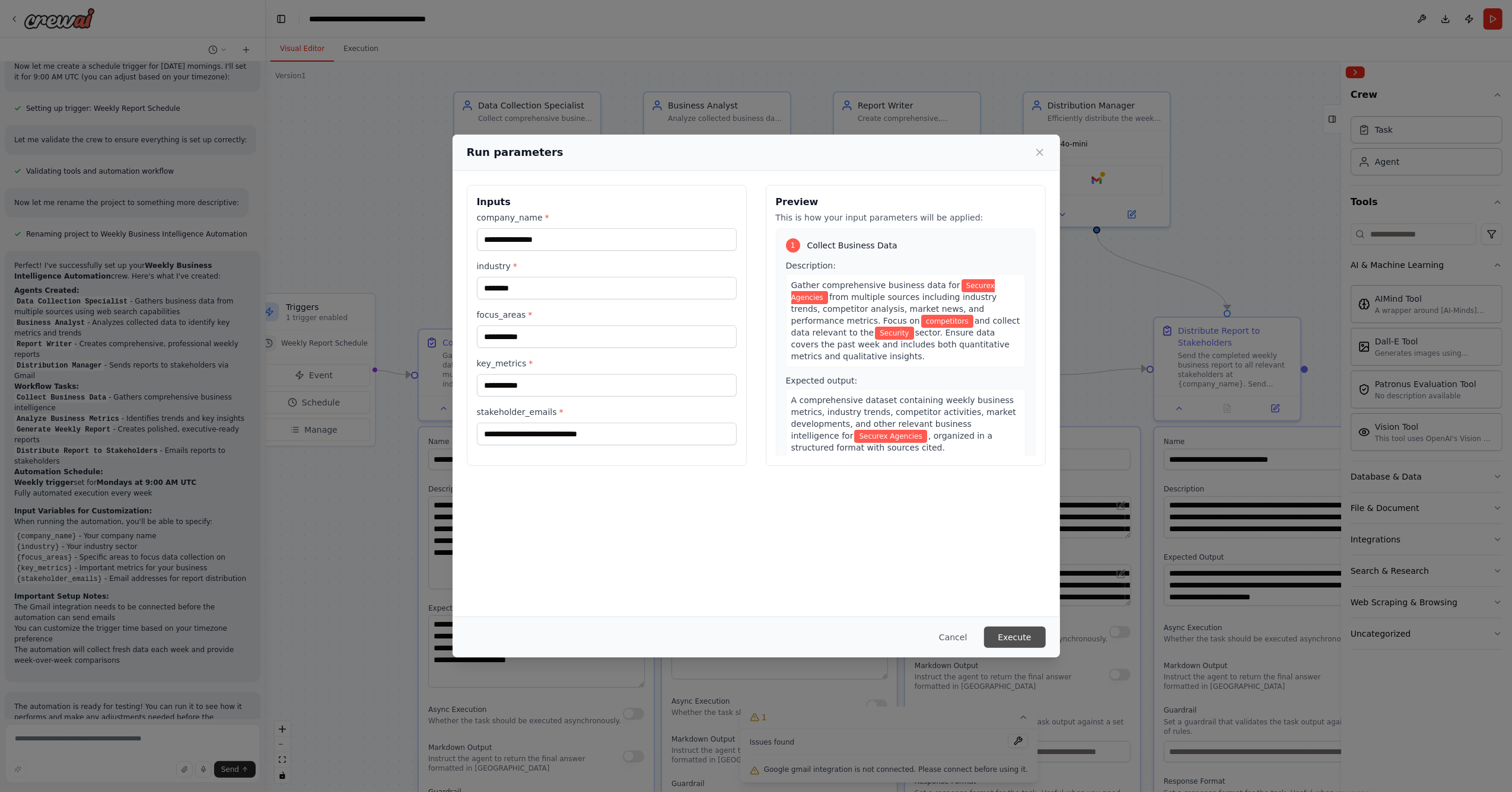
click at [1006, 506] on button "Execute" at bounding box center [1015, 637] width 62 height 21
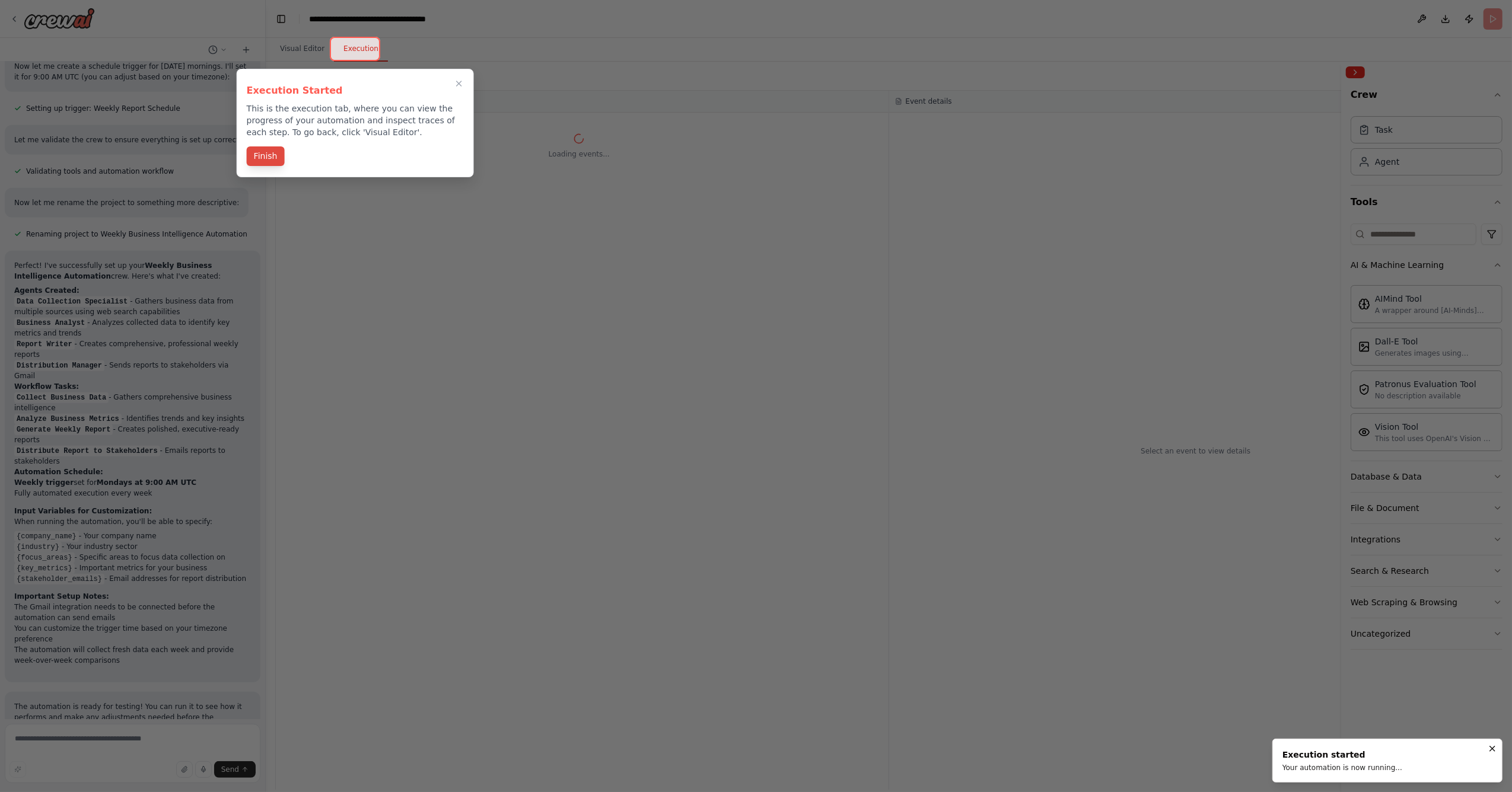
click at [277, 157] on button "Finish" at bounding box center [266, 156] width 38 height 20
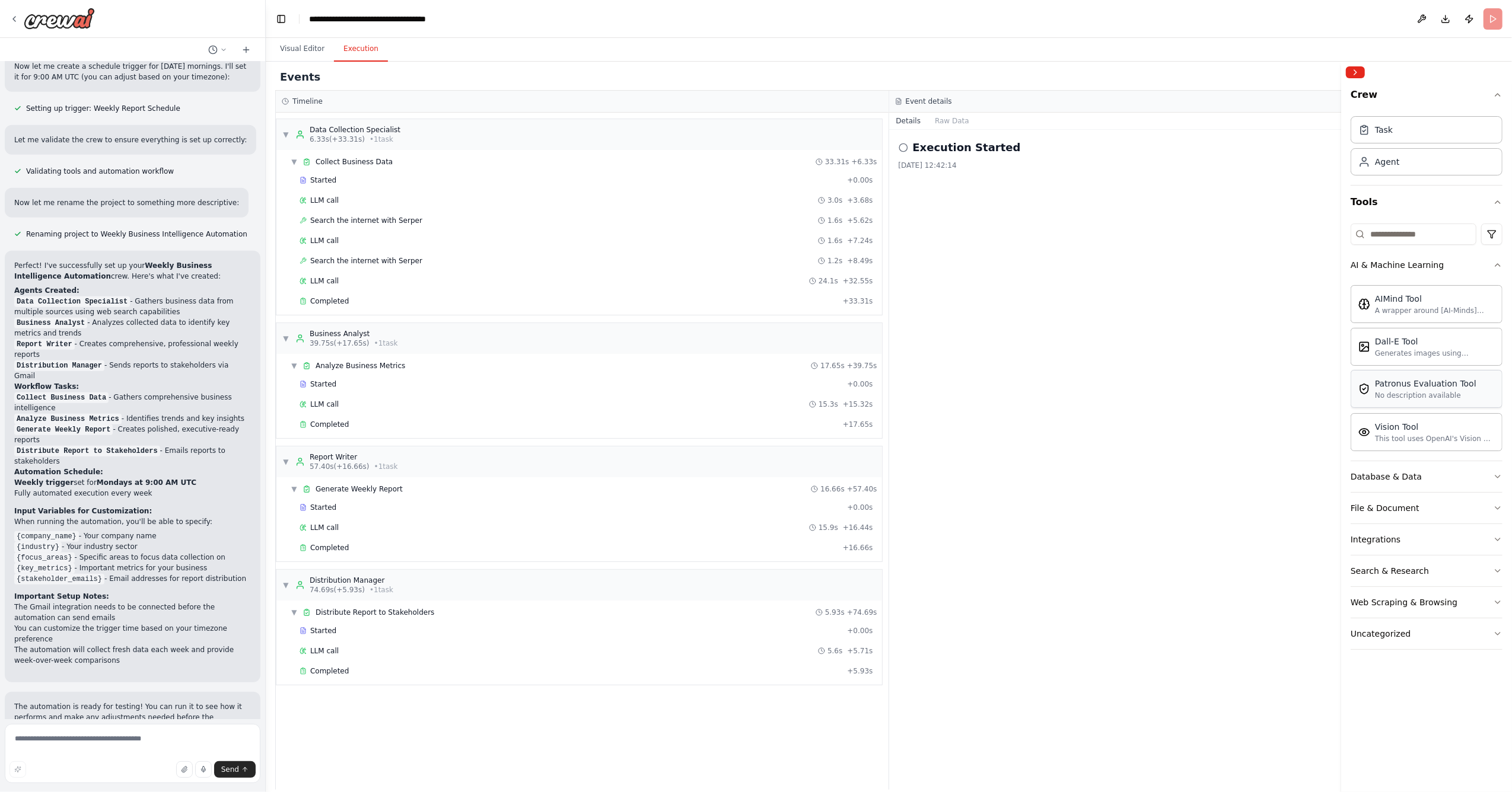
scroll to position [794, 0]
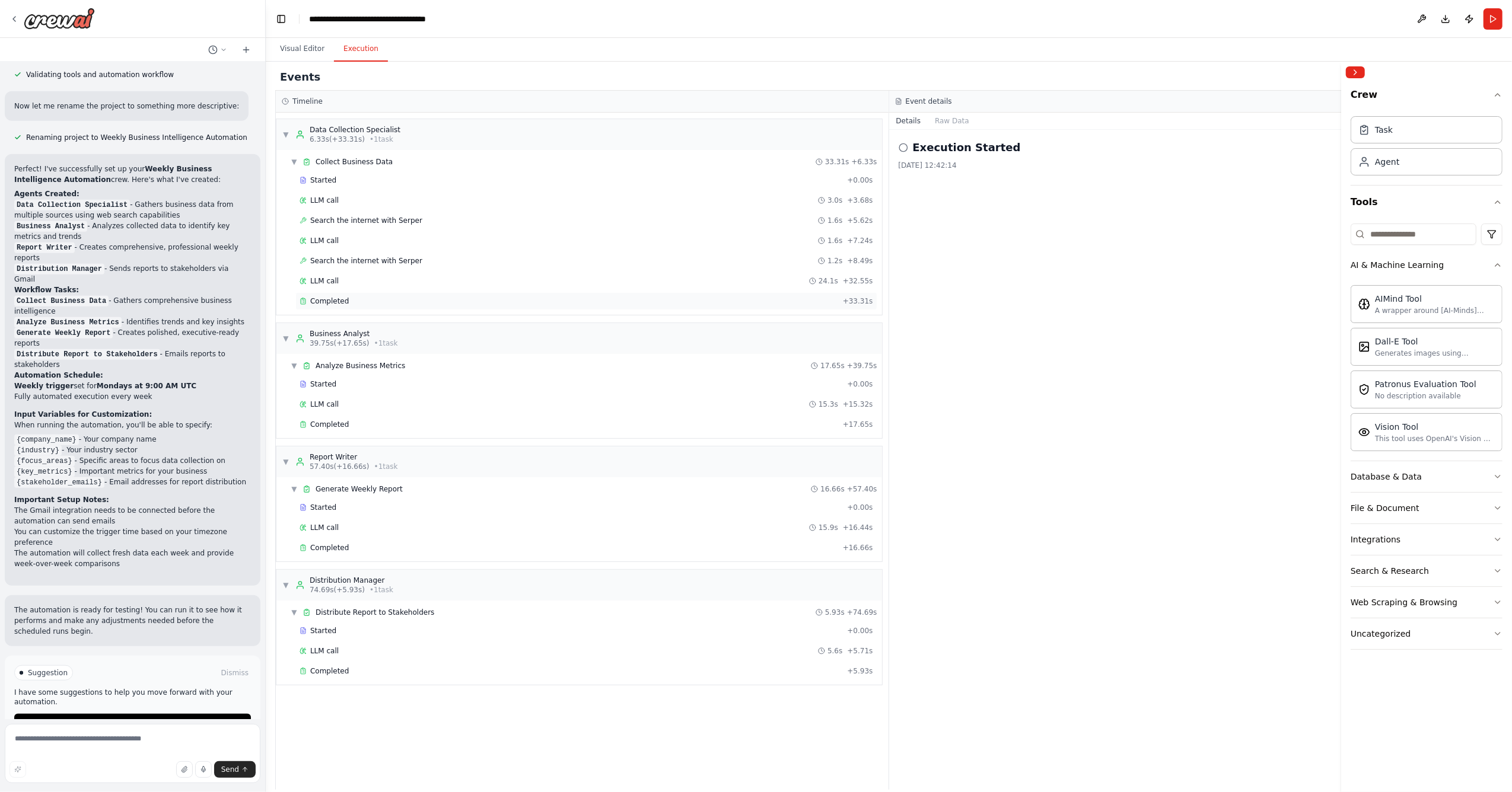
click at [318, 303] on span "Completed" at bounding box center [329, 300] width 39 height 9
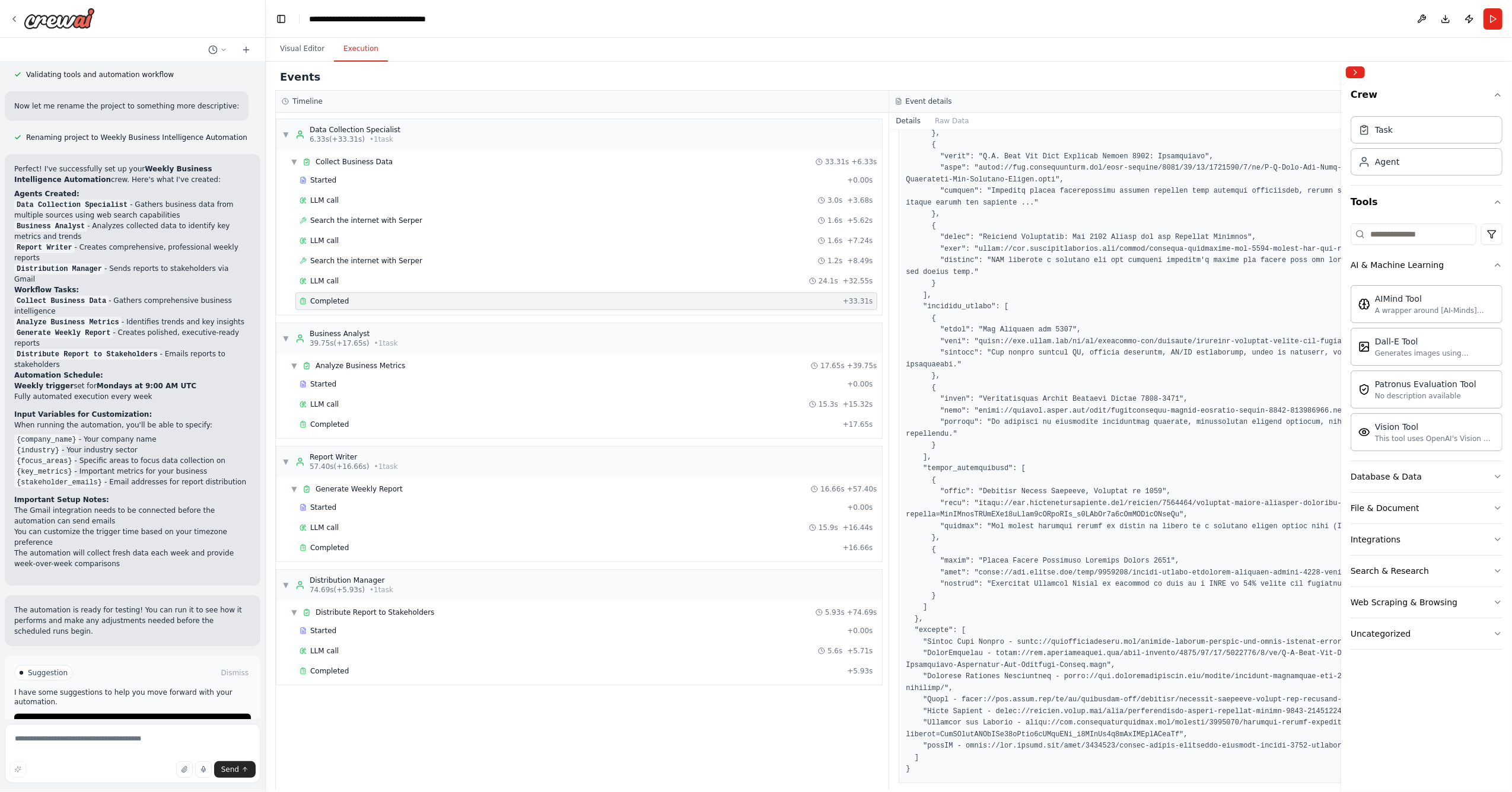
scroll to position [273, 0]
click at [522, 446] on div "▼ Data Collection Specialist 6.33s (+33.31s) • 1 task ▼ Collect Business Data 3…" at bounding box center [582, 451] width 613 height 677
click at [516, 433] on div "Completed + 17.65s" at bounding box center [586, 424] width 582 height 18
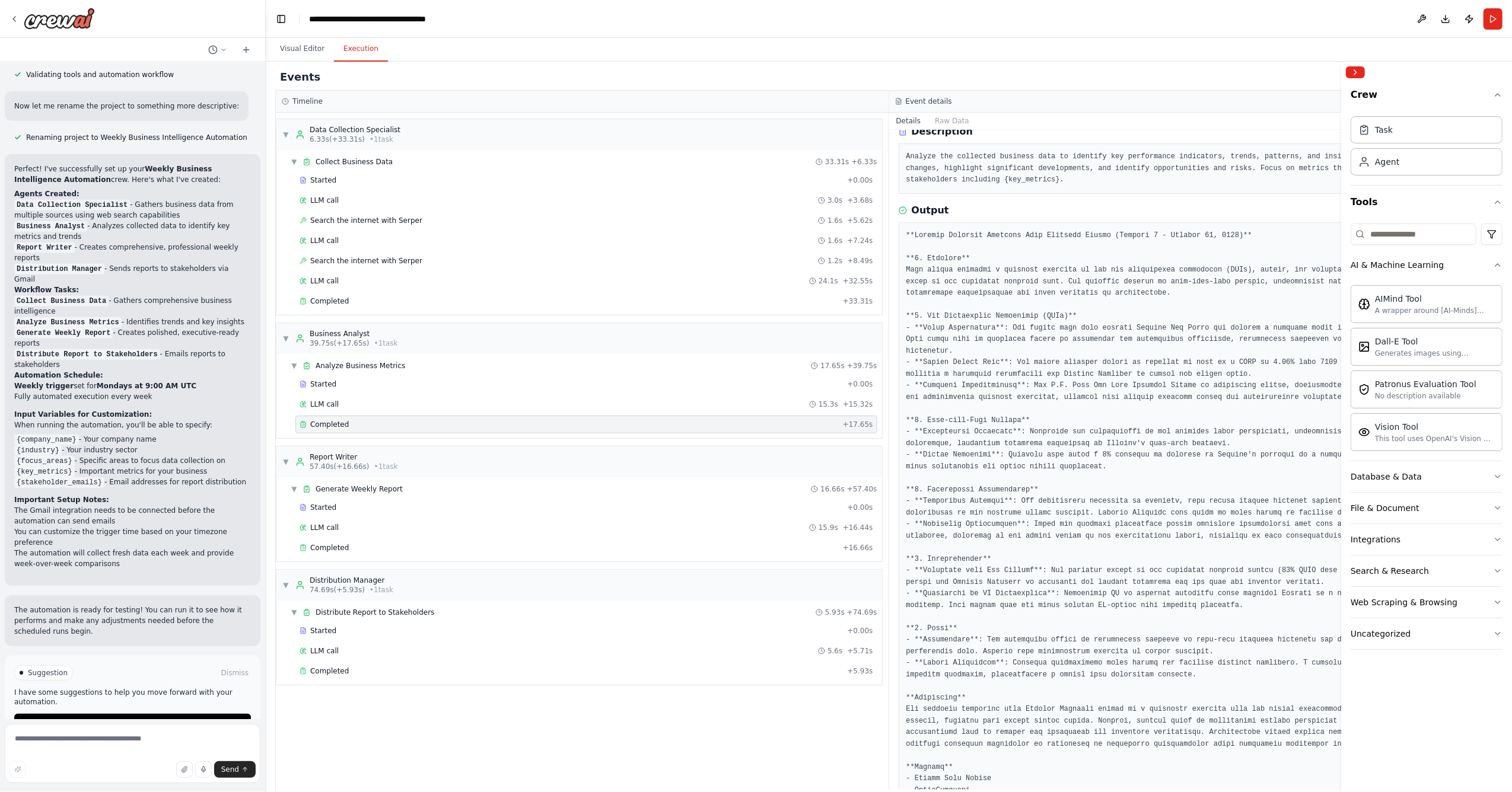
scroll to position [133, 0]
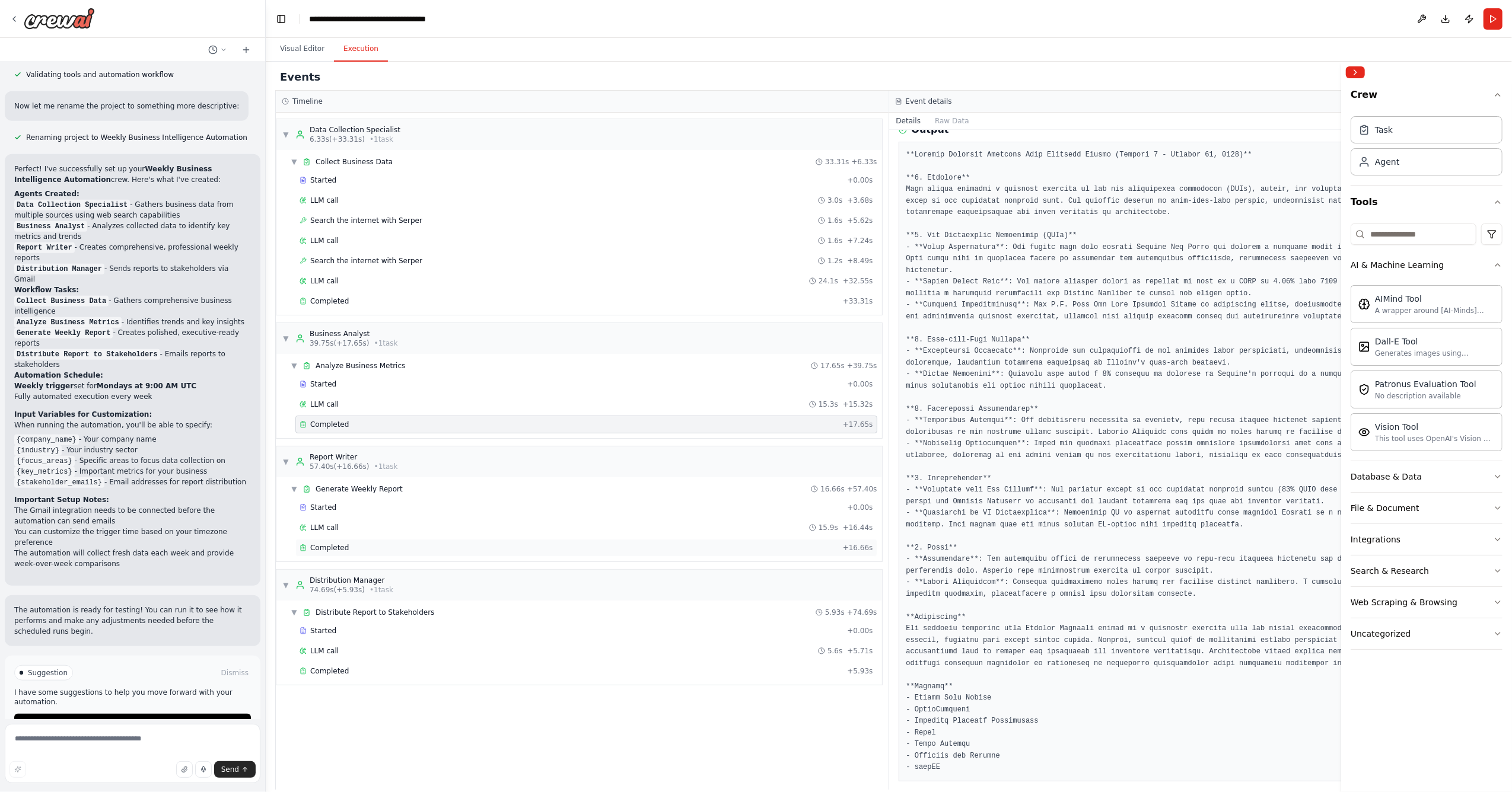
click at [387, 506] on div "Completed" at bounding box center [569, 548] width 539 height 9
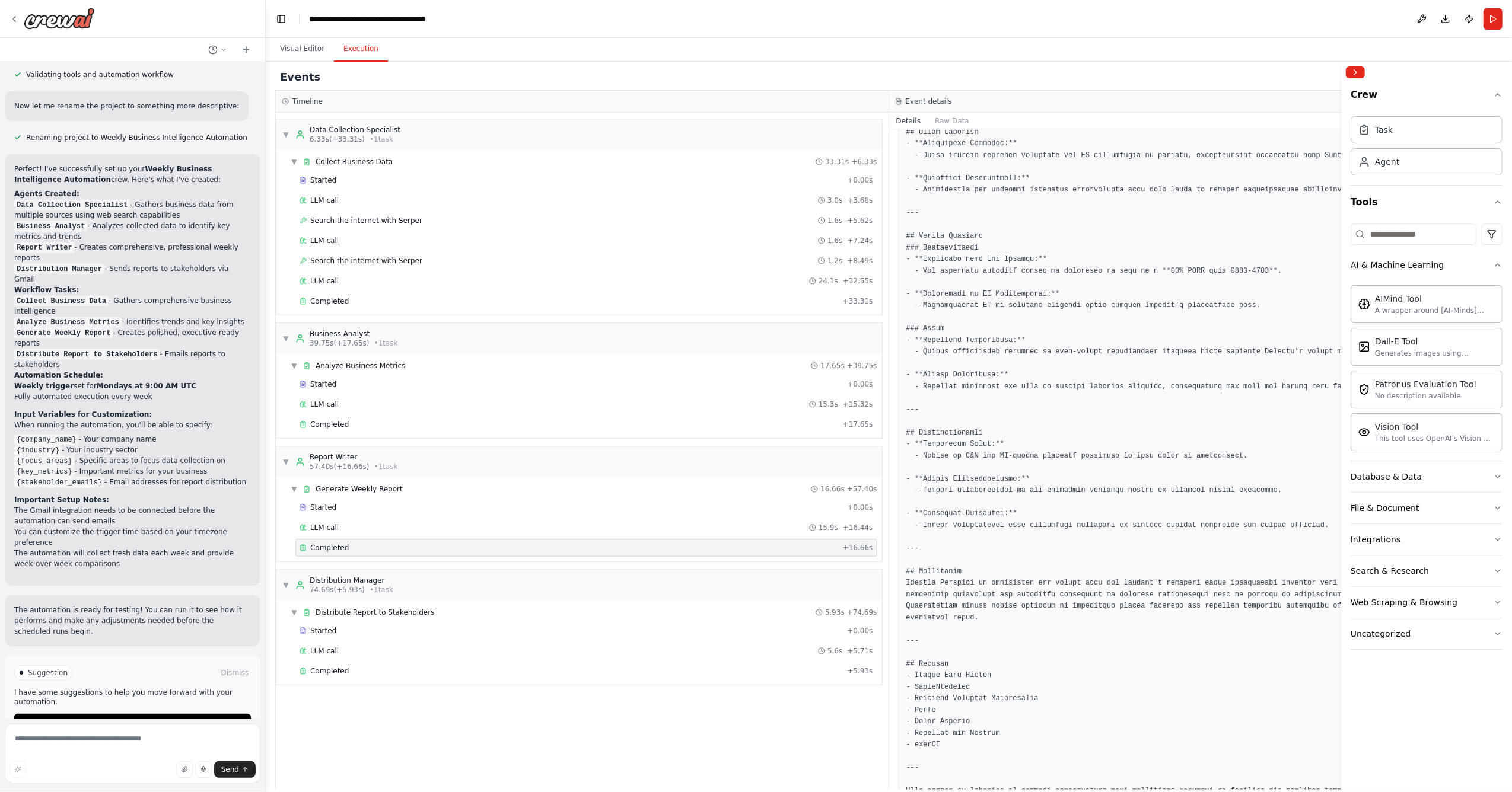
scroll to position [492, 0]
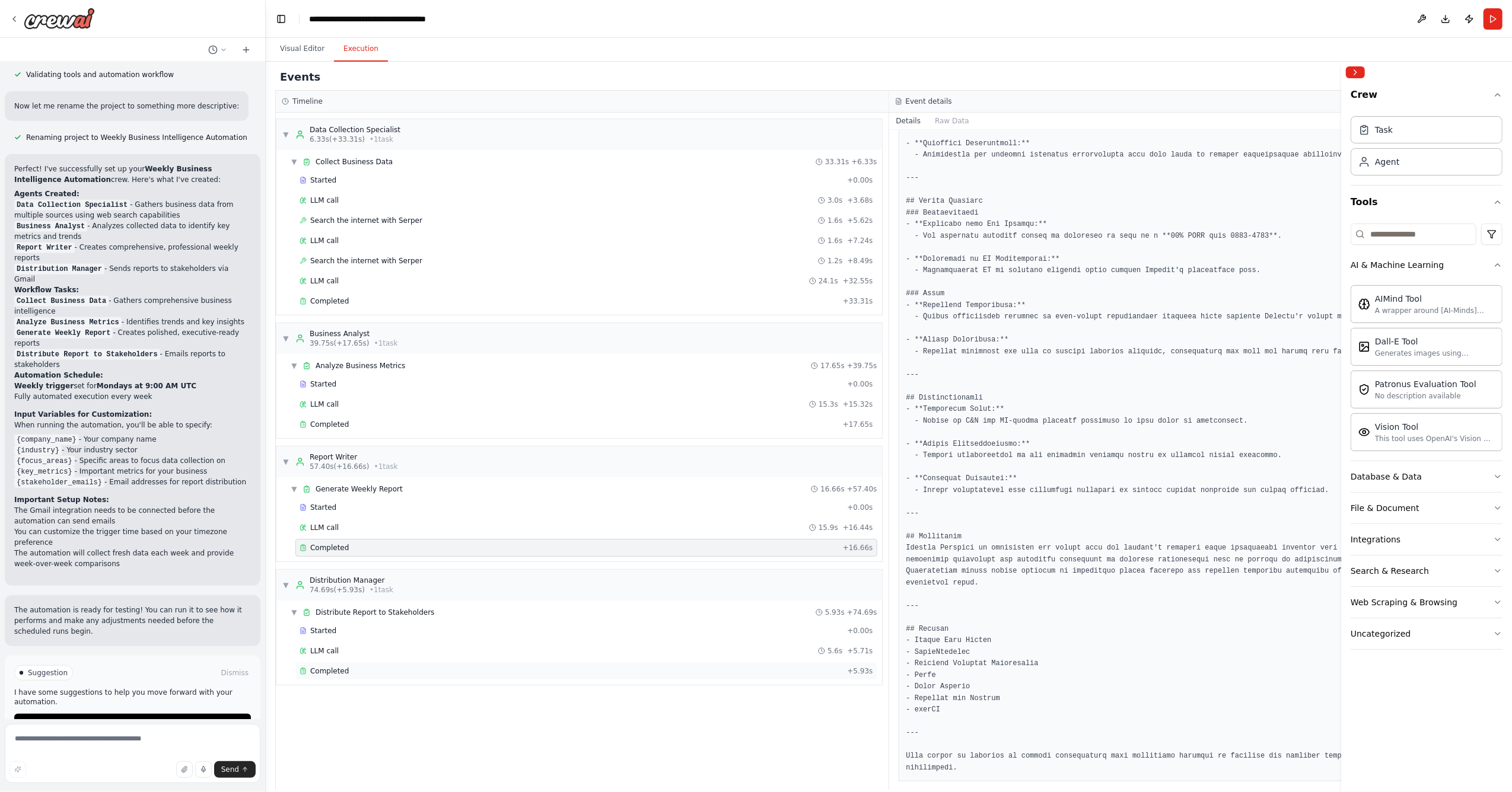
click at [378, 506] on div "Completed + 5.93s" at bounding box center [586, 671] width 582 height 18
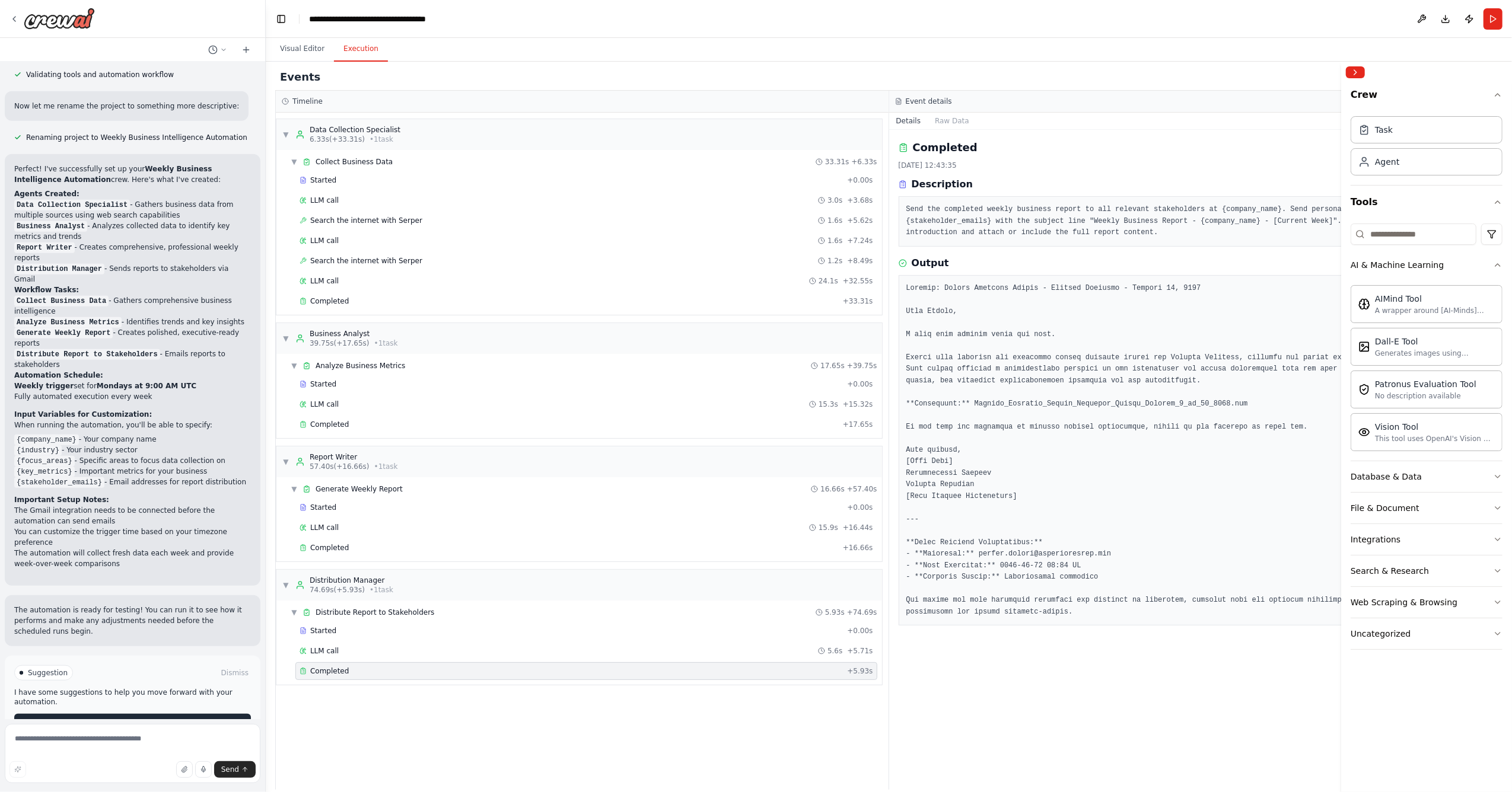
click at [96, 506] on button "Improve automation" at bounding box center [133, 723] width 236 height 19
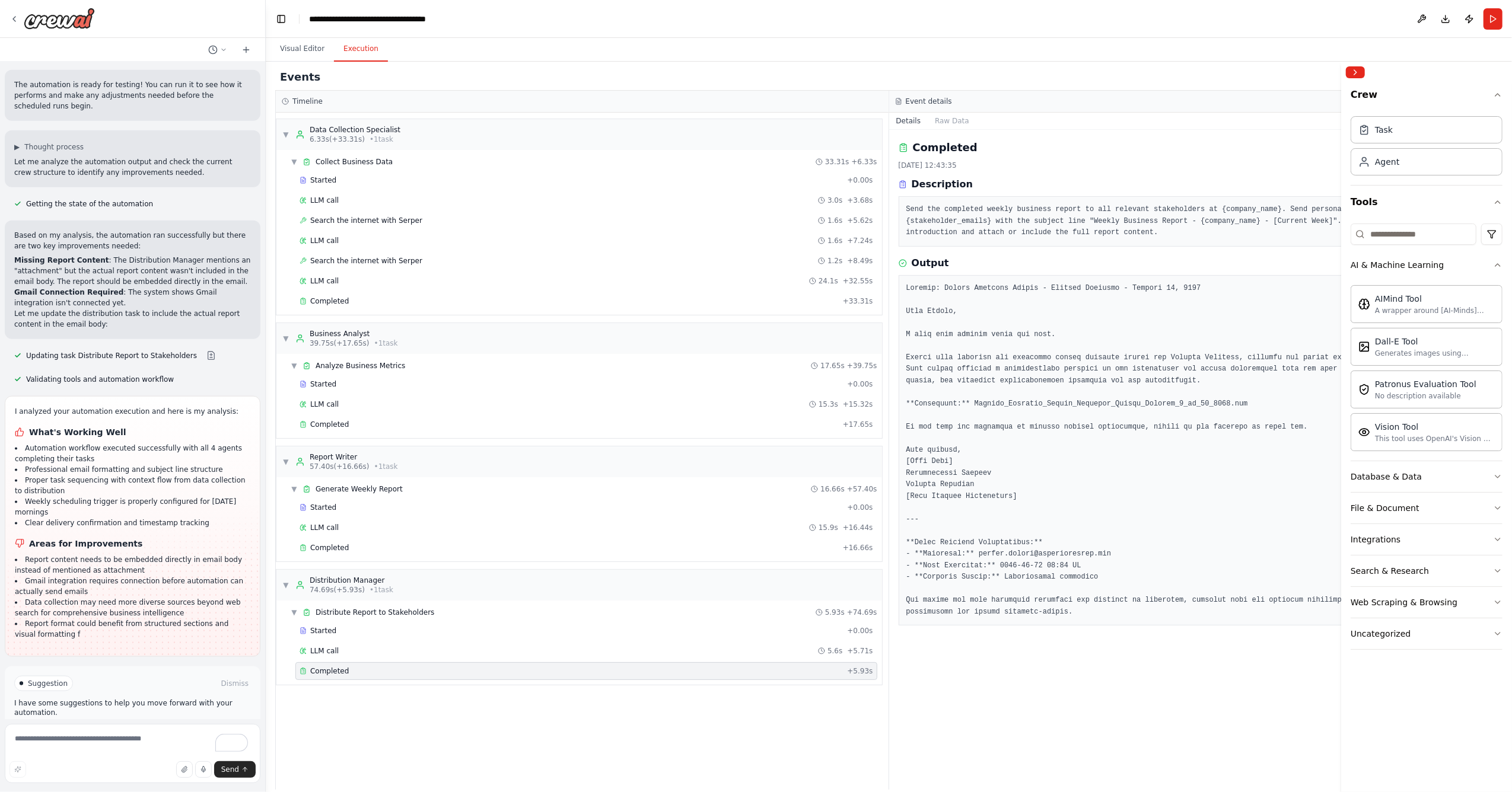
scroll to position [1331, 0]
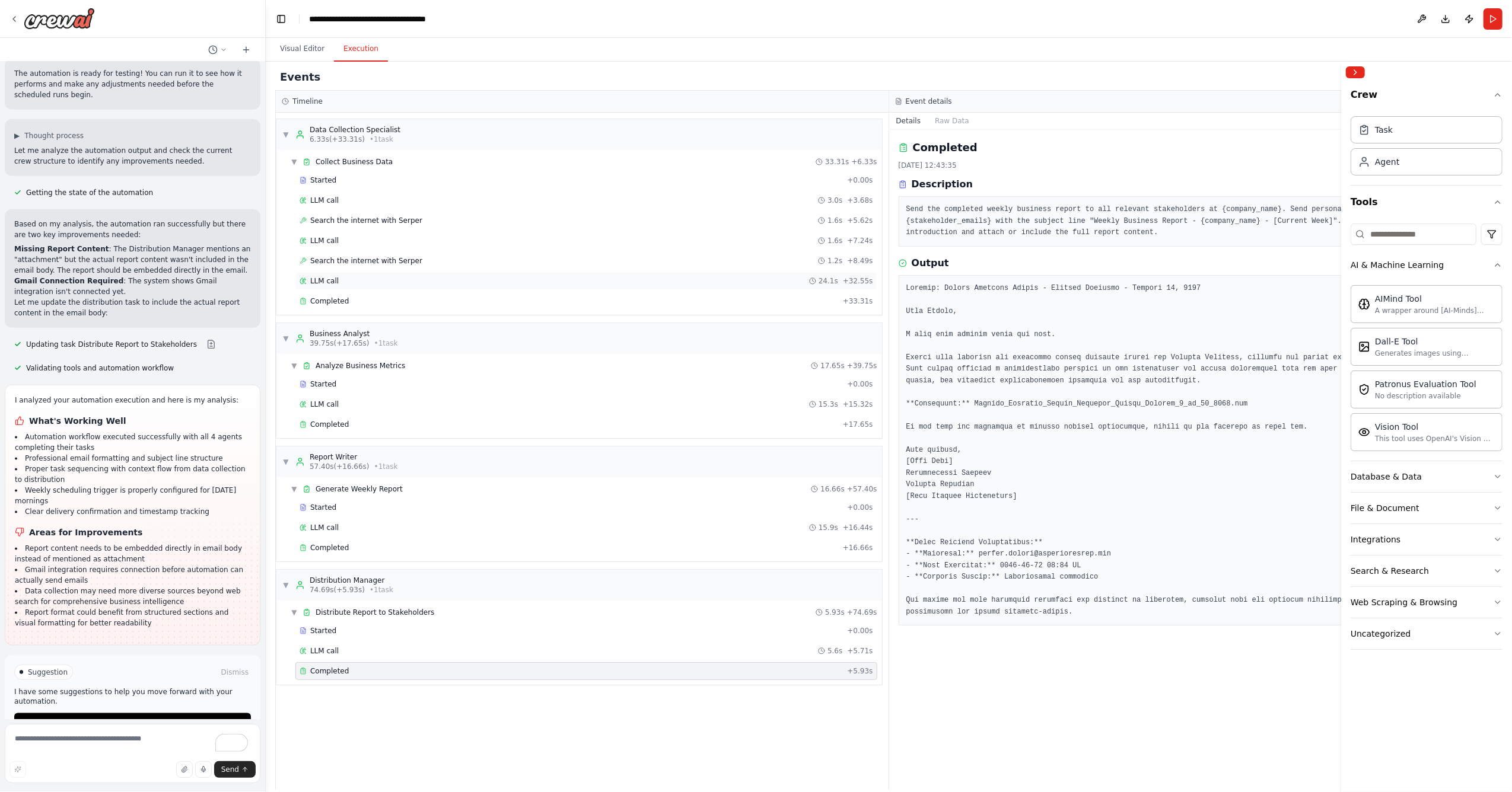
click at [342, 286] on div "LLM call 24.1s + 32.55s" at bounding box center [587, 281] width 574 height 9
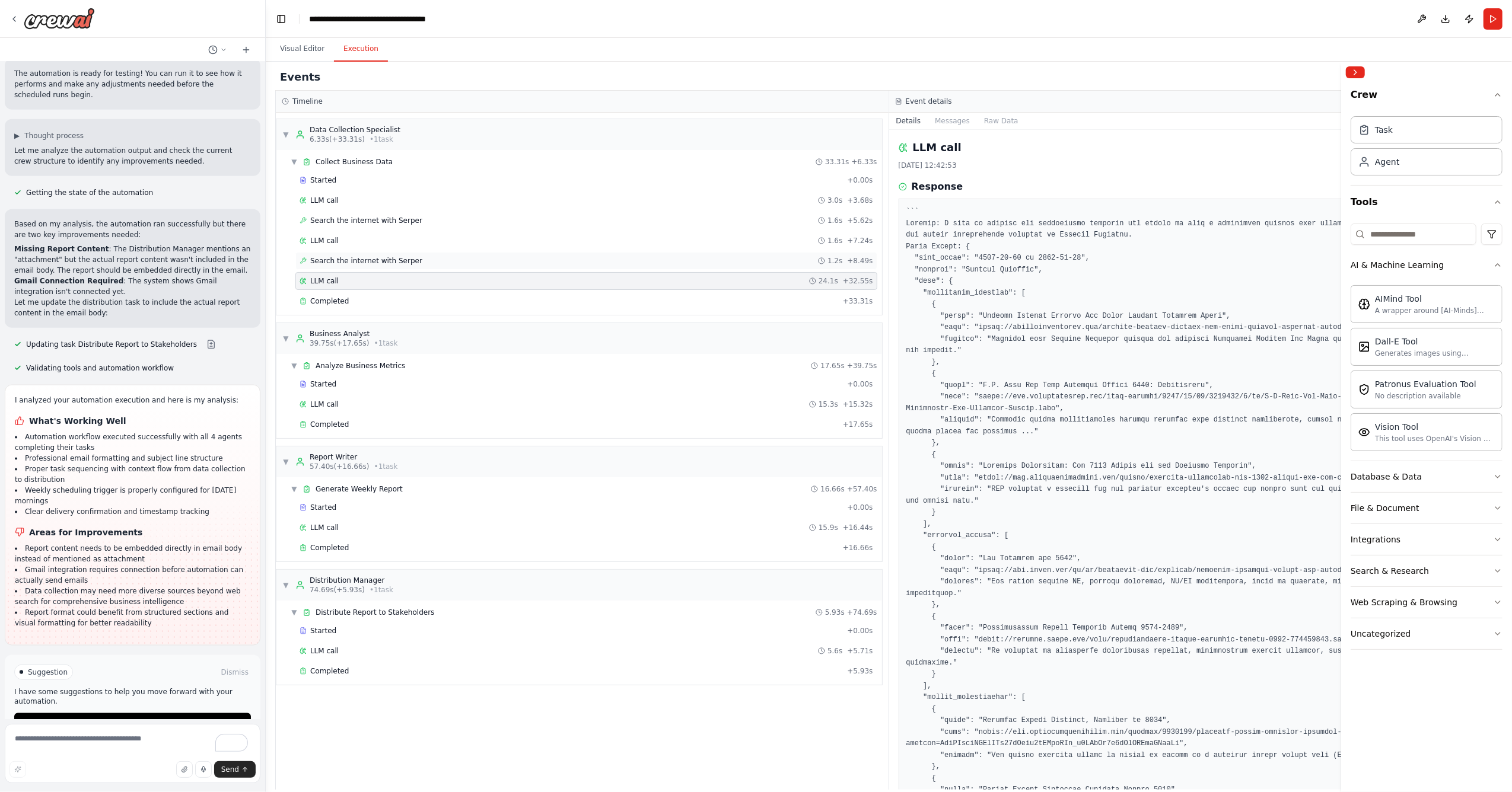
click at [345, 265] on span "Search the internet with Serper" at bounding box center [366, 260] width 112 height 9
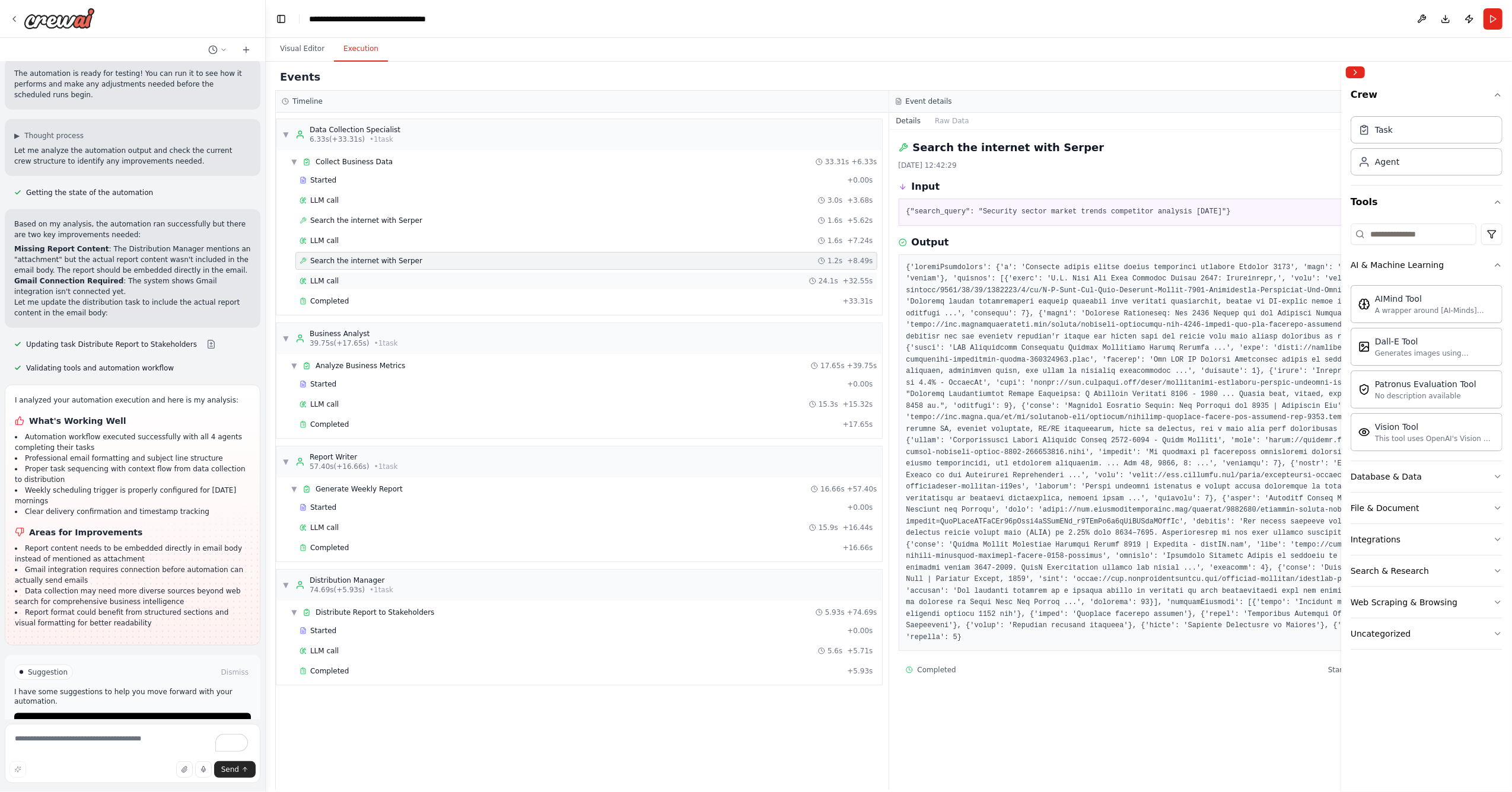
click at [345, 276] on div "LLM call 24.1s + 32.55s" at bounding box center [586, 281] width 582 height 18
